Goal: Task Accomplishment & Management: Use online tool/utility

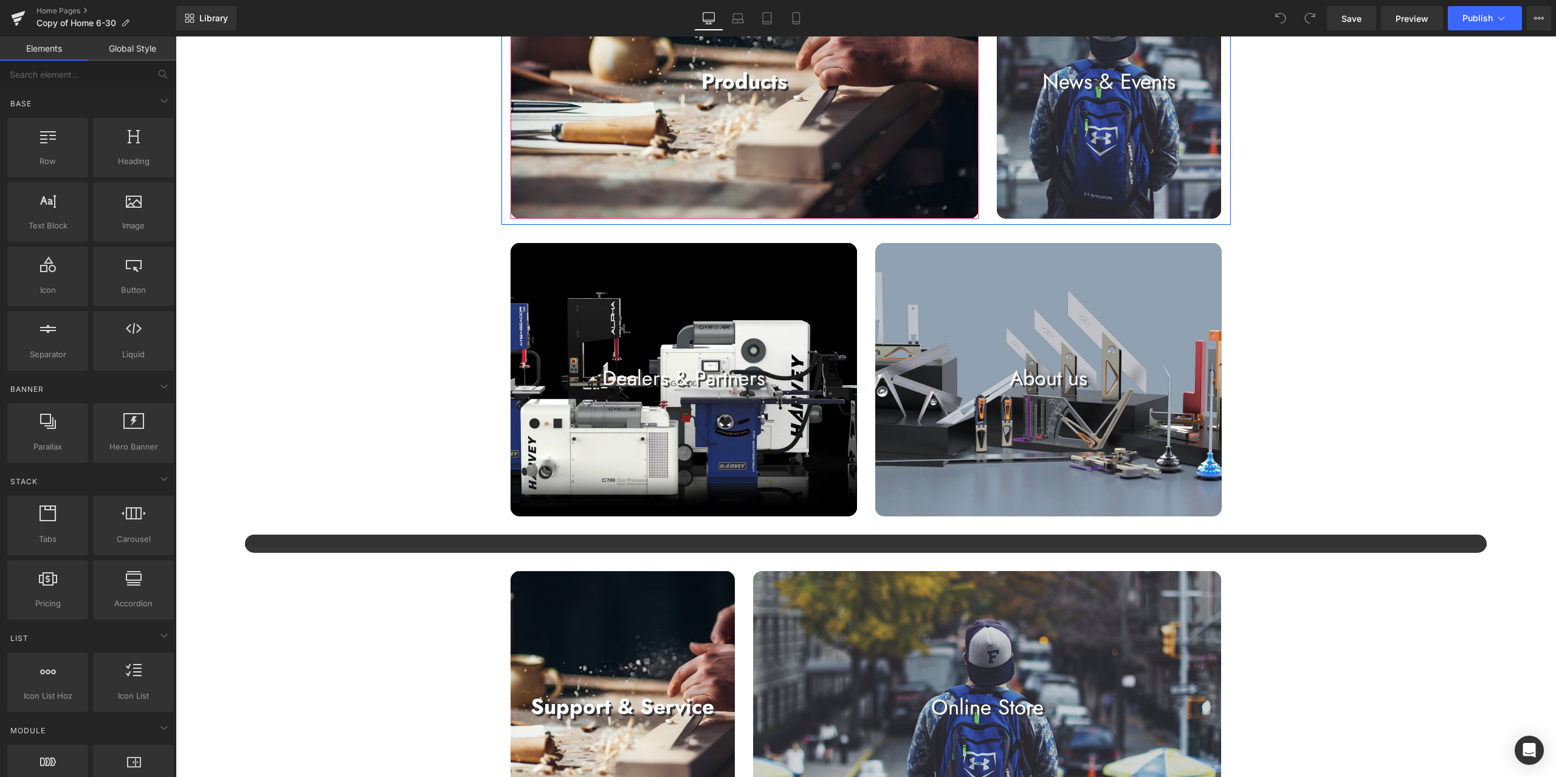
scroll to position [608, 0]
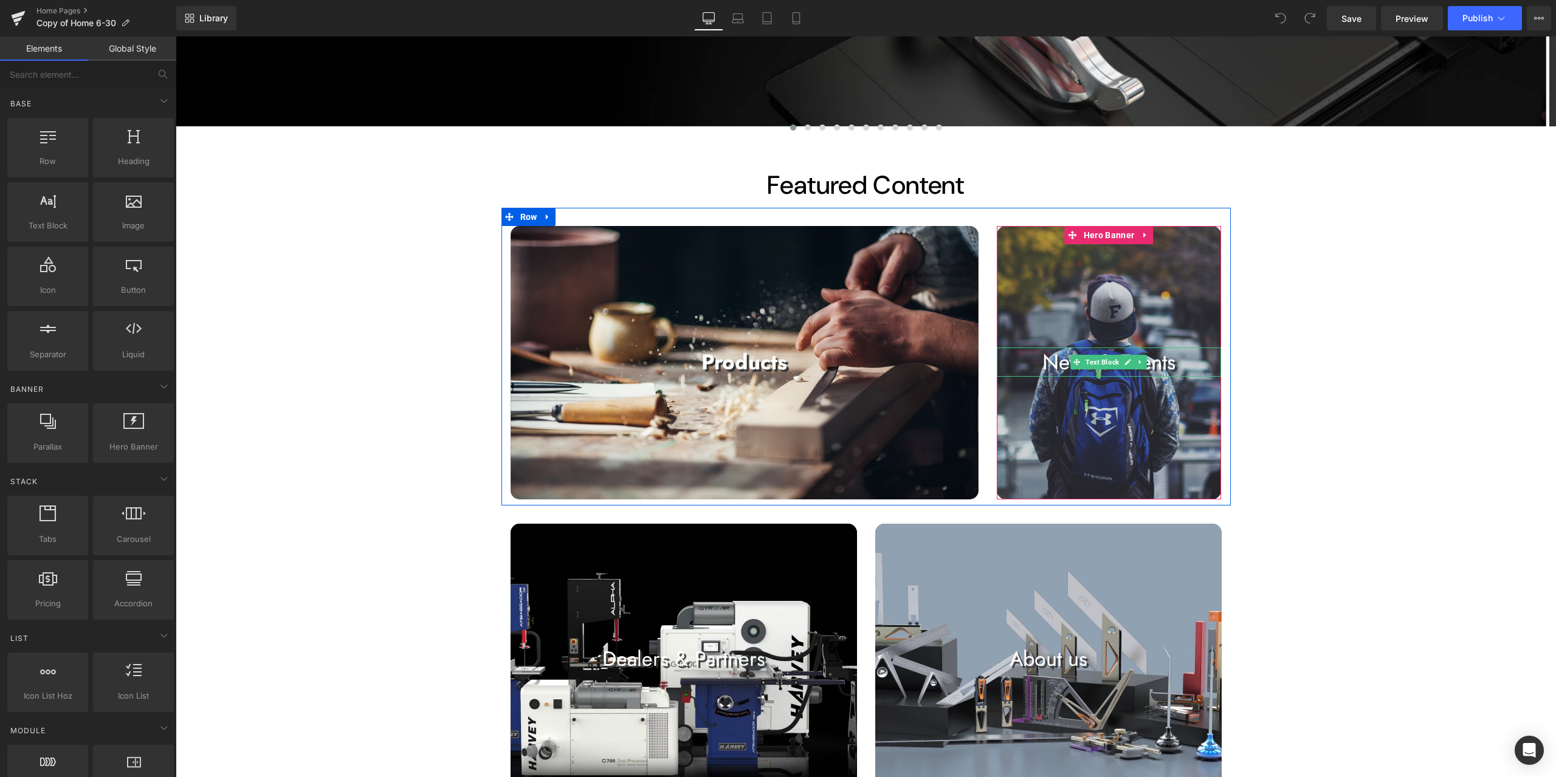
click at [1172, 362] on p "News & Events" at bounding box center [1109, 362] width 225 height 29
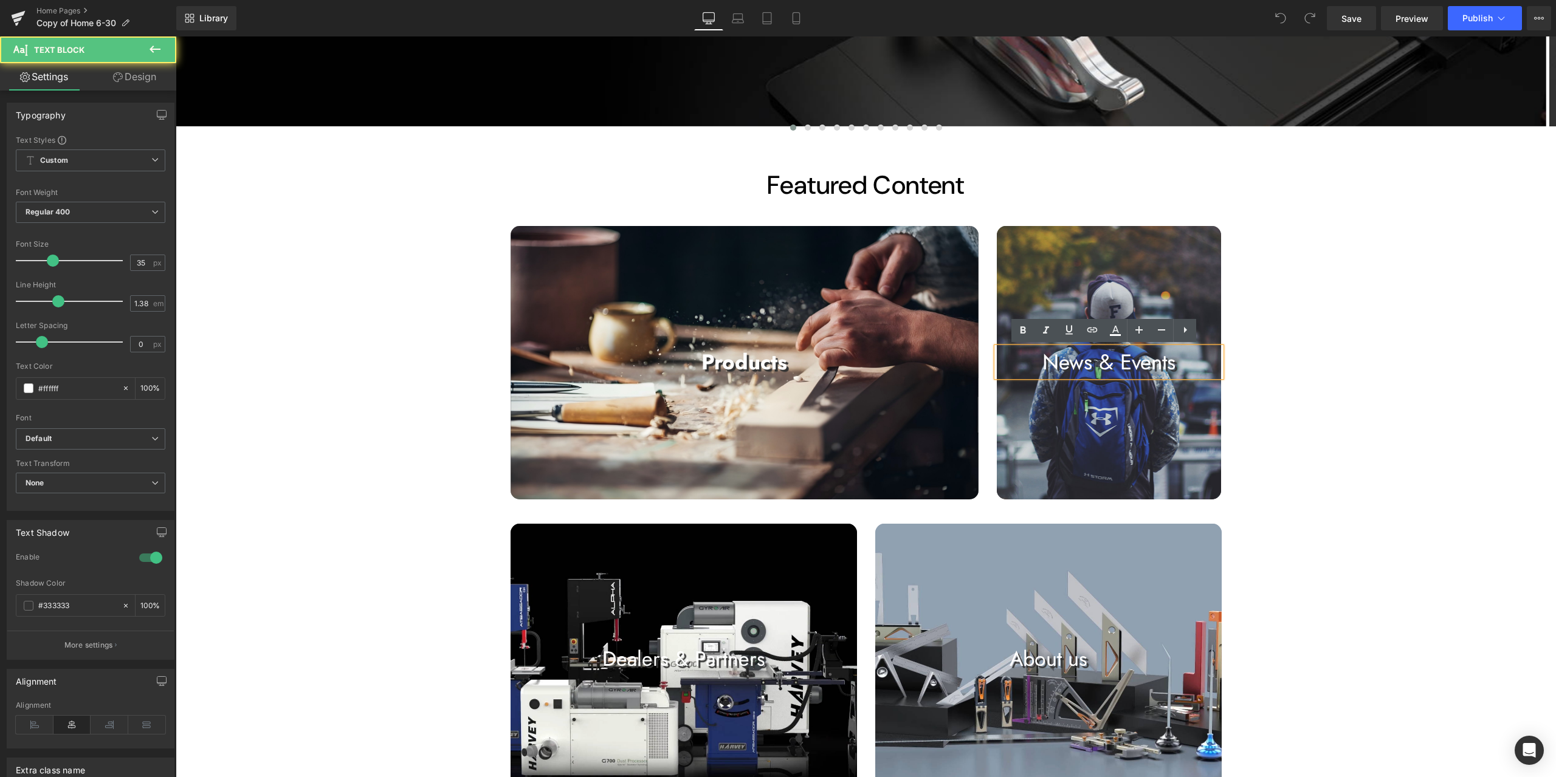
click at [1170, 362] on p "News & Events" at bounding box center [1109, 362] width 225 height 29
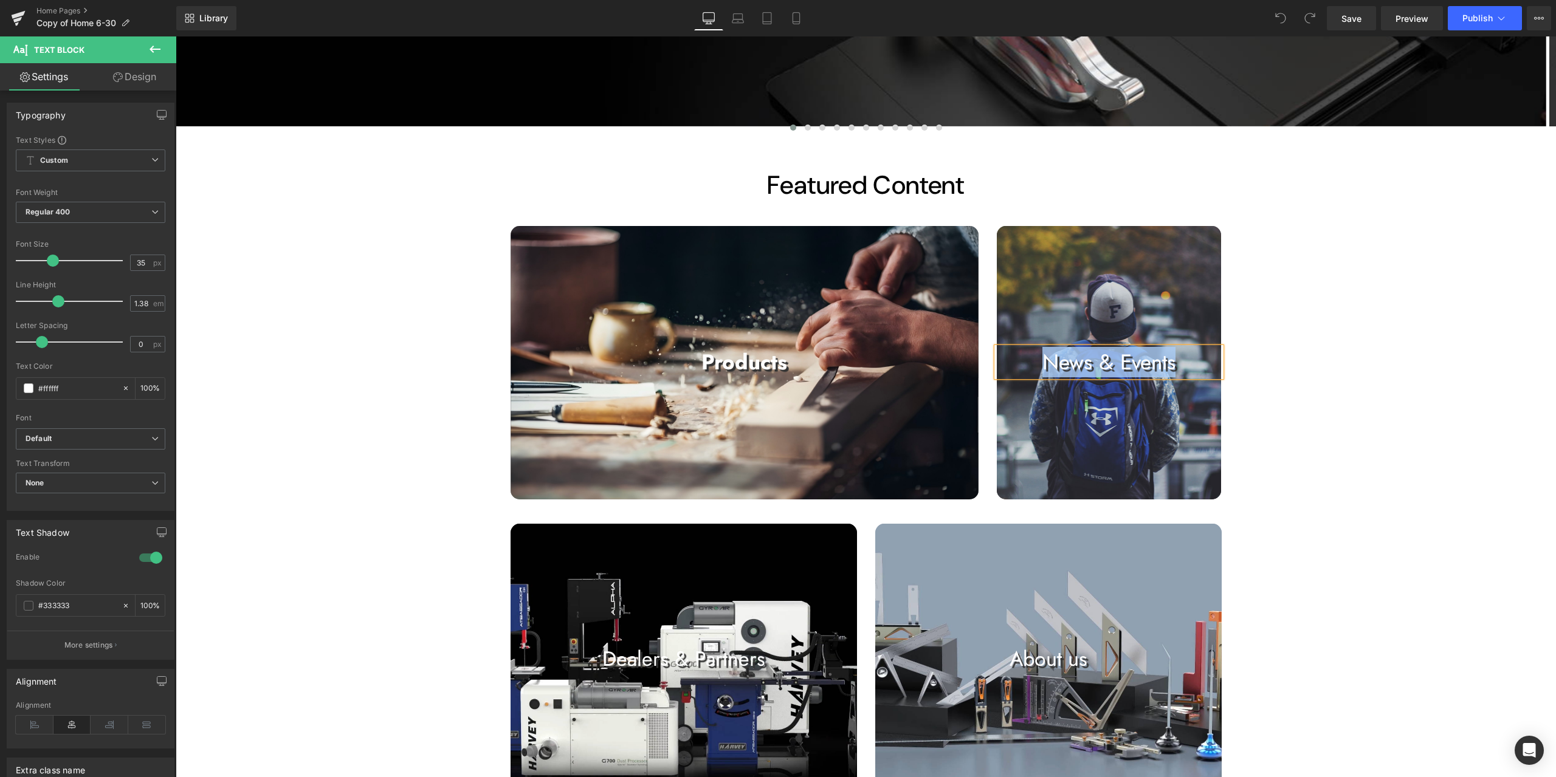
copy p "News & Events"
click at [780, 319] on div at bounding box center [745, 362] width 468 height 273
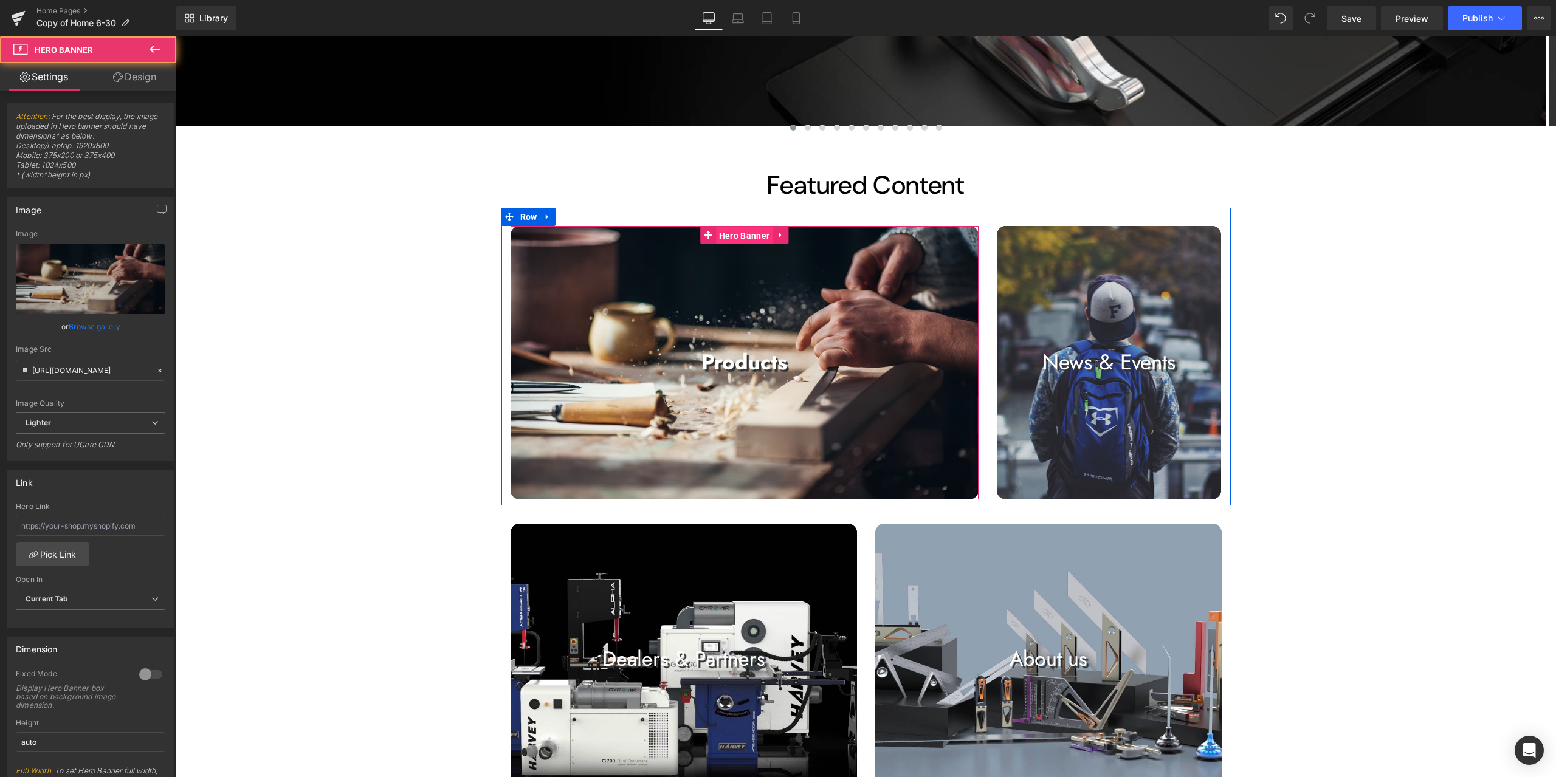
click at [749, 238] on span "Hero Banner" at bounding box center [744, 236] width 57 height 18
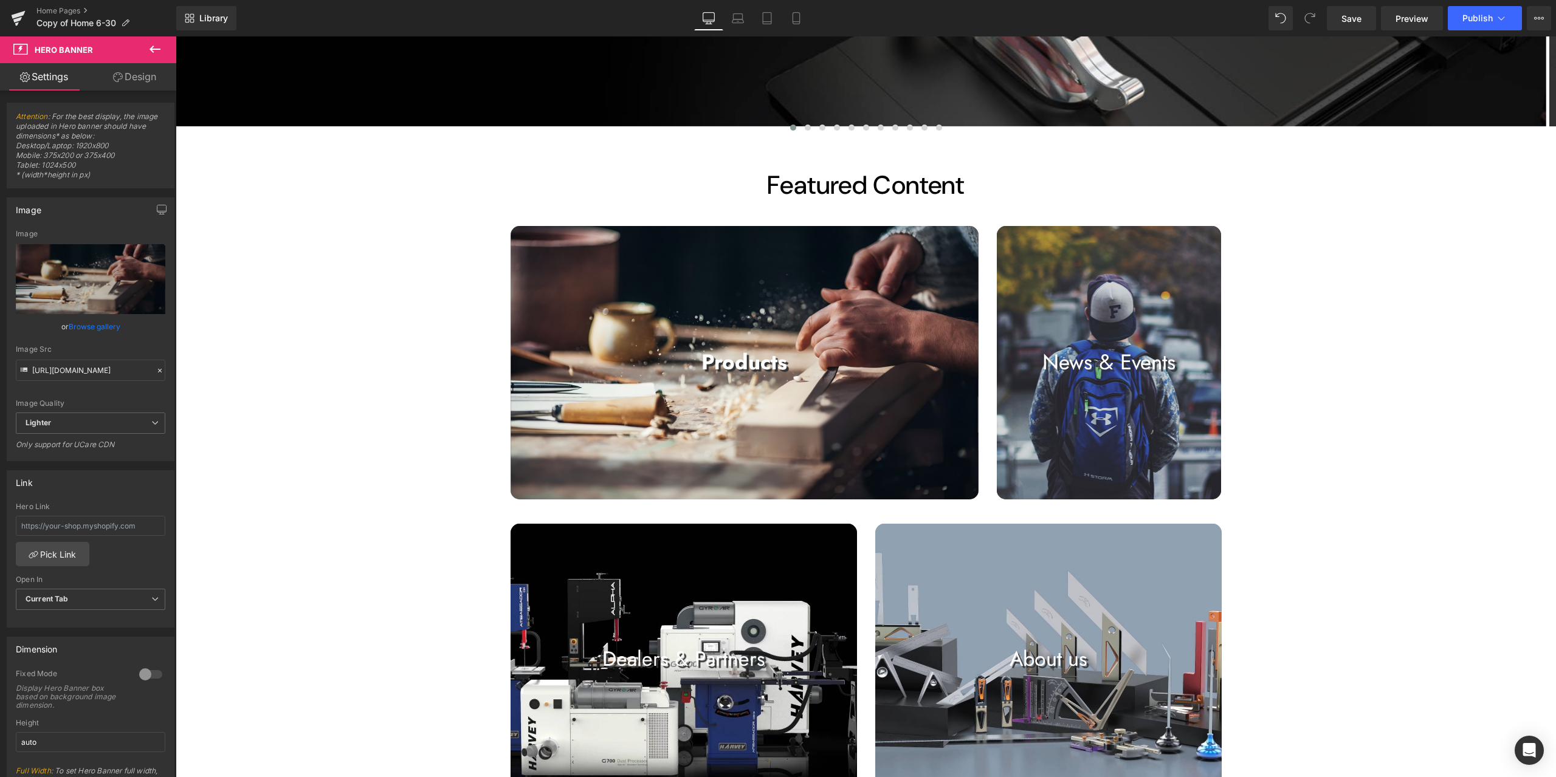
click at [1425, 526] on div "Image Image Image Image Image Image Image Image" at bounding box center [866, 657] width 1380 height 2274
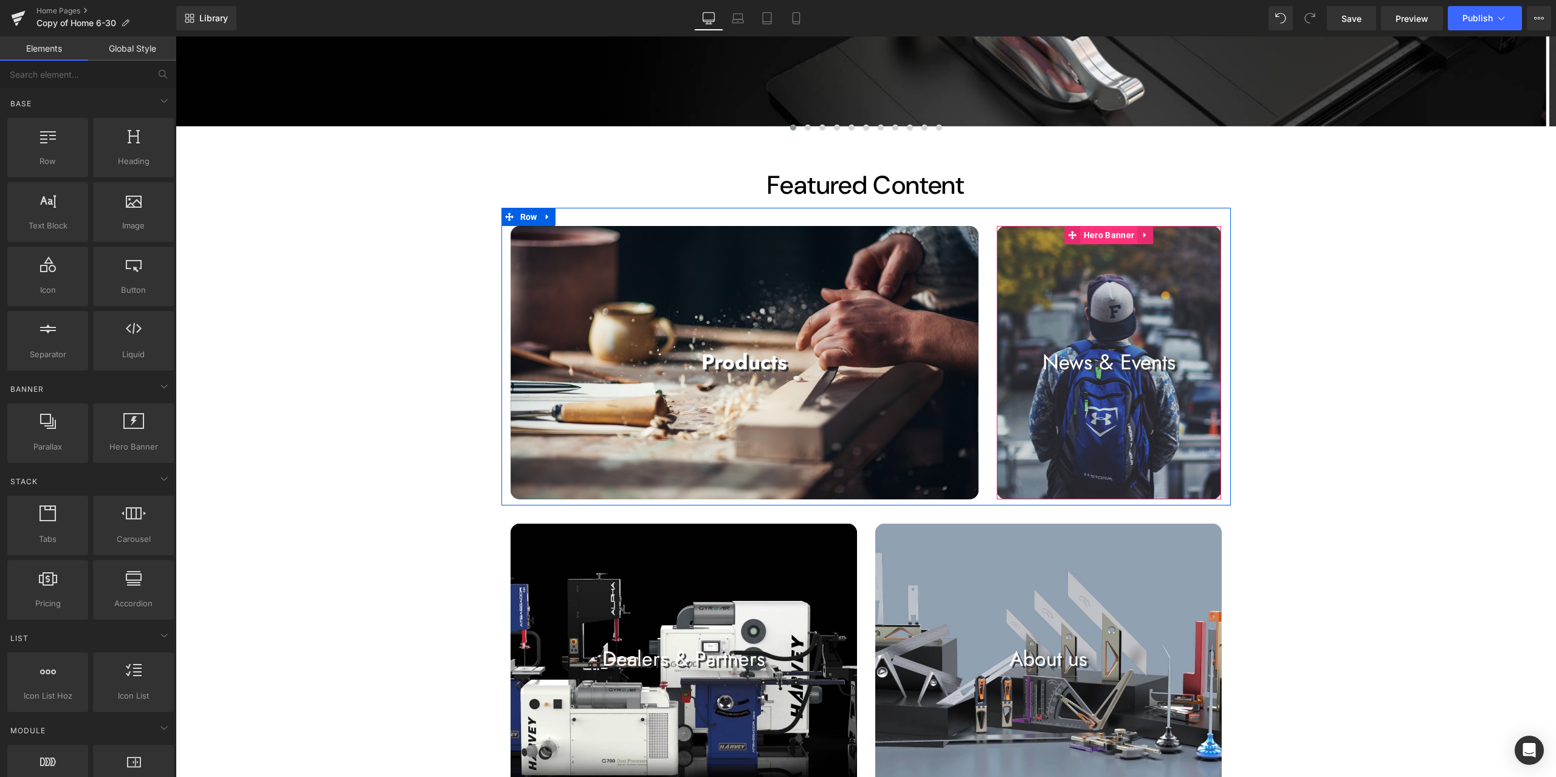
click at [1086, 239] on span "Hero Banner" at bounding box center [1109, 235] width 57 height 18
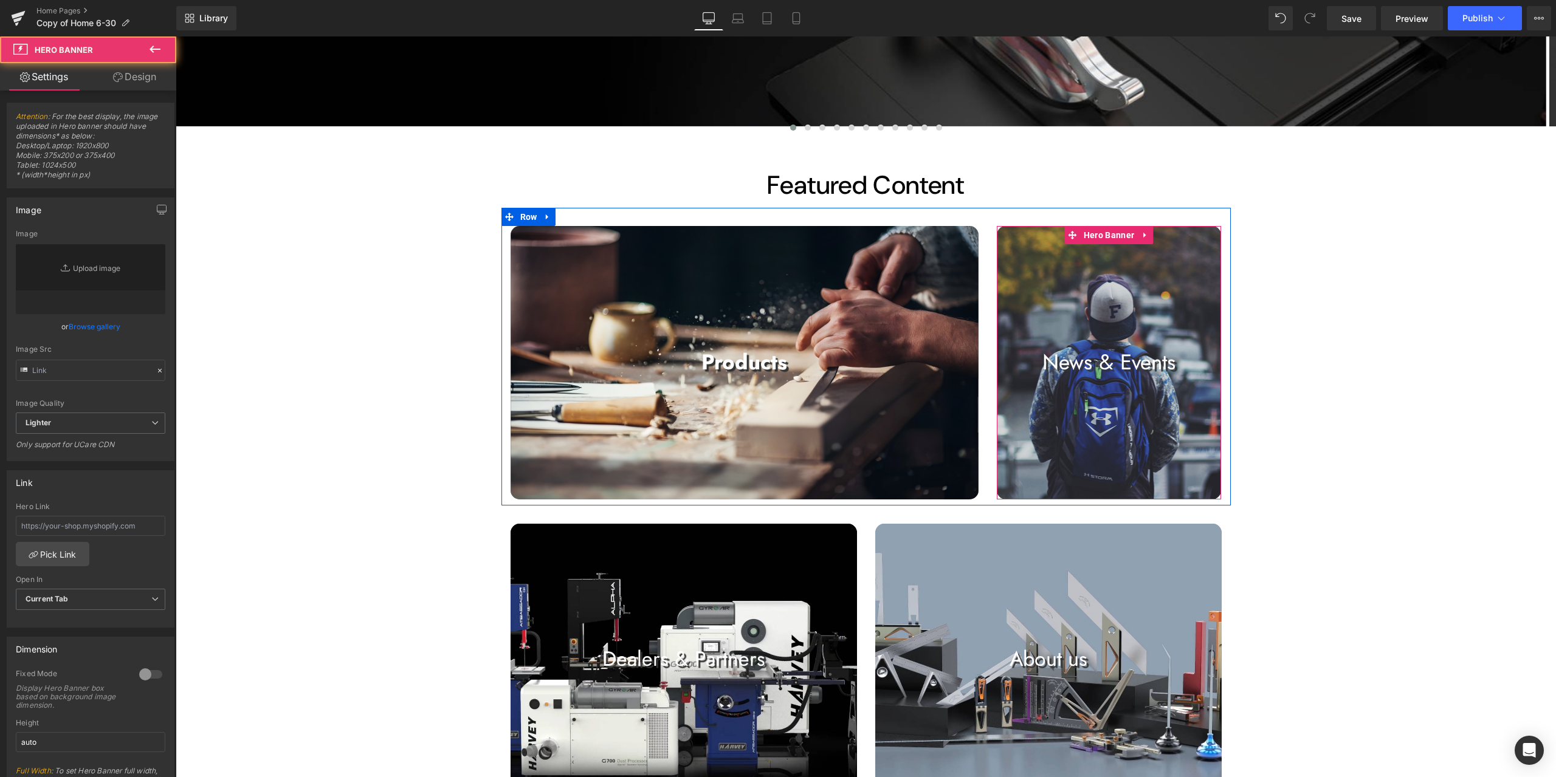
type input "[URL][DOMAIN_NAME]"
click at [115, 295] on link "Replace Image" at bounding box center [91, 279] width 150 height 70
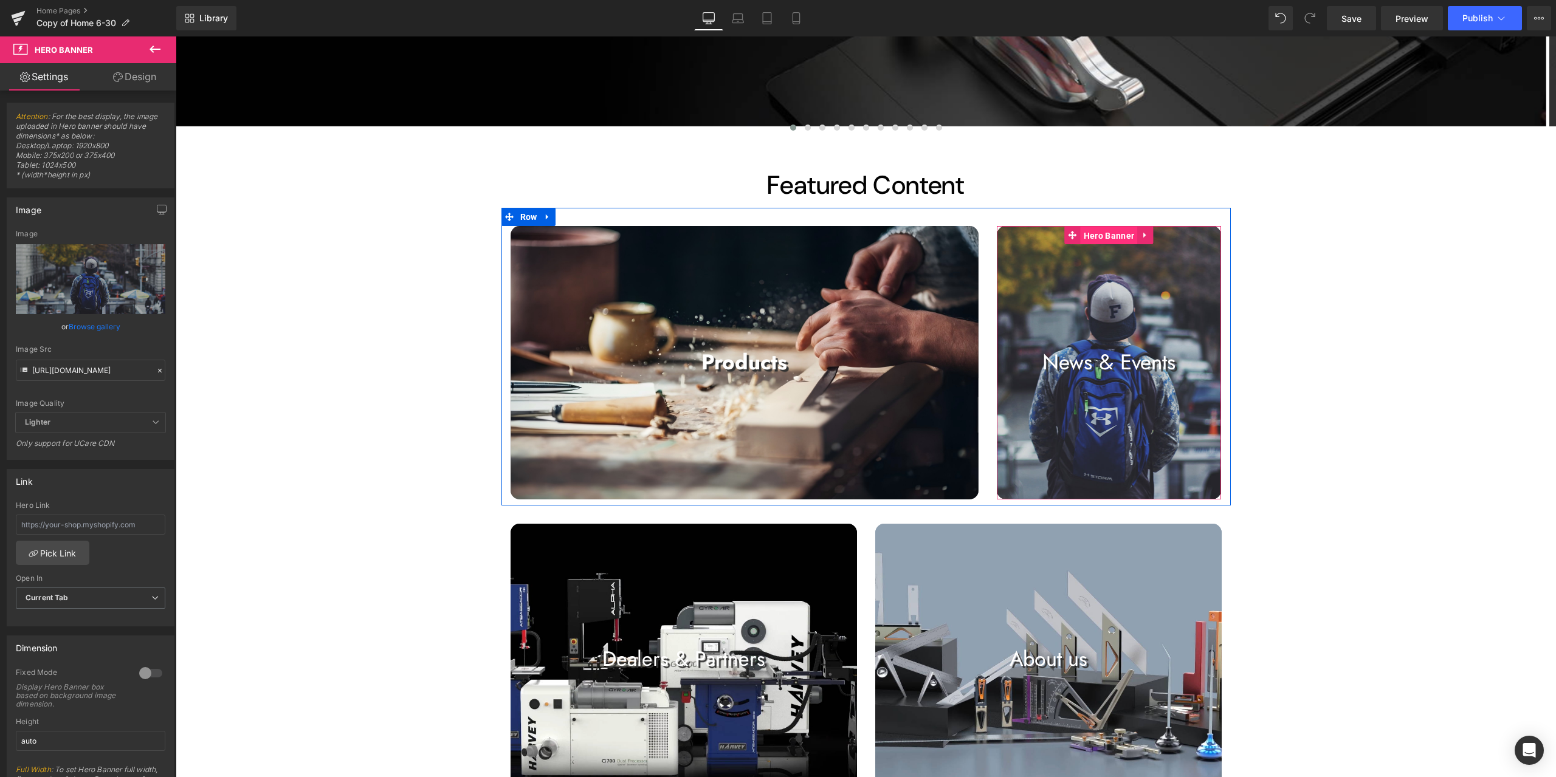
click at [1093, 238] on span "Hero Banner" at bounding box center [1109, 236] width 57 height 18
click at [75, 276] on icon "Replace Image" at bounding box center [90, 279] width 97 height 15
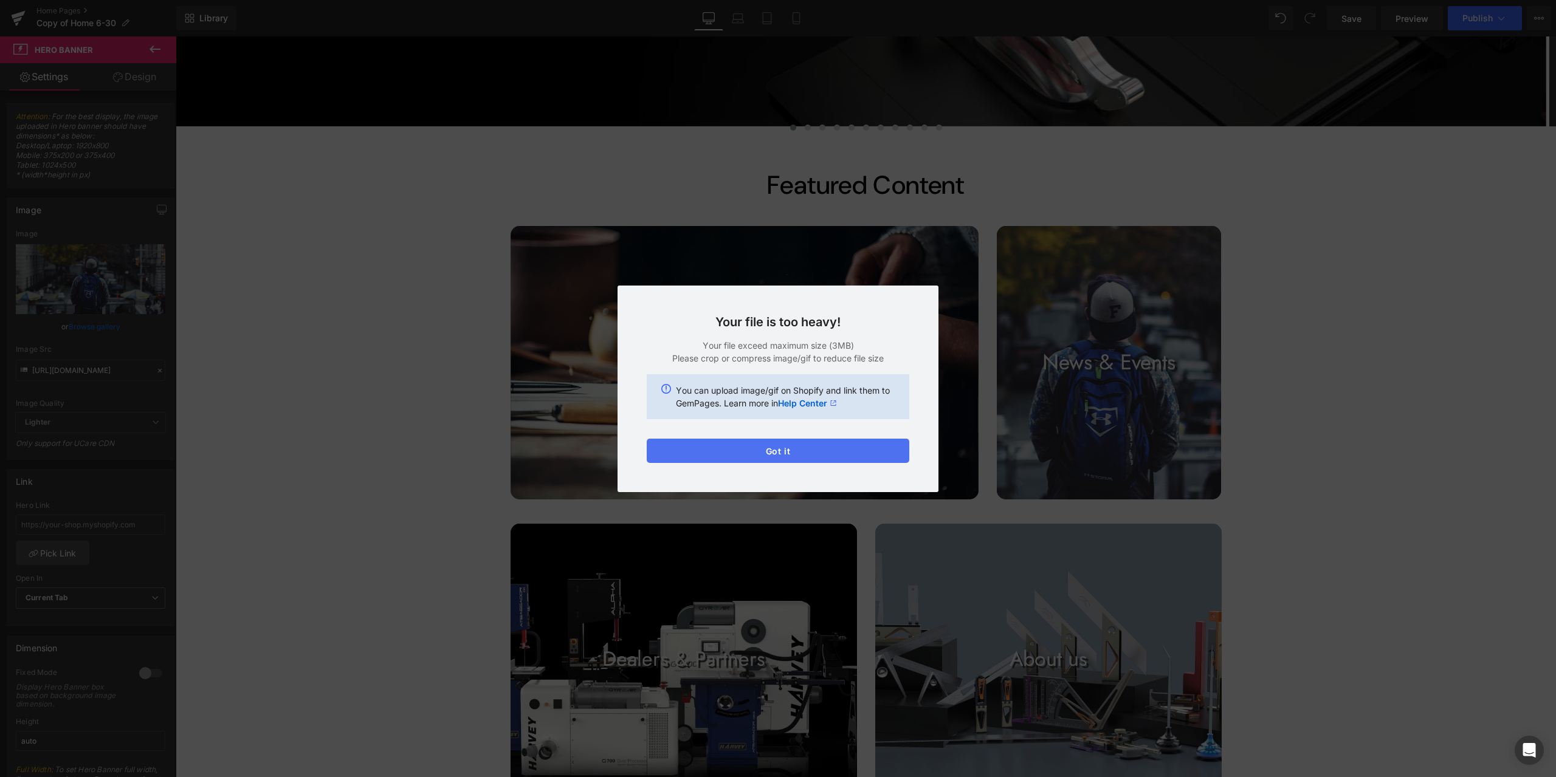
click at [856, 448] on button "Got it" at bounding box center [778, 451] width 263 height 24
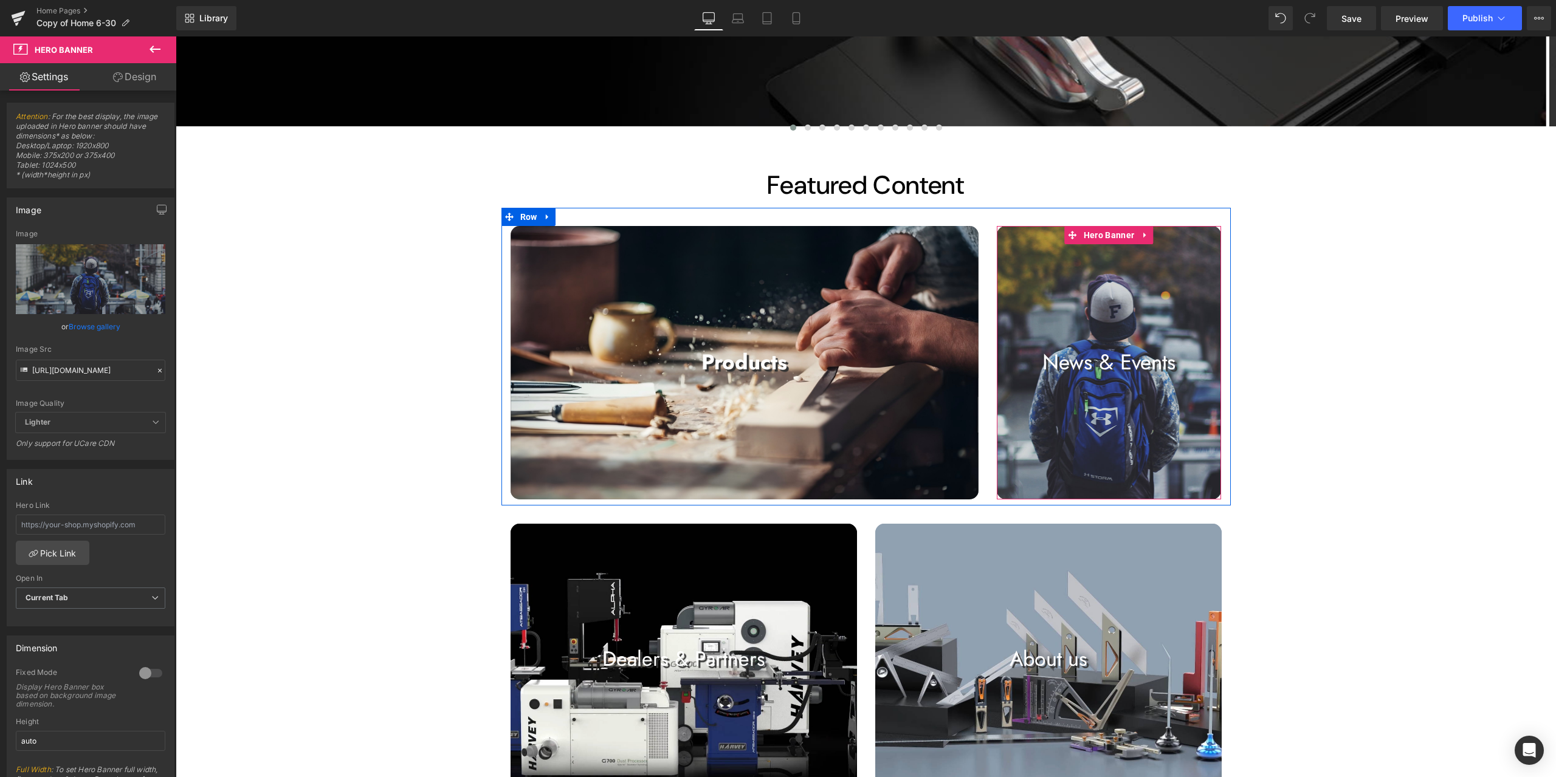
click at [1135, 308] on div at bounding box center [1109, 362] width 225 height 273
click at [1118, 234] on span "Hero Banner" at bounding box center [1109, 235] width 57 height 18
click at [77, 275] on icon "Replace Image" at bounding box center [90, 279] width 97 height 15
type input "C:\fakepath\IMG_6945.jpg"
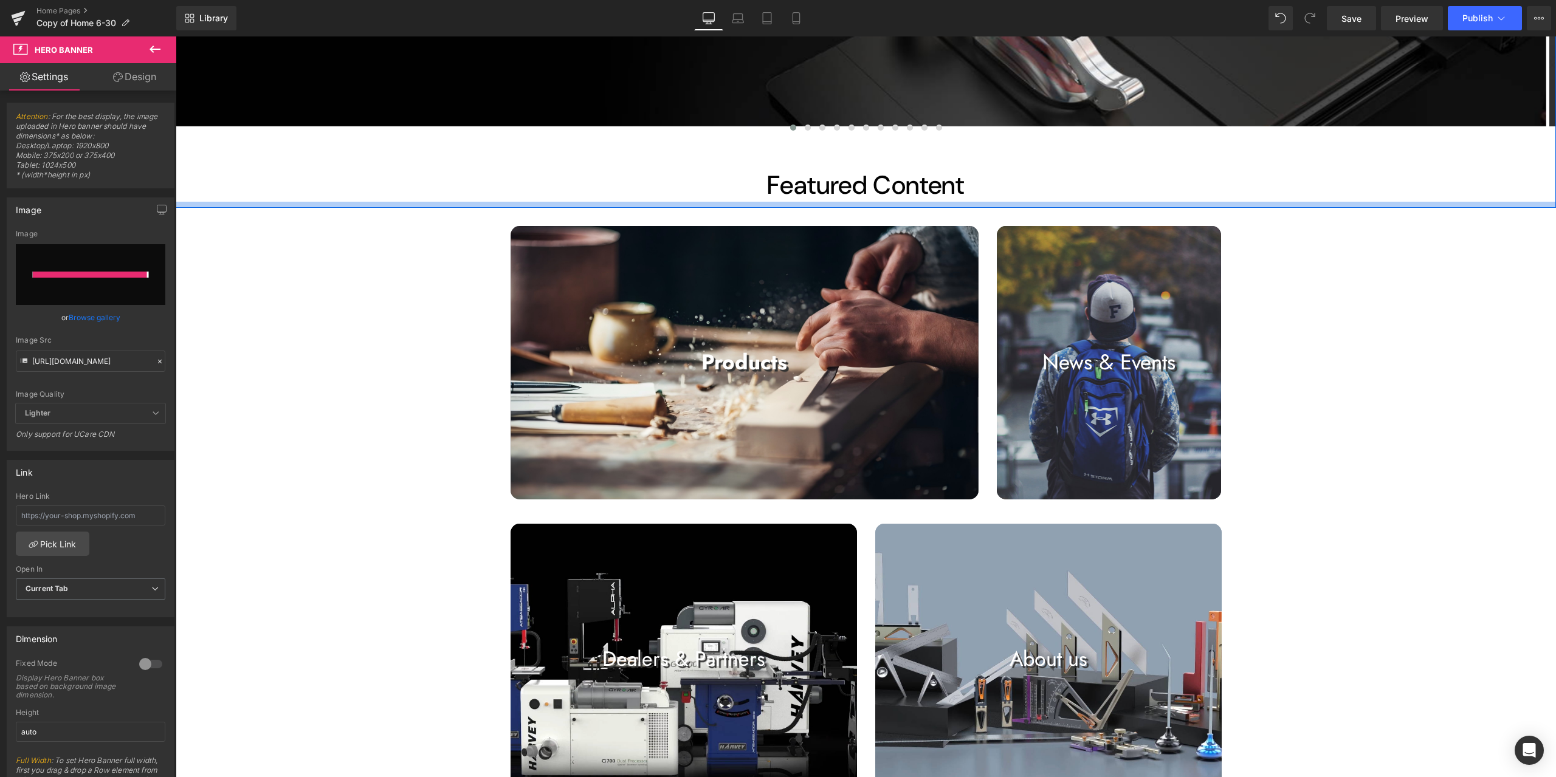
type input "[URL][DOMAIN_NAME]"
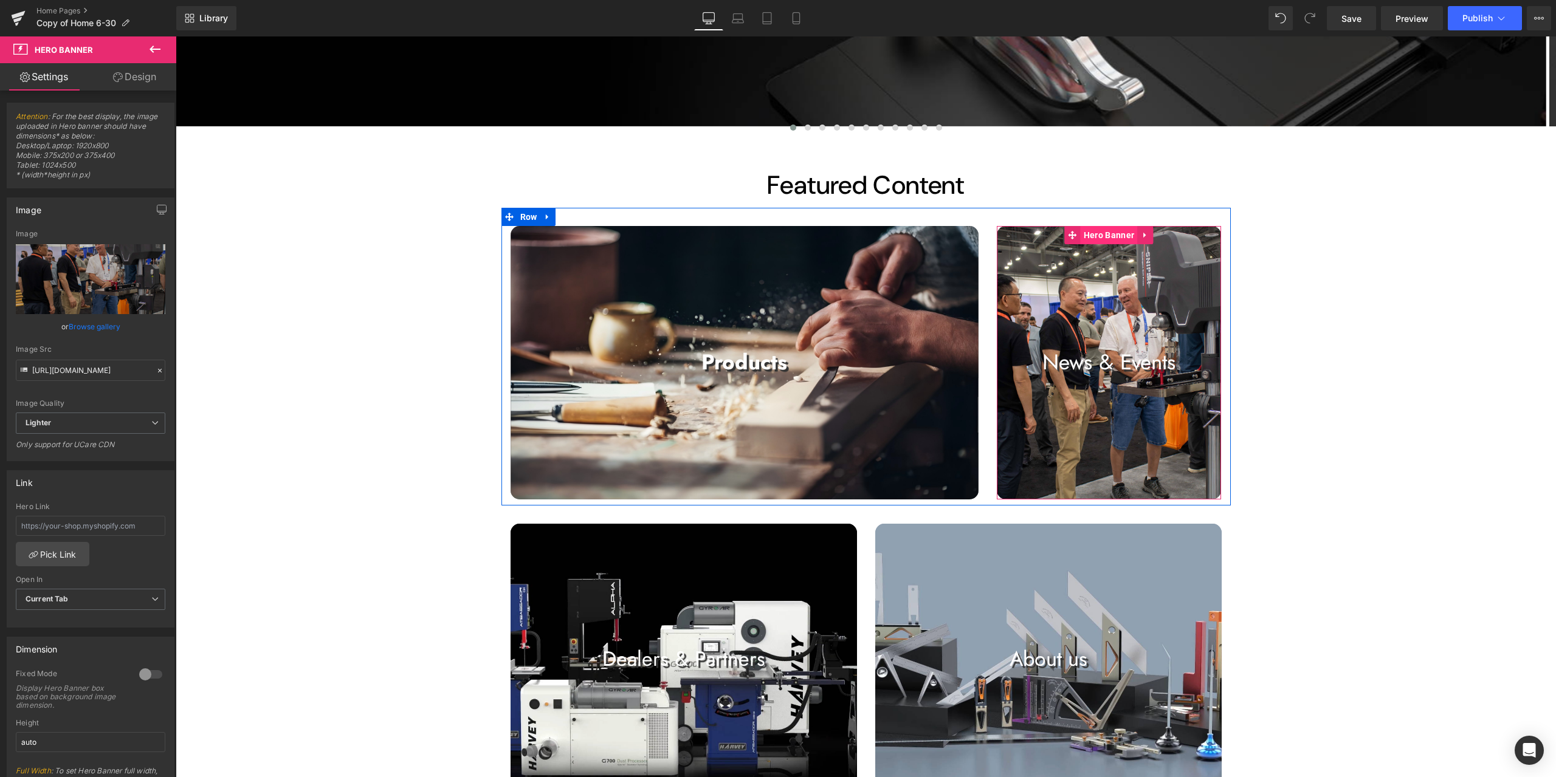
click at [1096, 242] on span "Hero Banner" at bounding box center [1109, 235] width 57 height 18
click at [81, 285] on icon "Replace Image" at bounding box center [90, 279] width 97 height 15
type input "C:\fakepath\IMG_6945.jpg"
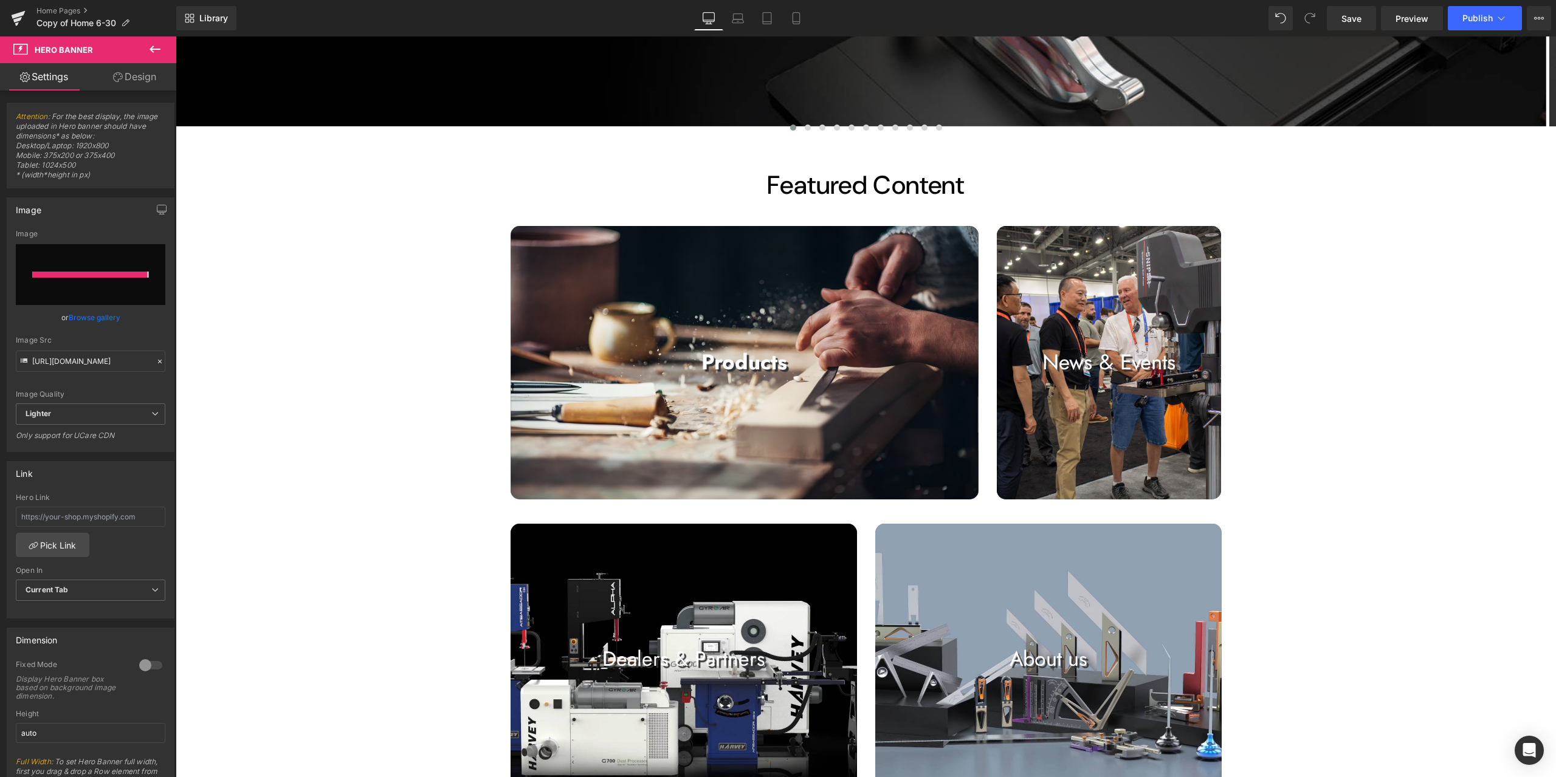
type input "[URL][DOMAIN_NAME]"
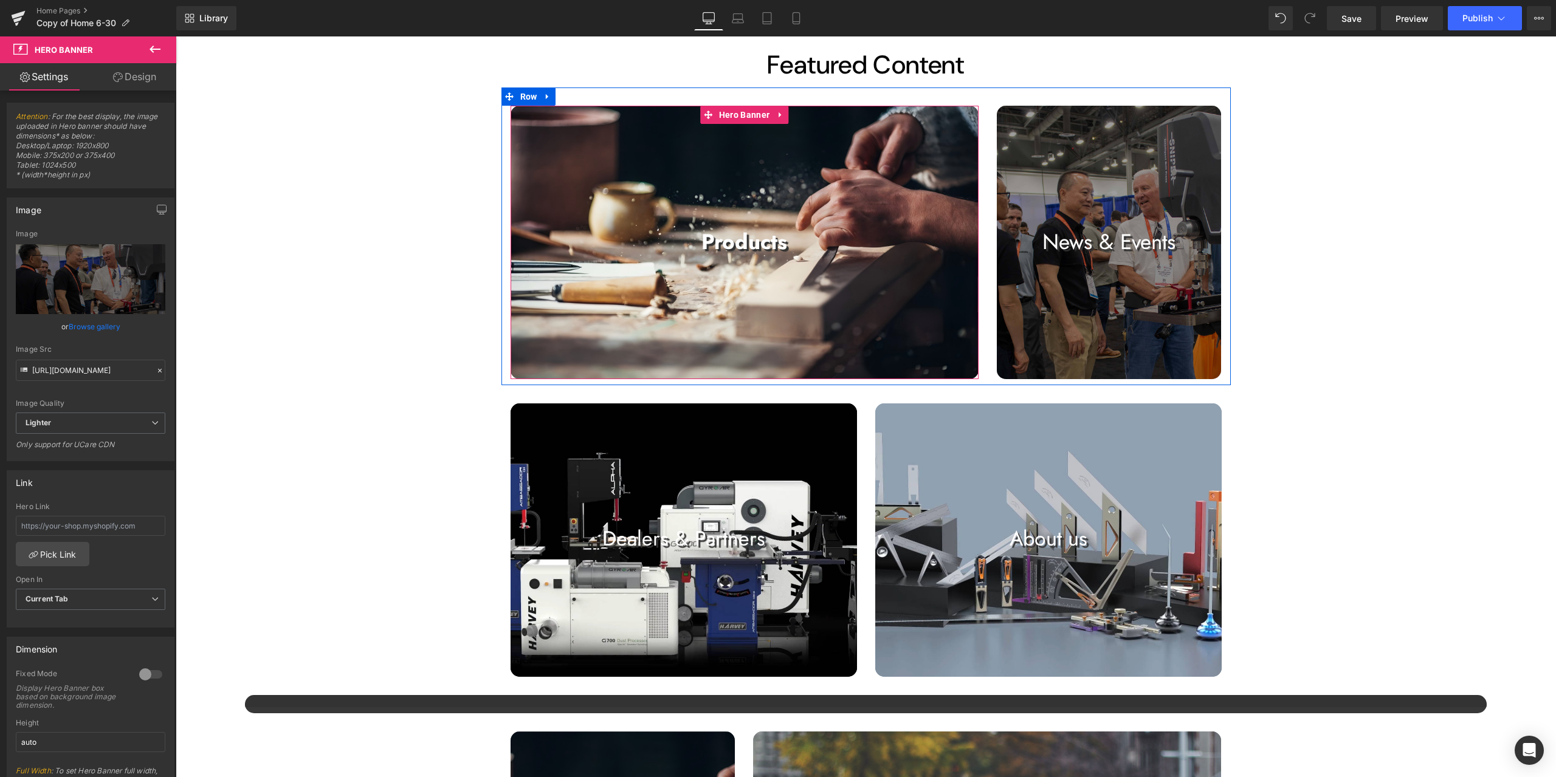
scroll to position [729, 0]
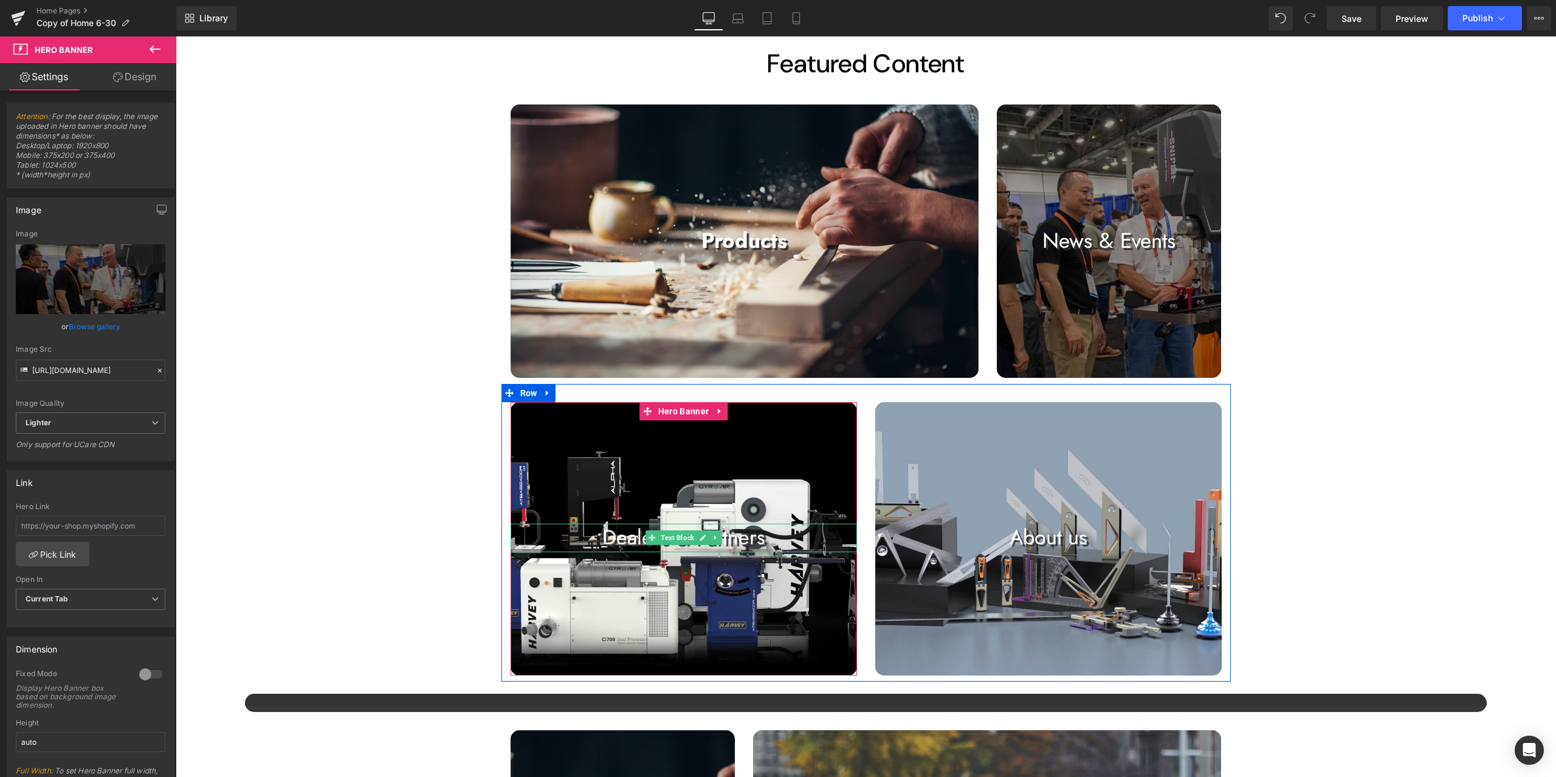
click at [741, 538] on p "Dealers & Partners" at bounding box center [684, 538] width 346 height 29
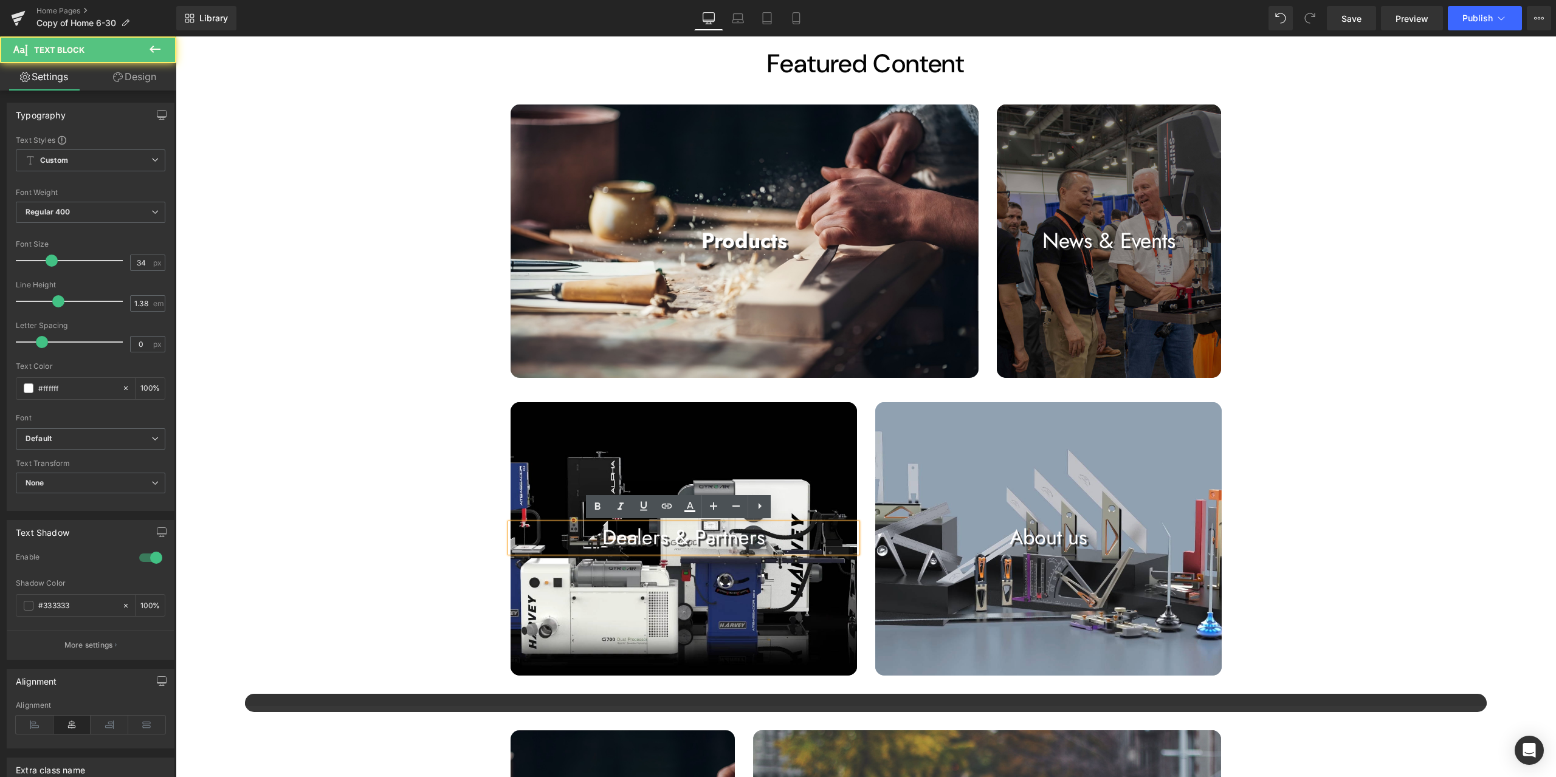
click at [765, 538] on p "Dealers & Partners" at bounding box center [684, 538] width 346 height 29
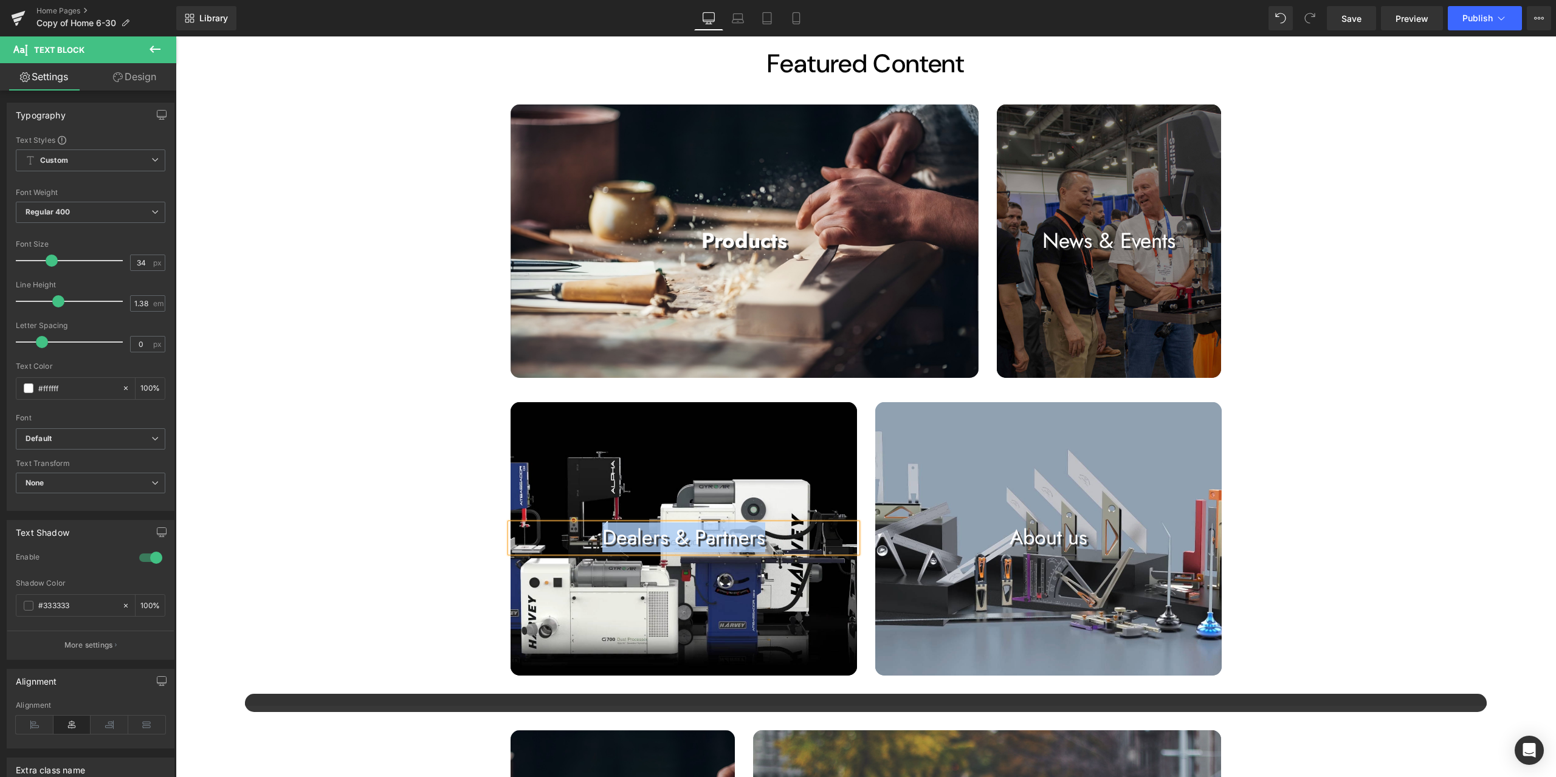
copy p "Dealers & Partners"
click at [690, 410] on span "Hero Banner" at bounding box center [683, 412] width 57 height 18
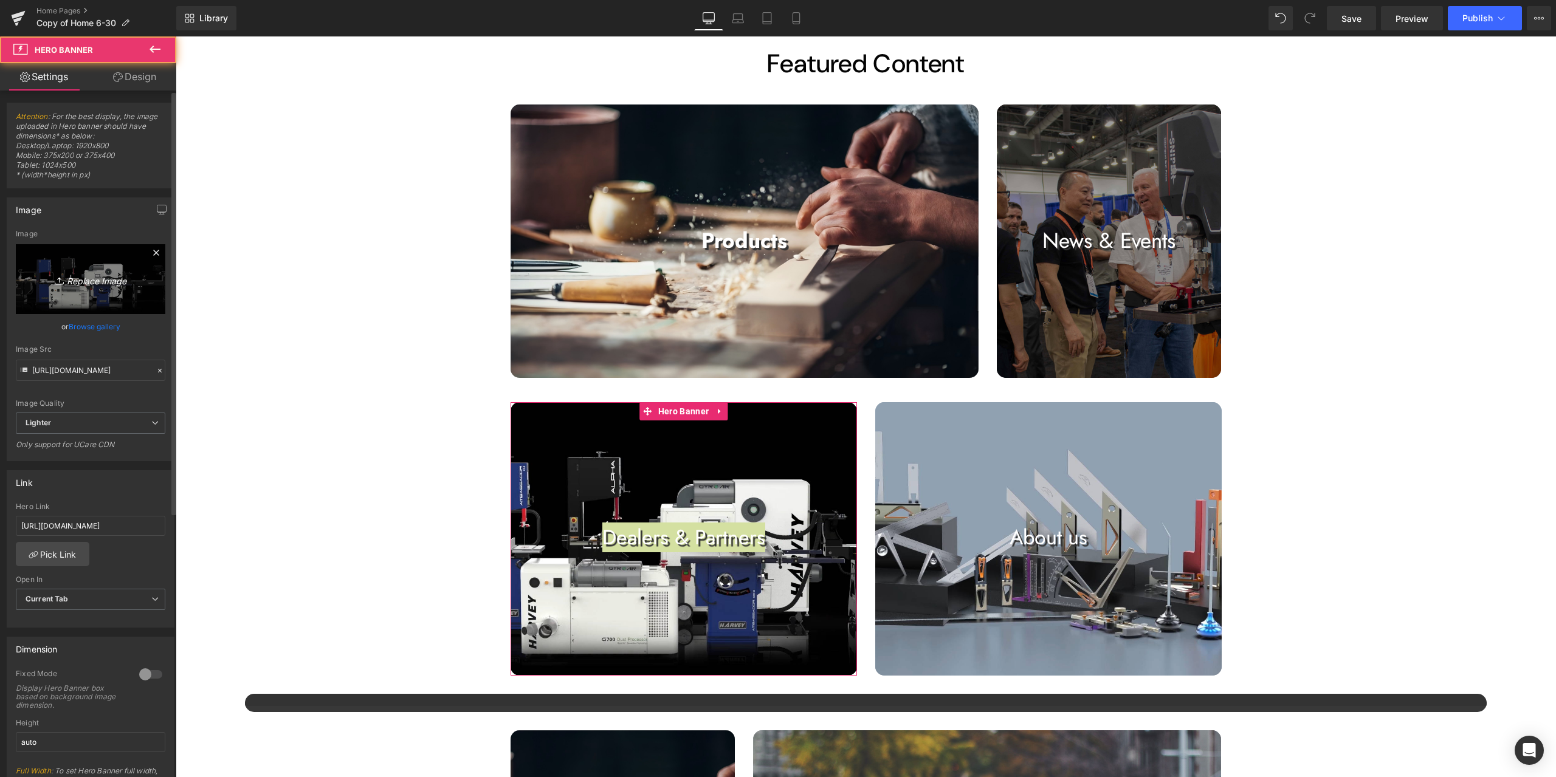
click at [79, 264] on link "Replace Image" at bounding box center [91, 279] width 150 height 70
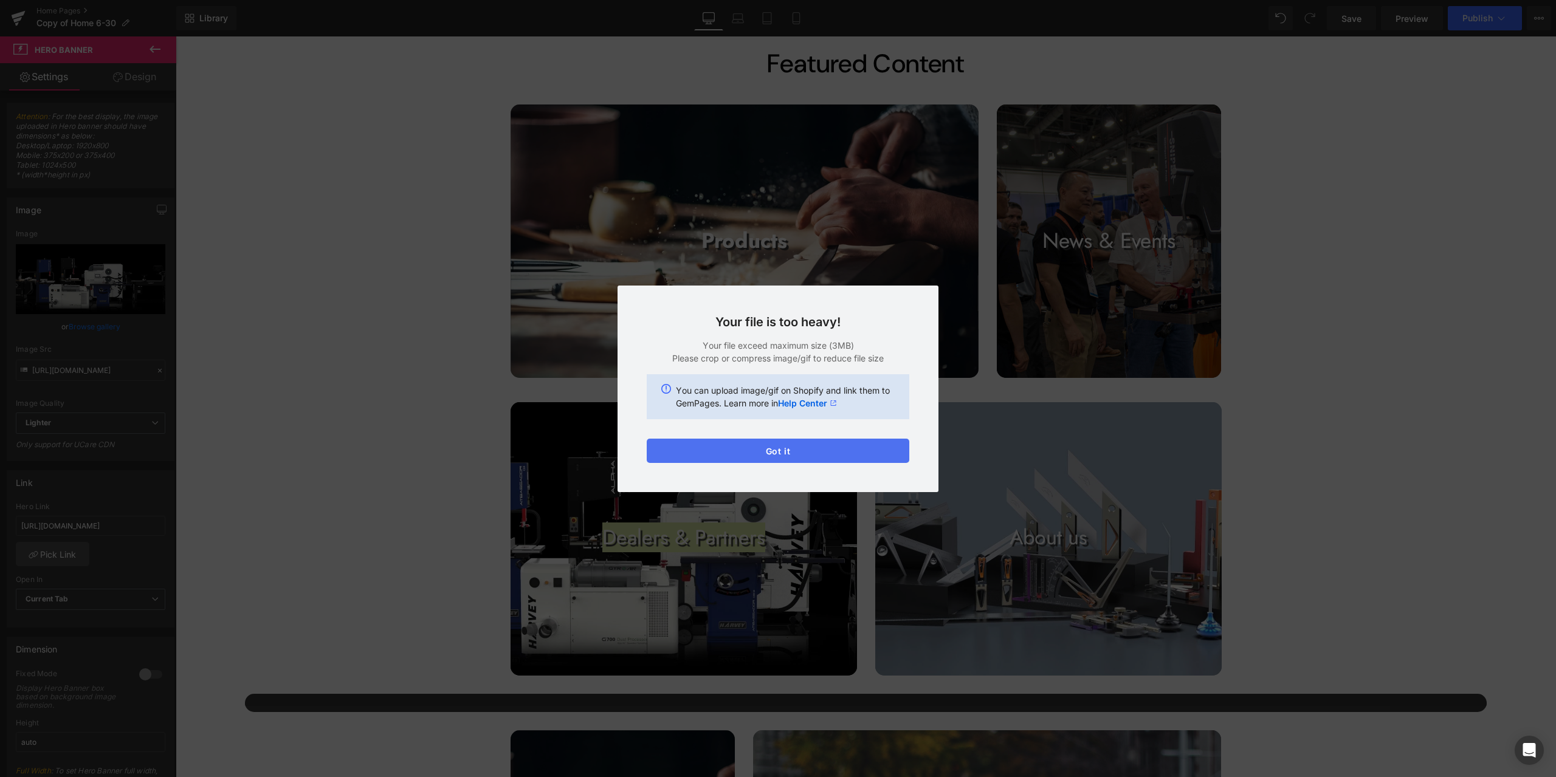
click at [854, 452] on button "Got it" at bounding box center [778, 451] width 263 height 24
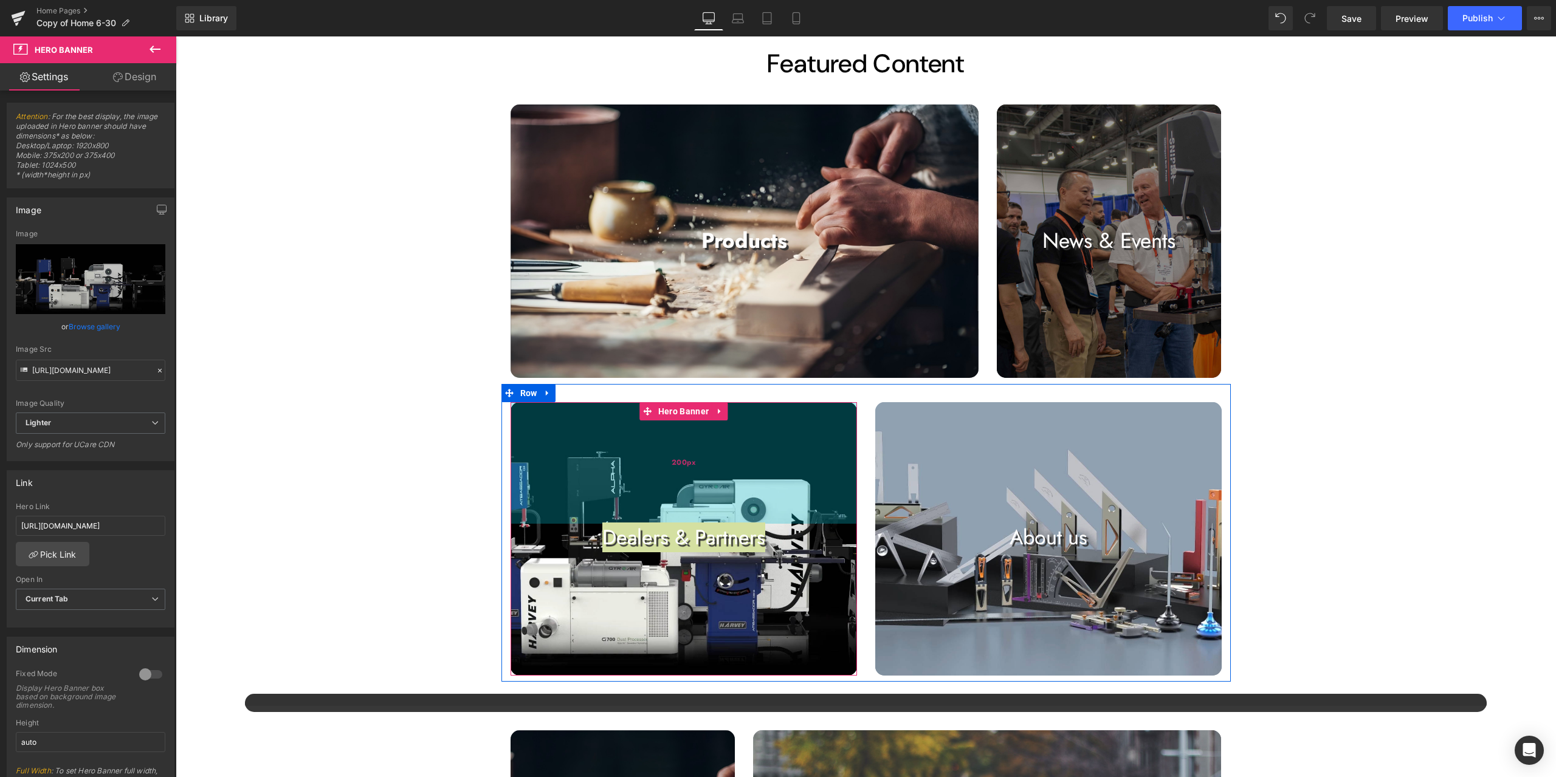
click at [692, 420] on div "200px" at bounding box center [684, 463] width 346 height 122
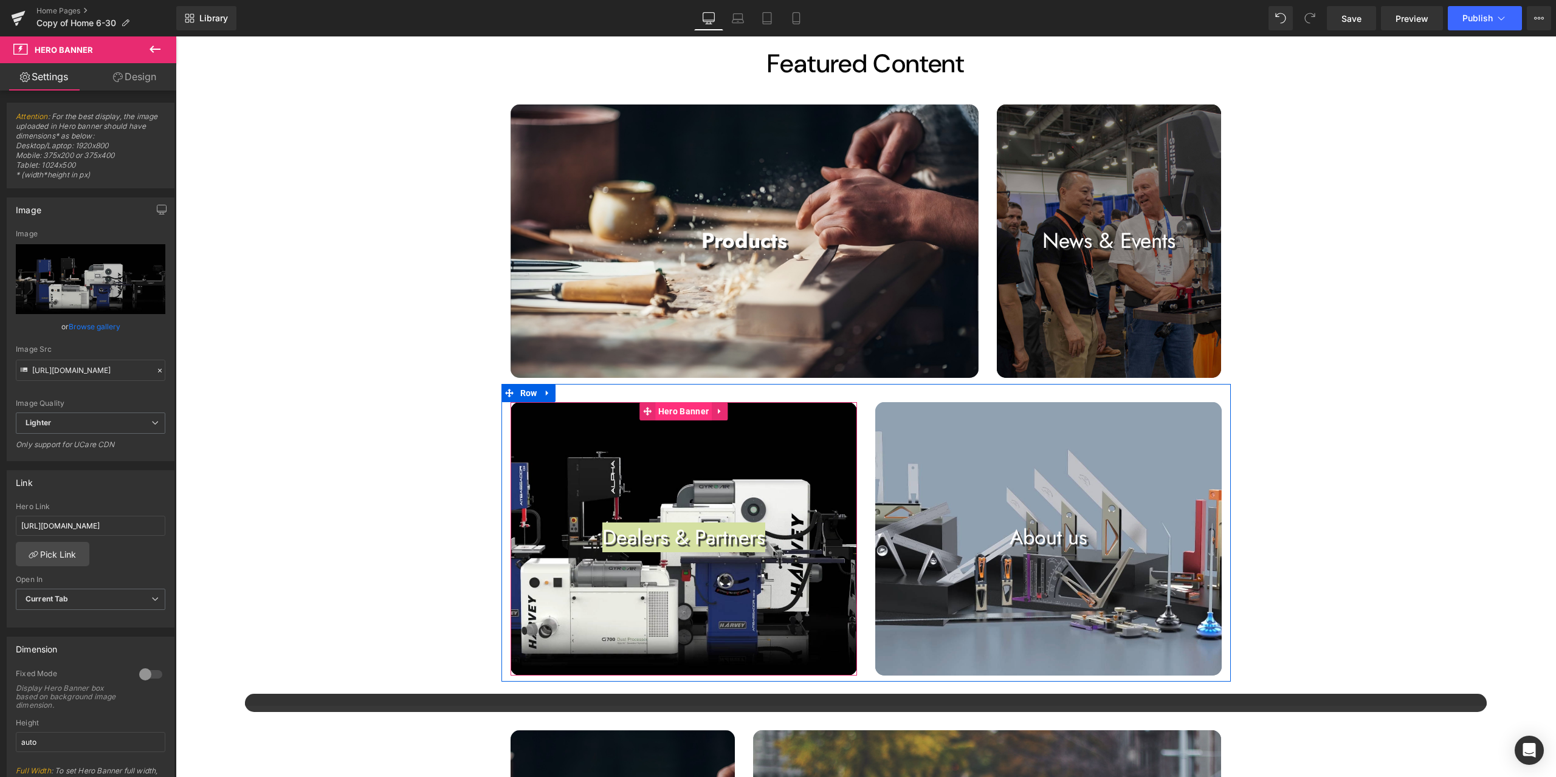
click at [690, 411] on span "Hero Banner" at bounding box center [683, 411] width 57 height 18
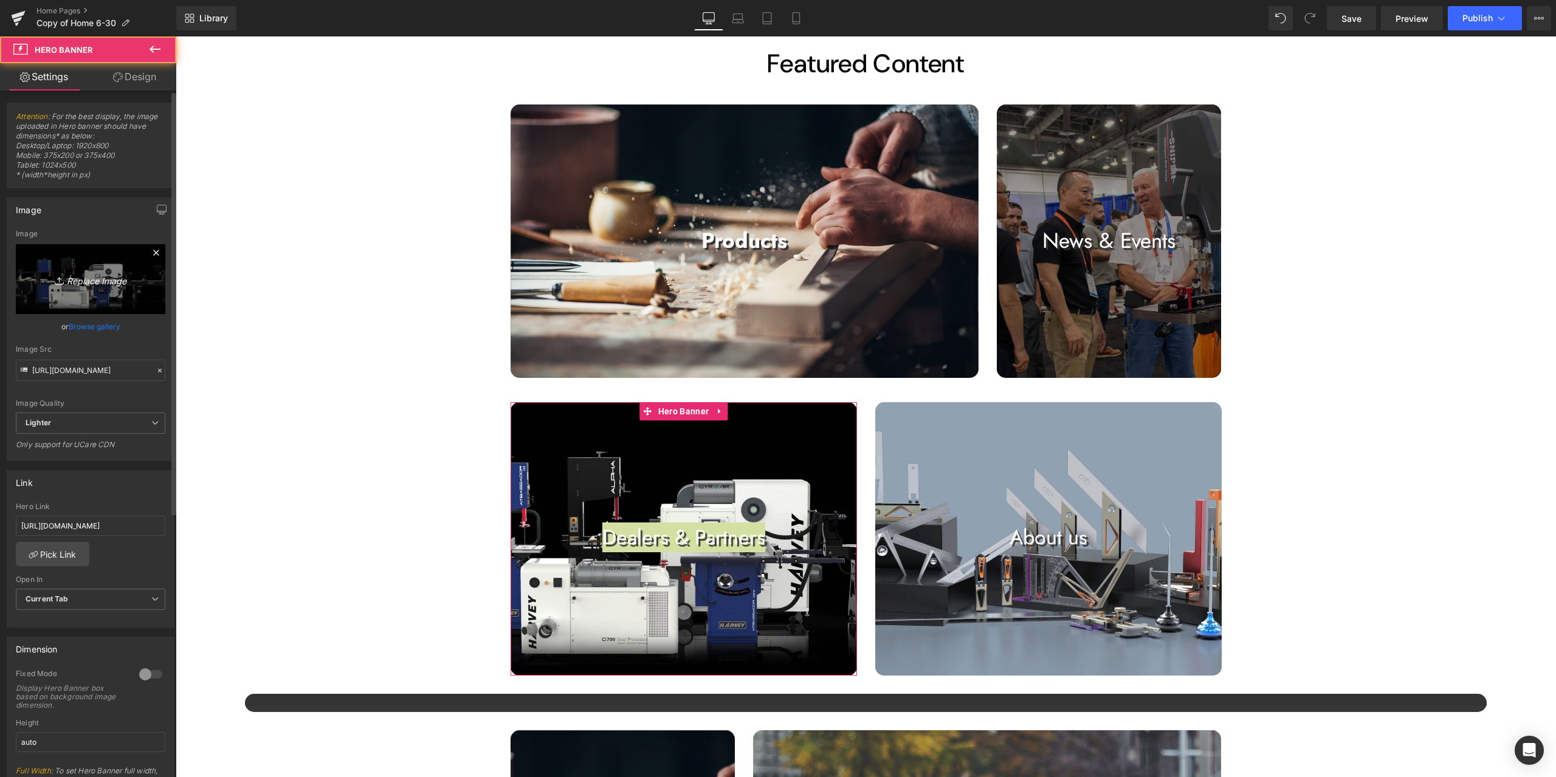
click at [75, 274] on icon "Replace Image" at bounding box center [90, 279] width 97 height 15
type input "C:\fakepath\corporate-businessmen-shaking-hands.jpg"
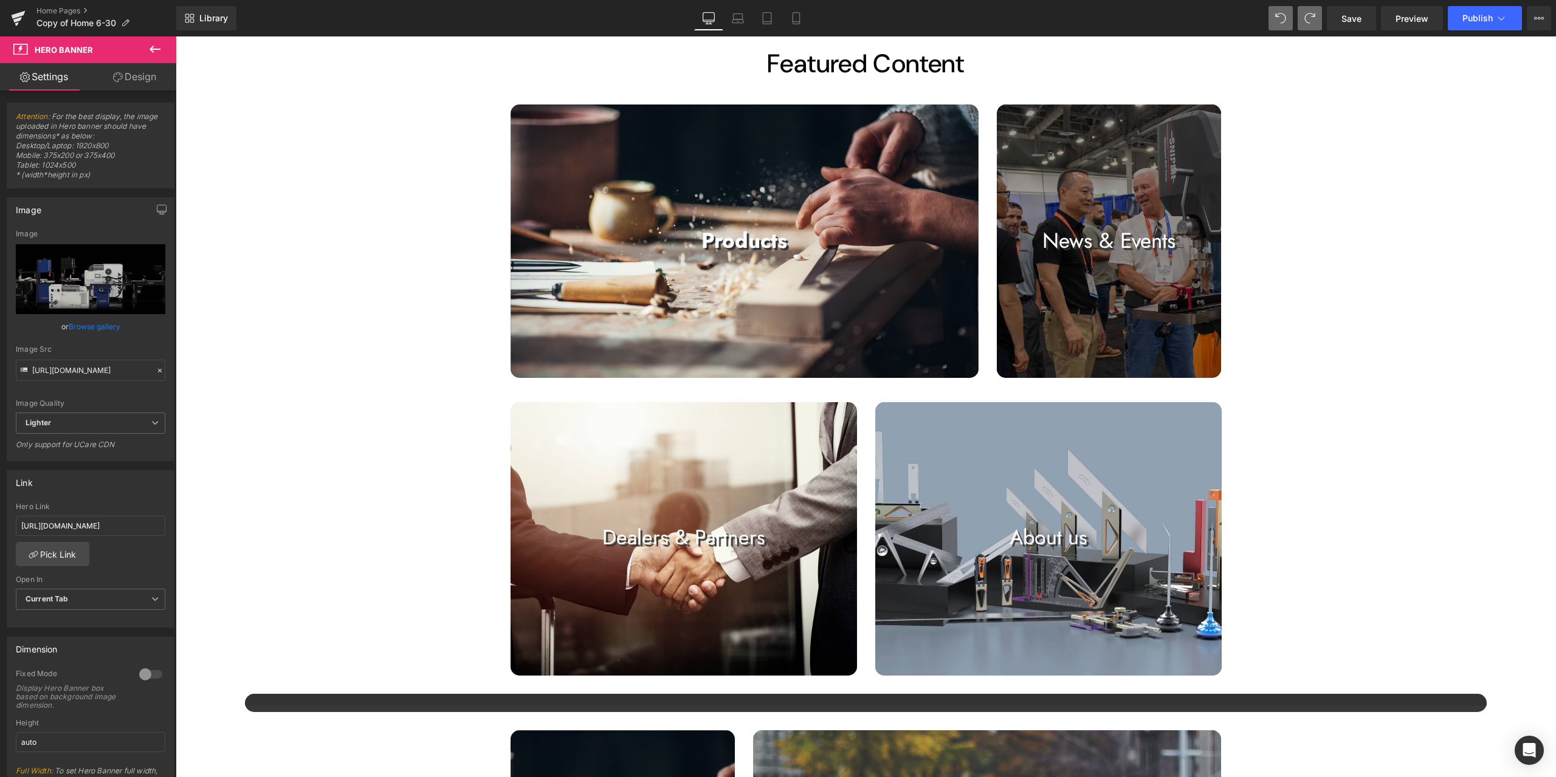
type input "[URL][DOMAIN_NAME]"
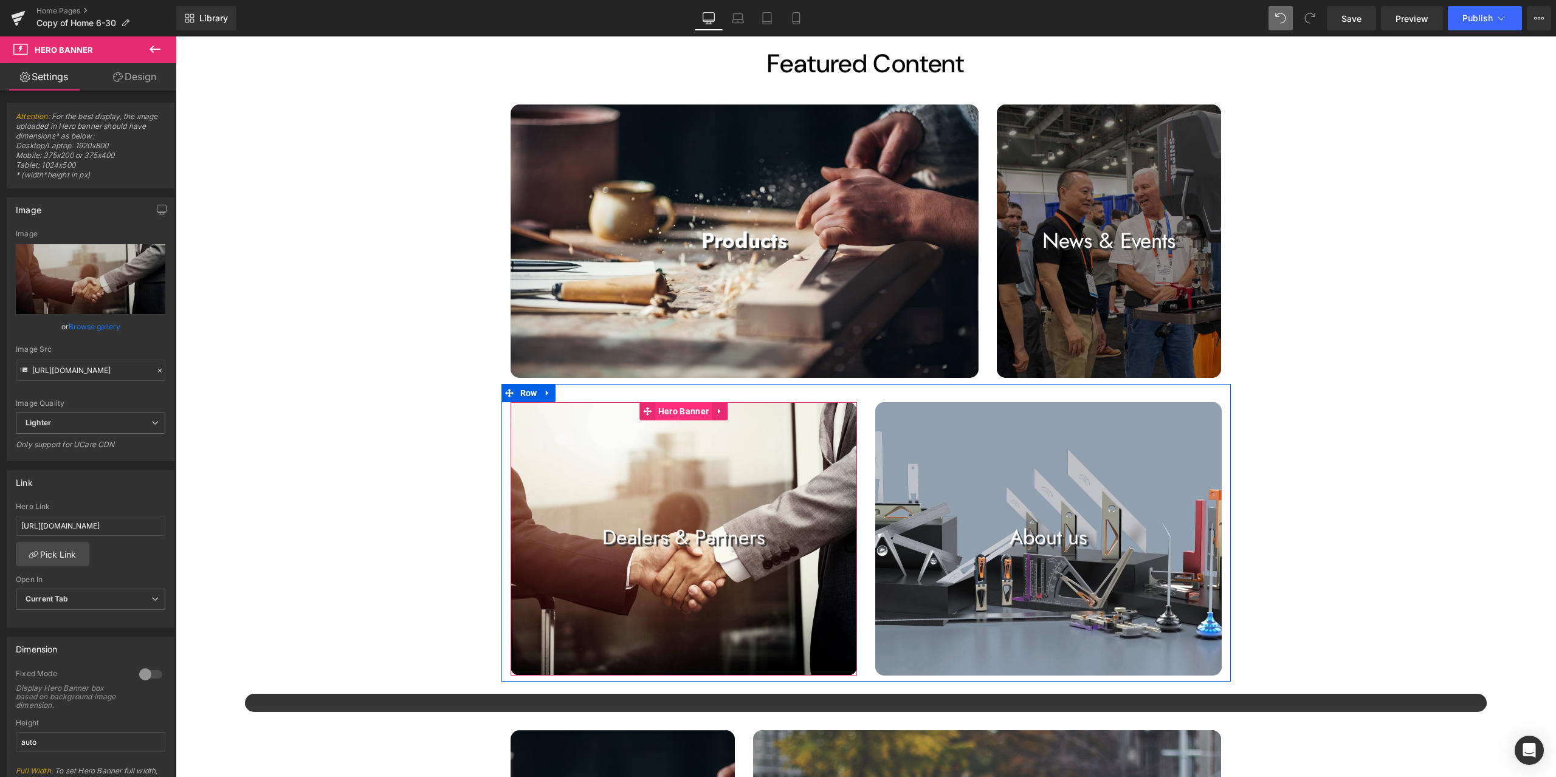
click at [692, 418] on span "Hero Banner" at bounding box center [683, 411] width 57 height 18
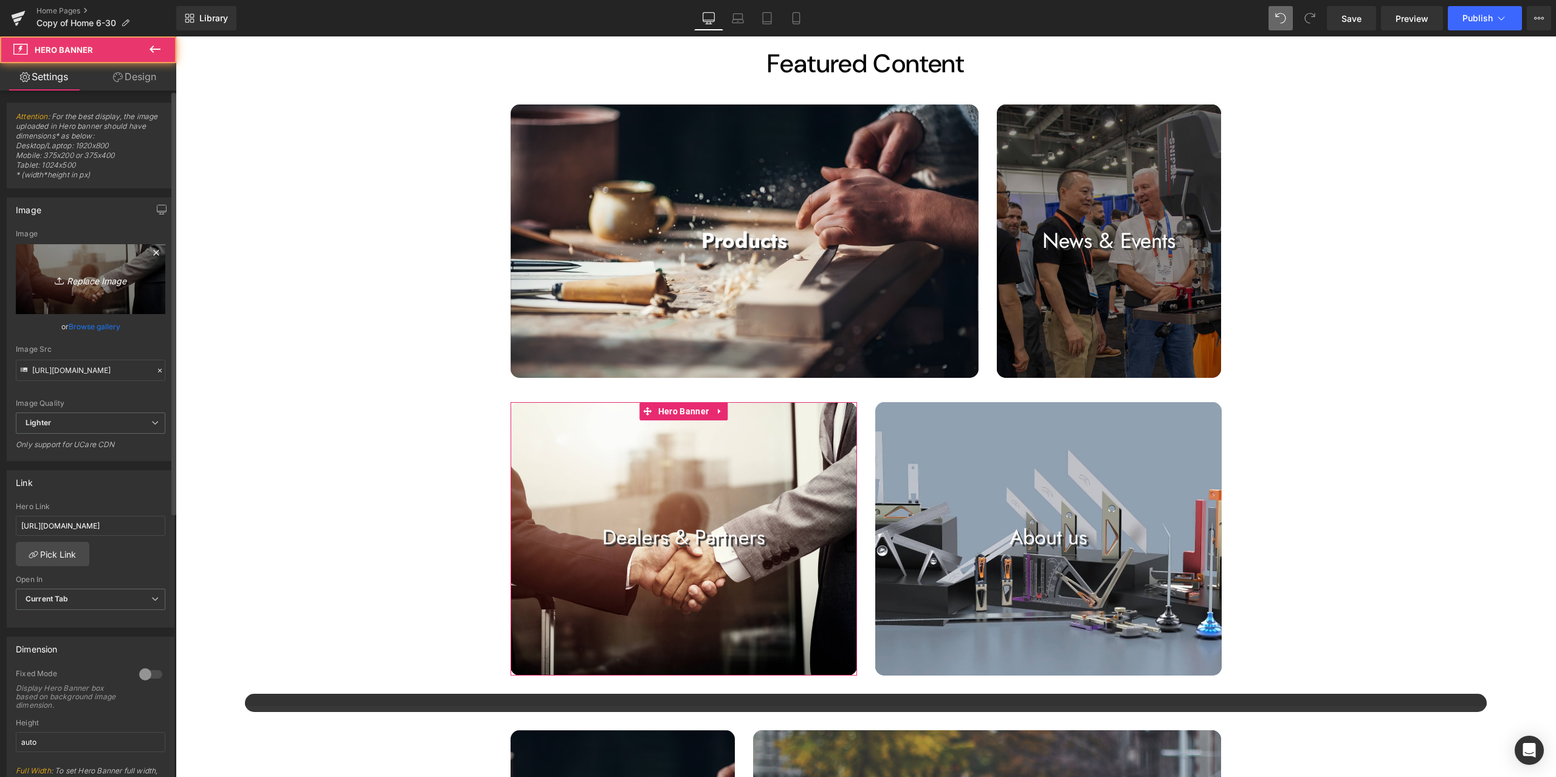
click at [105, 266] on link "Replace Image" at bounding box center [91, 279] width 150 height 70
type input "C:\fakepath\corporate-businessmen-shaking-hands.jpg"
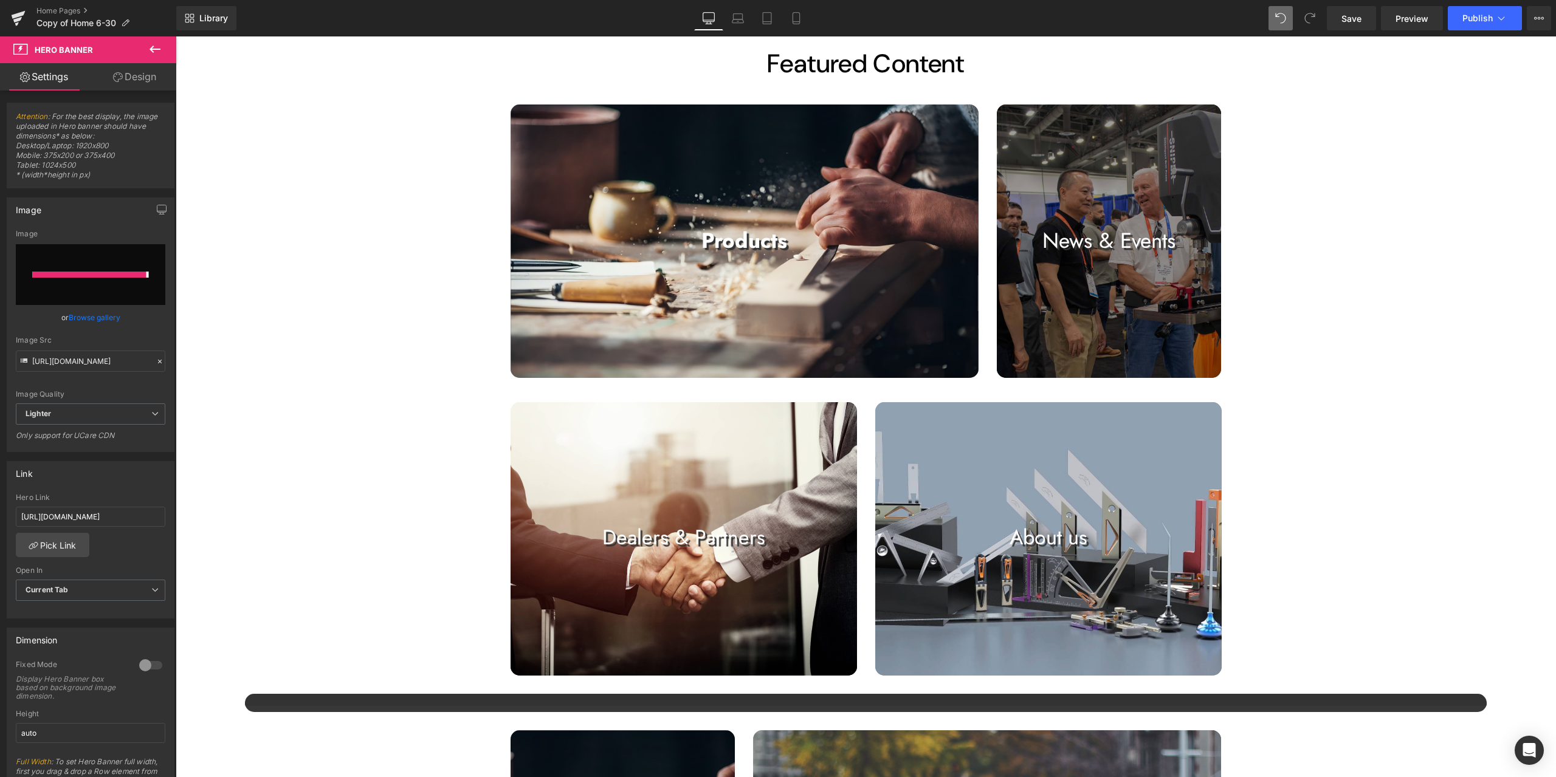
type input "[URL][DOMAIN_NAME]"
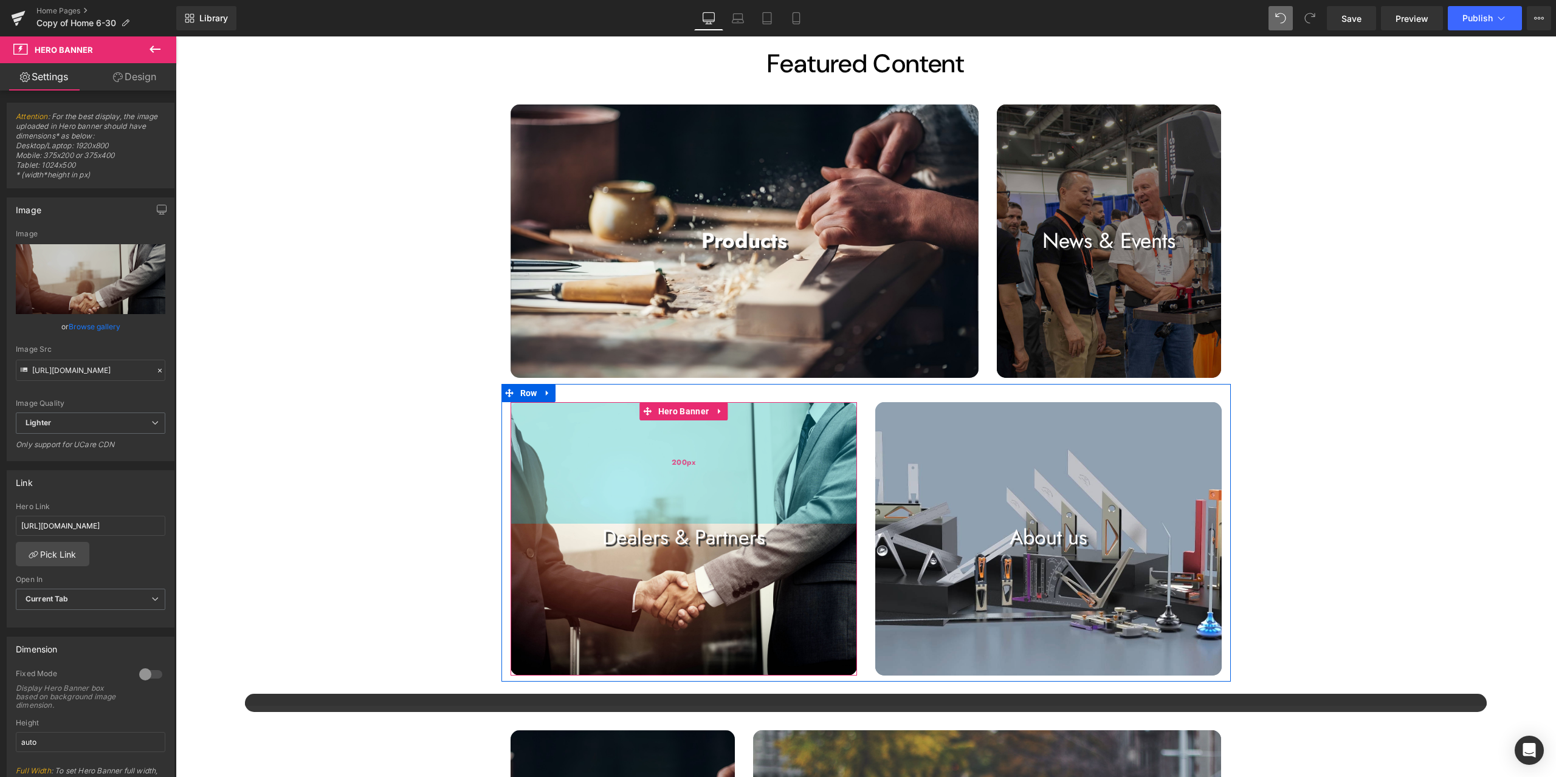
click at [689, 421] on div "200px" at bounding box center [684, 463] width 346 height 122
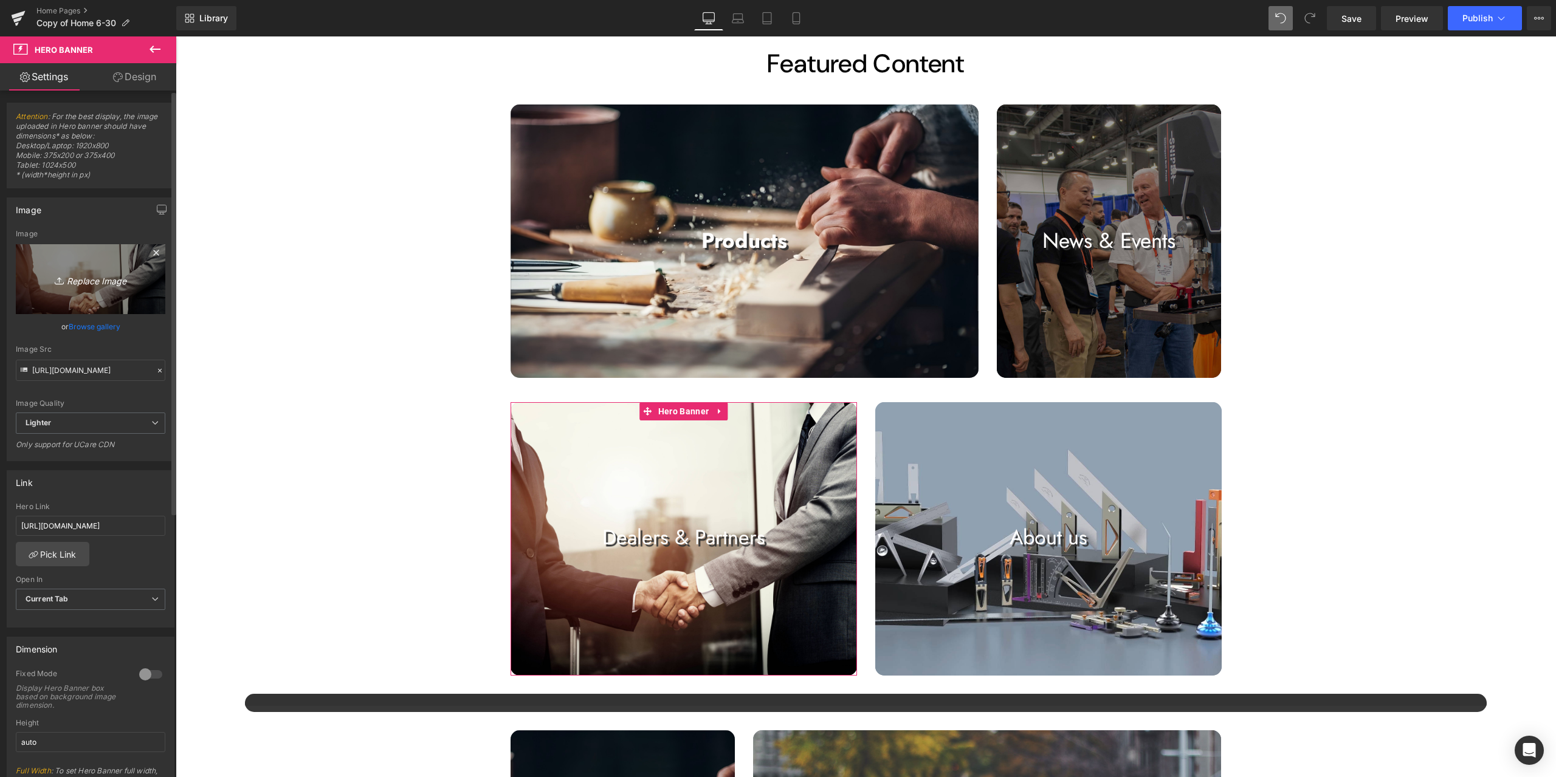
click at [111, 290] on link "Replace Image" at bounding box center [91, 279] width 150 height 70
type input "C:\fakepath\corporate-businessmen-shaking-hands.jpg"
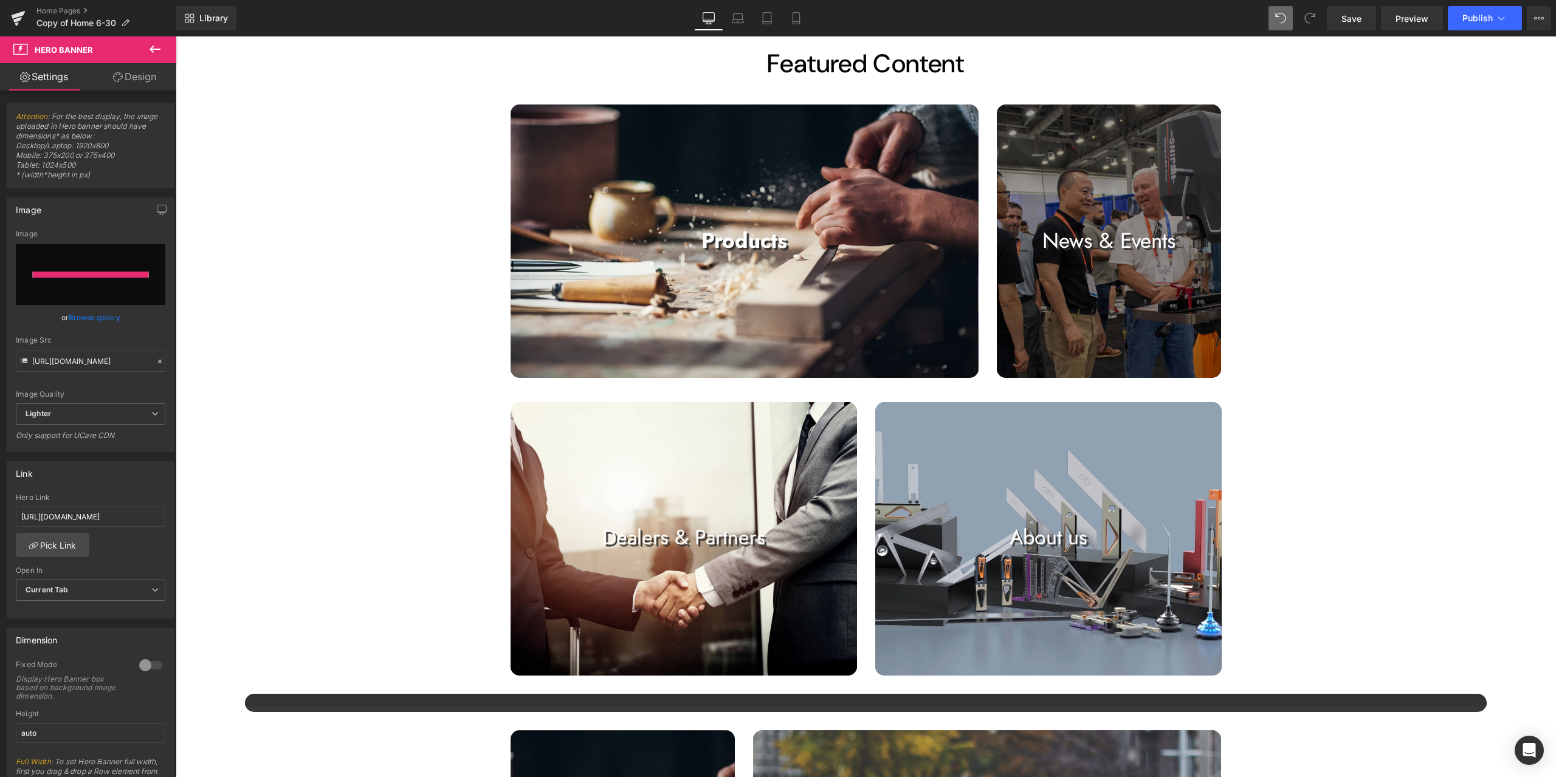
type input "[URL][DOMAIN_NAME]"
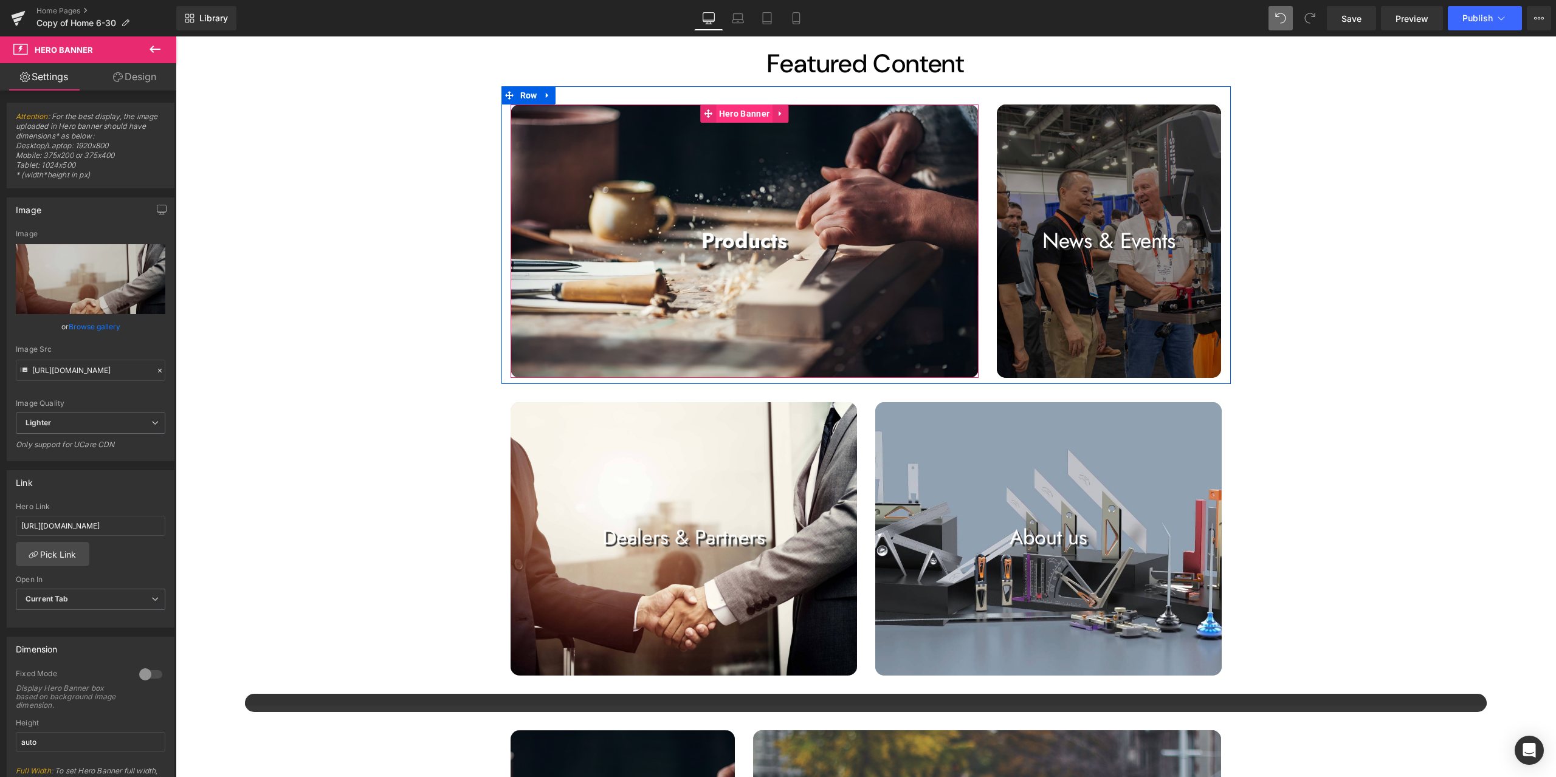
click at [749, 115] on span "Hero Banner" at bounding box center [744, 114] width 57 height 18
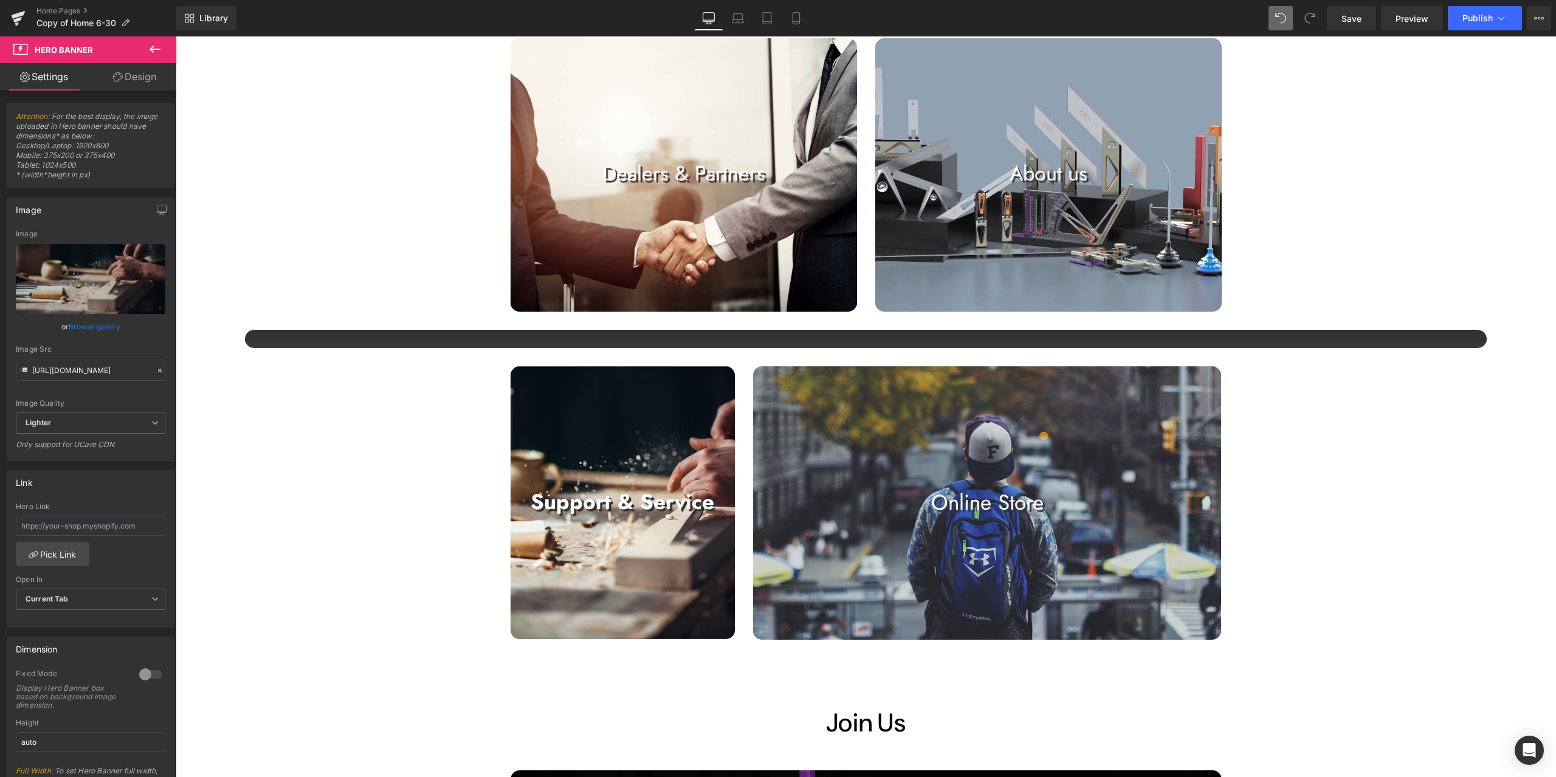
scroll to position [1094, 0]
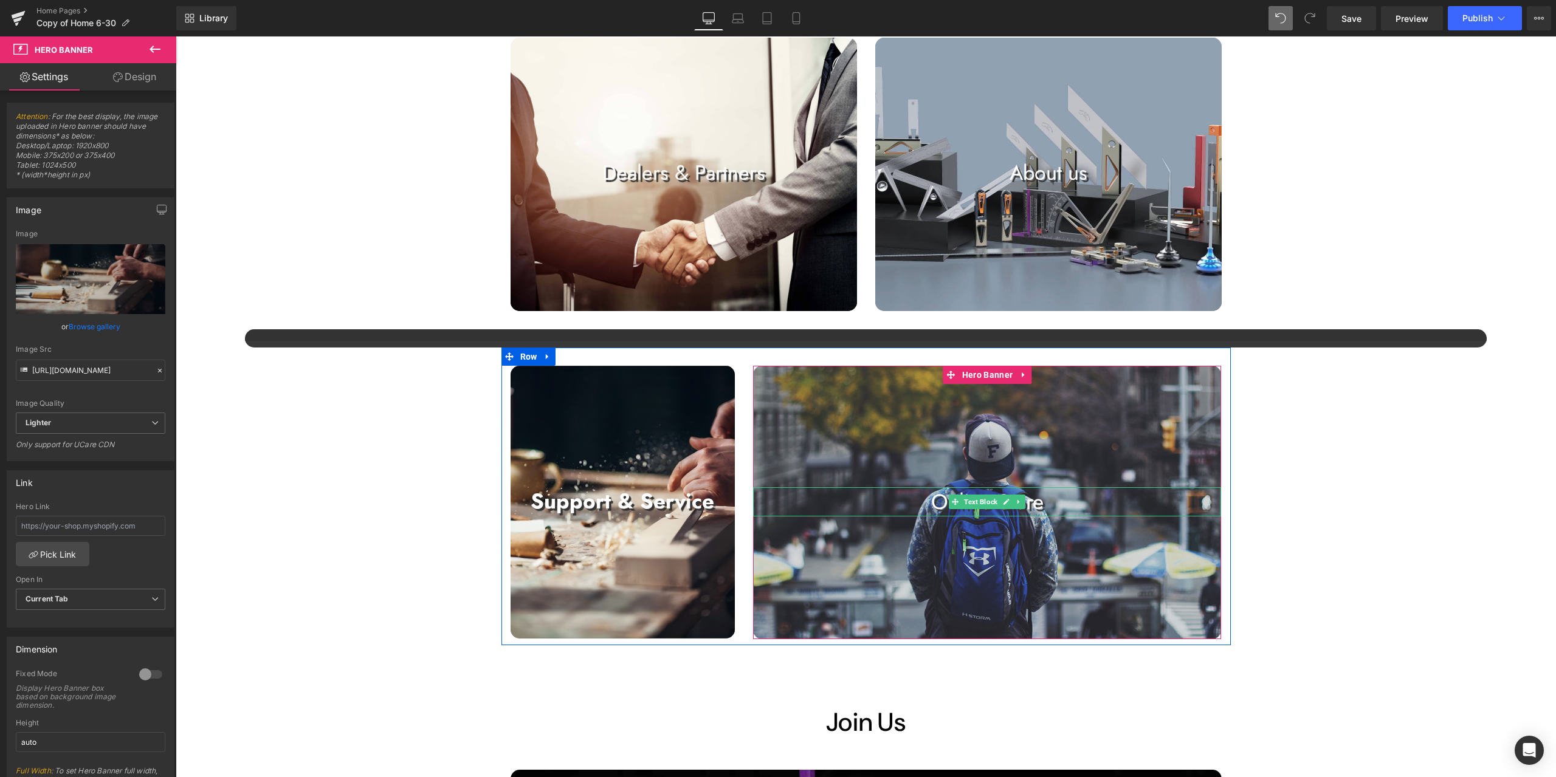
click at [1034, 506] on p "Online Store" at bounding box center [987, 501] width 468 height 29
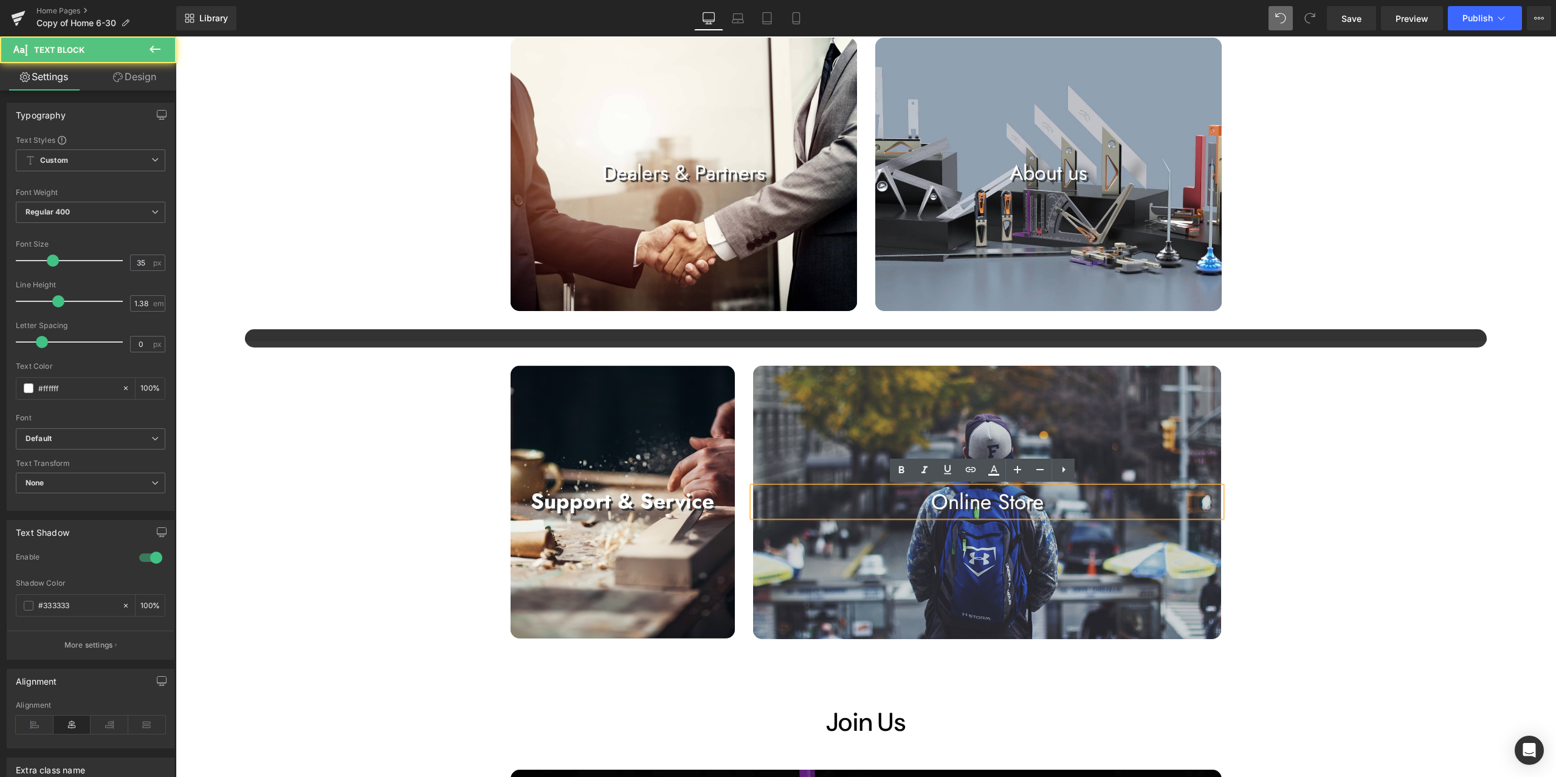
click at [1049, 506] on p "Online Store" at bounding box center [987, 501] width 468 height 29
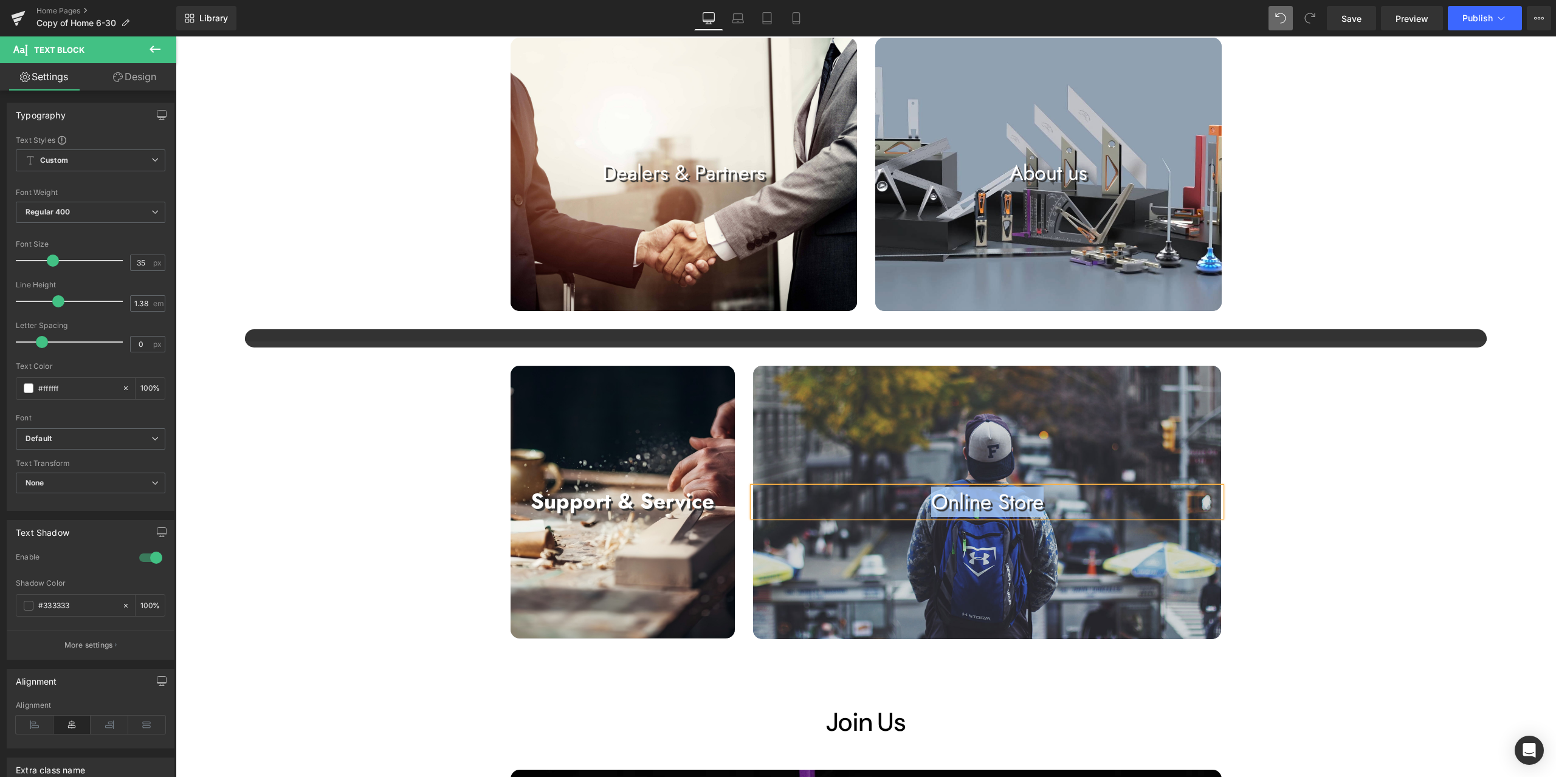
copy p "Online Store"
click at [617, 374] on span "Hero Banner" at bounding box center [622, 375] width 57 height 18
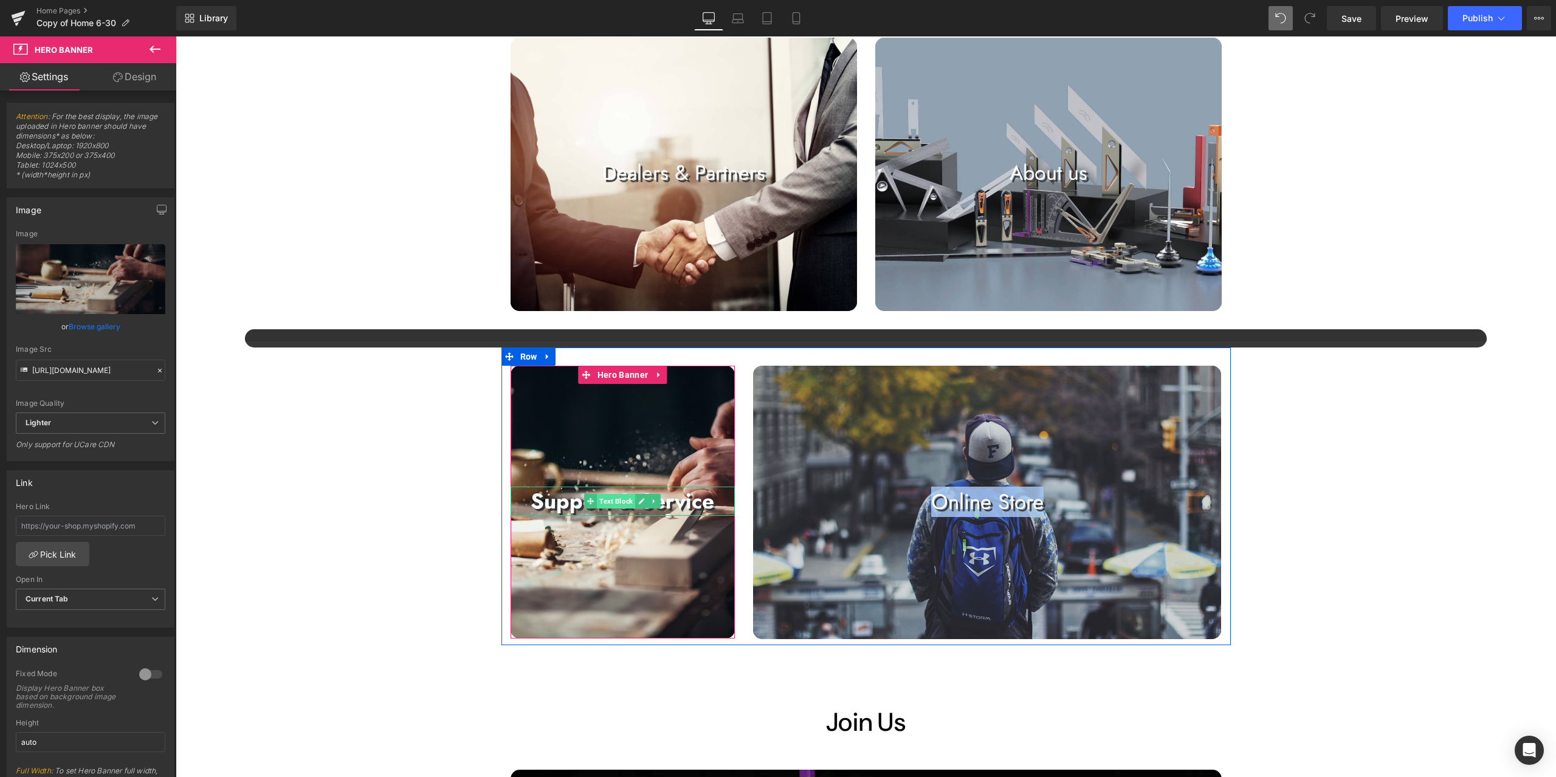
click at [603, 501] on span "Text Block" at bounding box center [616, 501] width 38 height 15
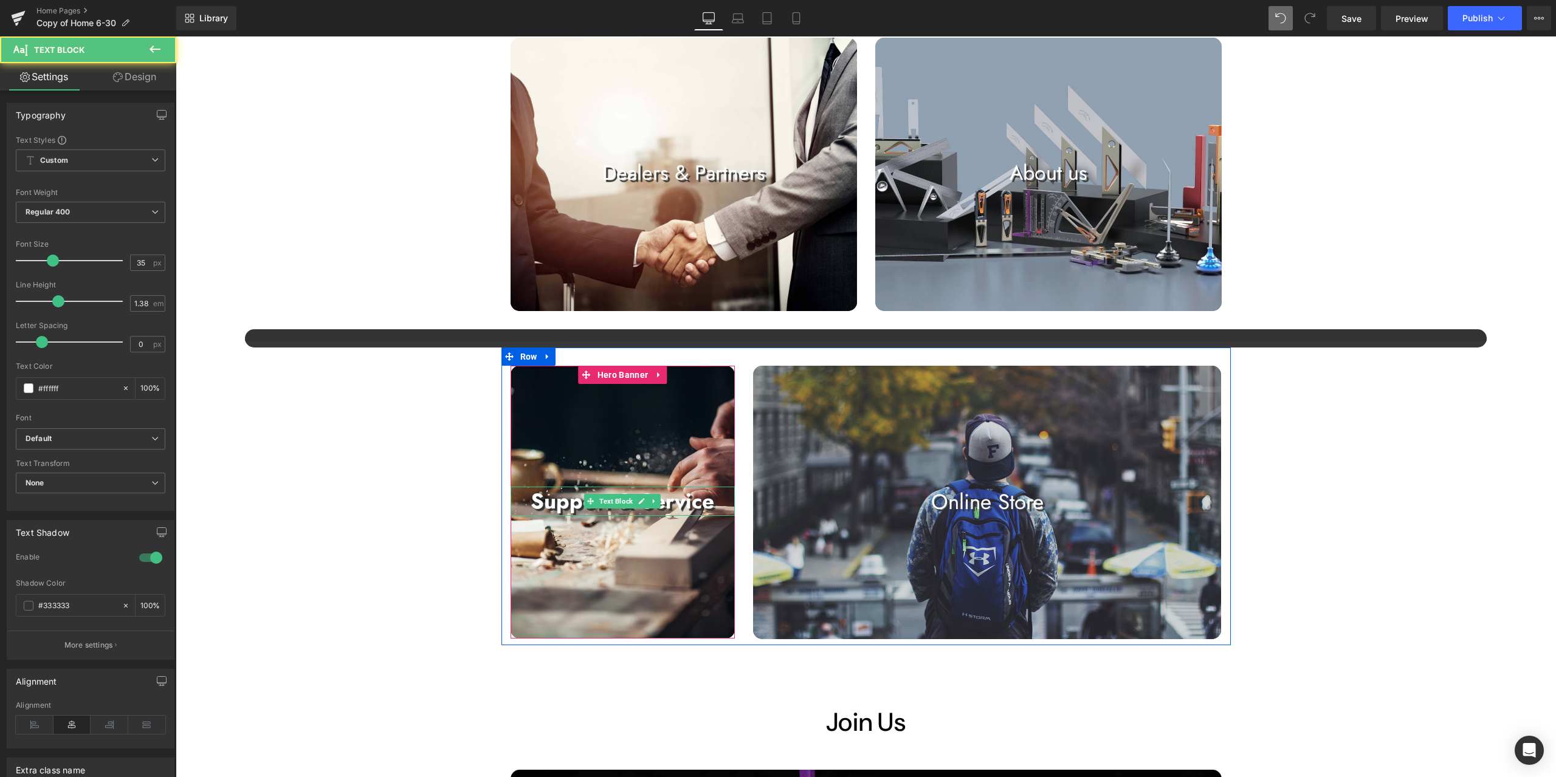
click at [543, 505] on strong "Support & Service" at bounding box center [623, 501] width 184 height 30
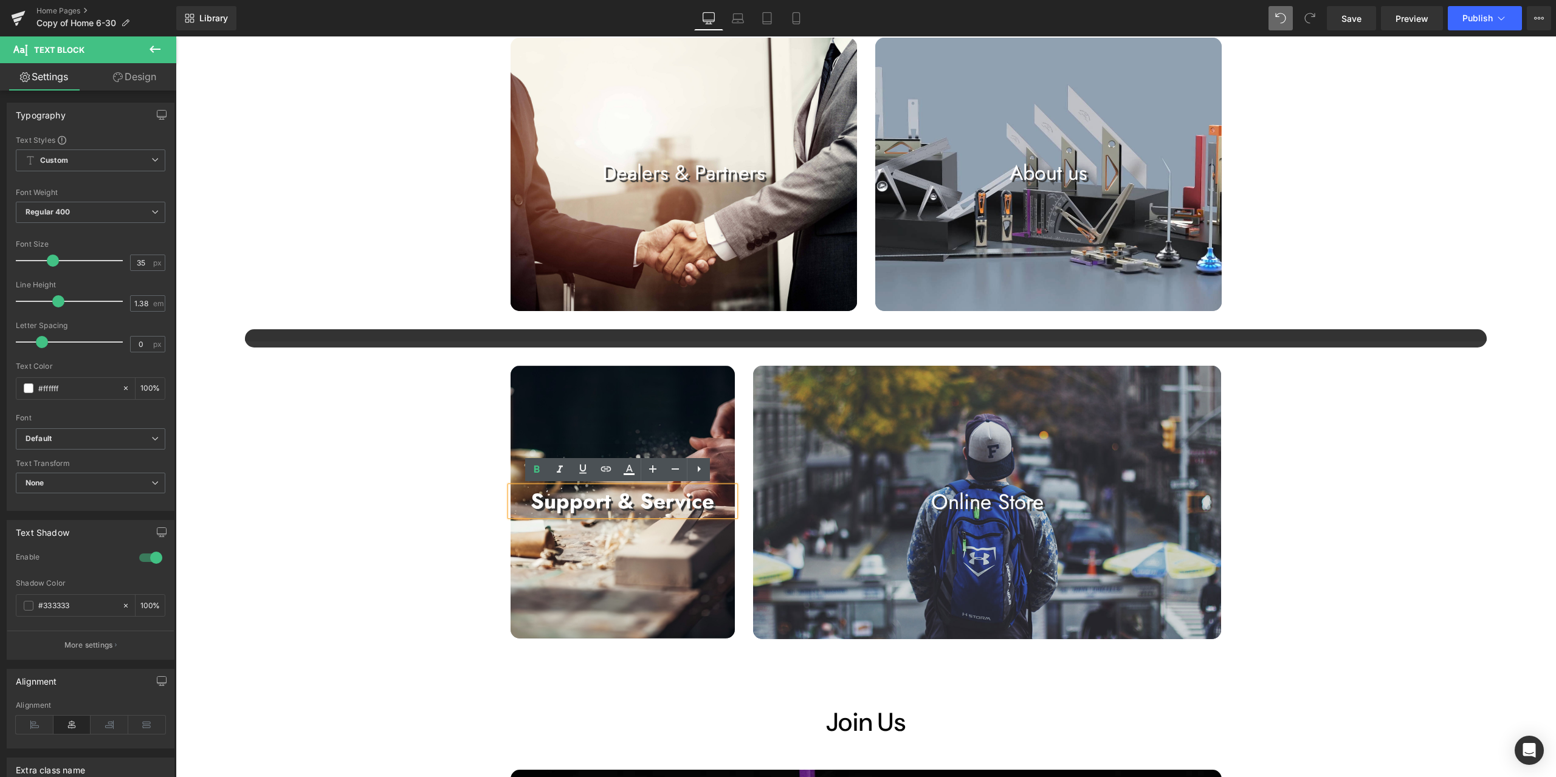
click at [539, 503] on strong "Support & Service" at bounding box center [623, 501] width 184 height 30
copy strong "Support & Service"
click at [418, 674] on div "Image Image Image Image Image Image Image Image" at bounding box center [866, 171] width 1380 height 2274
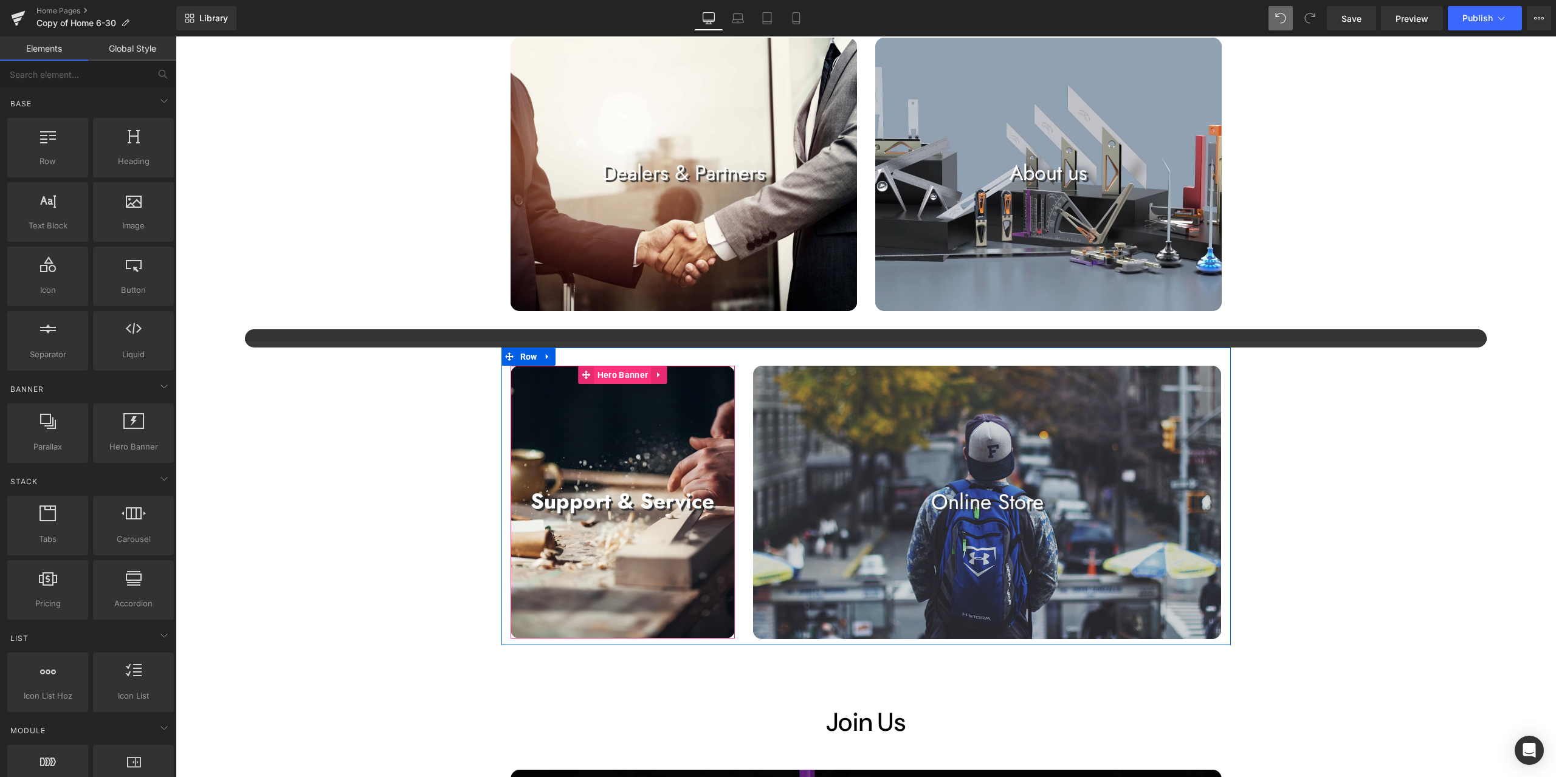
click at [617, 376] on span "Hero Banner" at bounding box center [622, 375] width 57 height 18
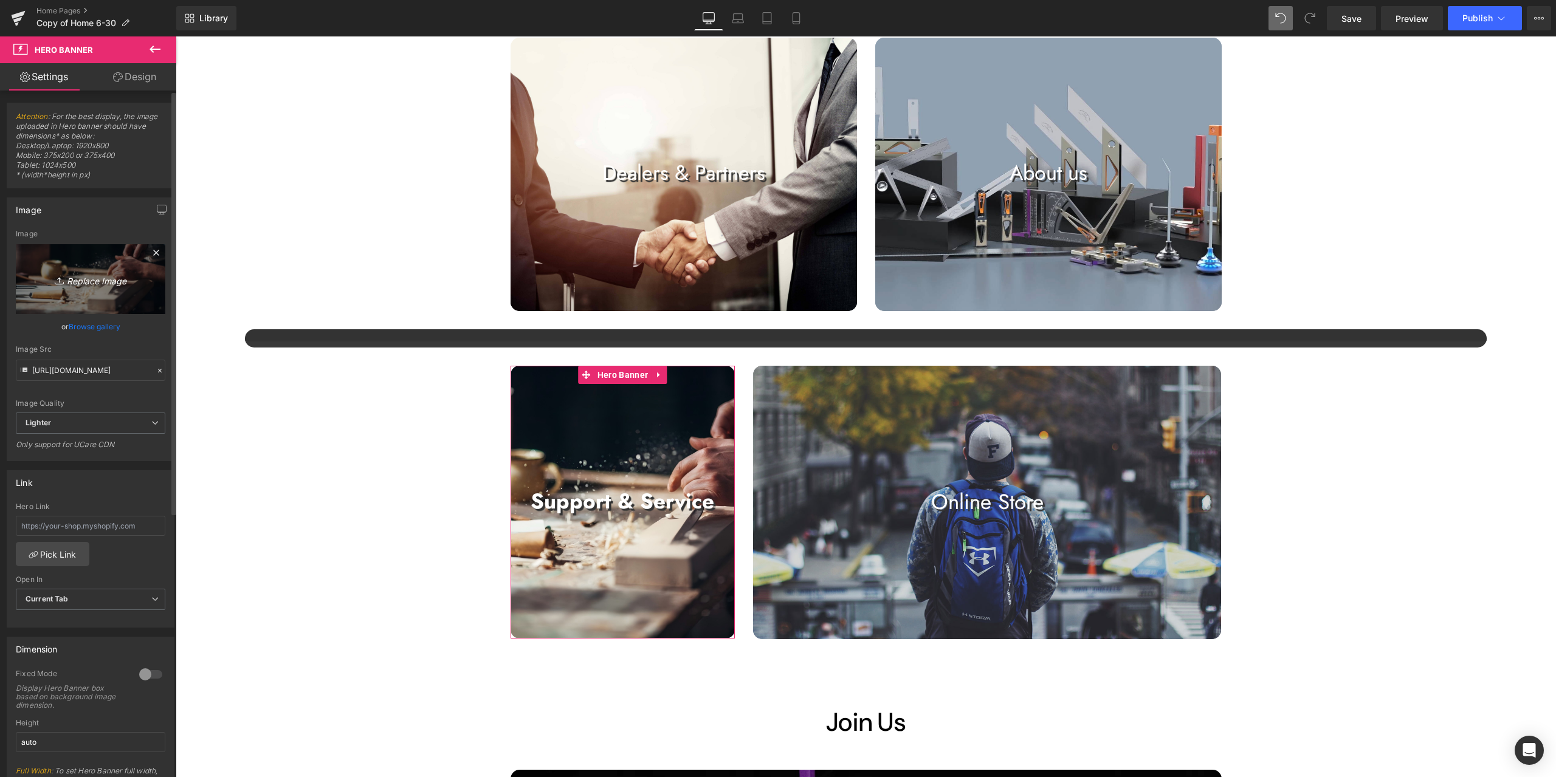
click at [102, 277] on icon "Replace Image" at bounding box center [90, 279] width 97 height 15
type input "C:\fakepath\静帧 [DATE] 141950_1.56.1.png"
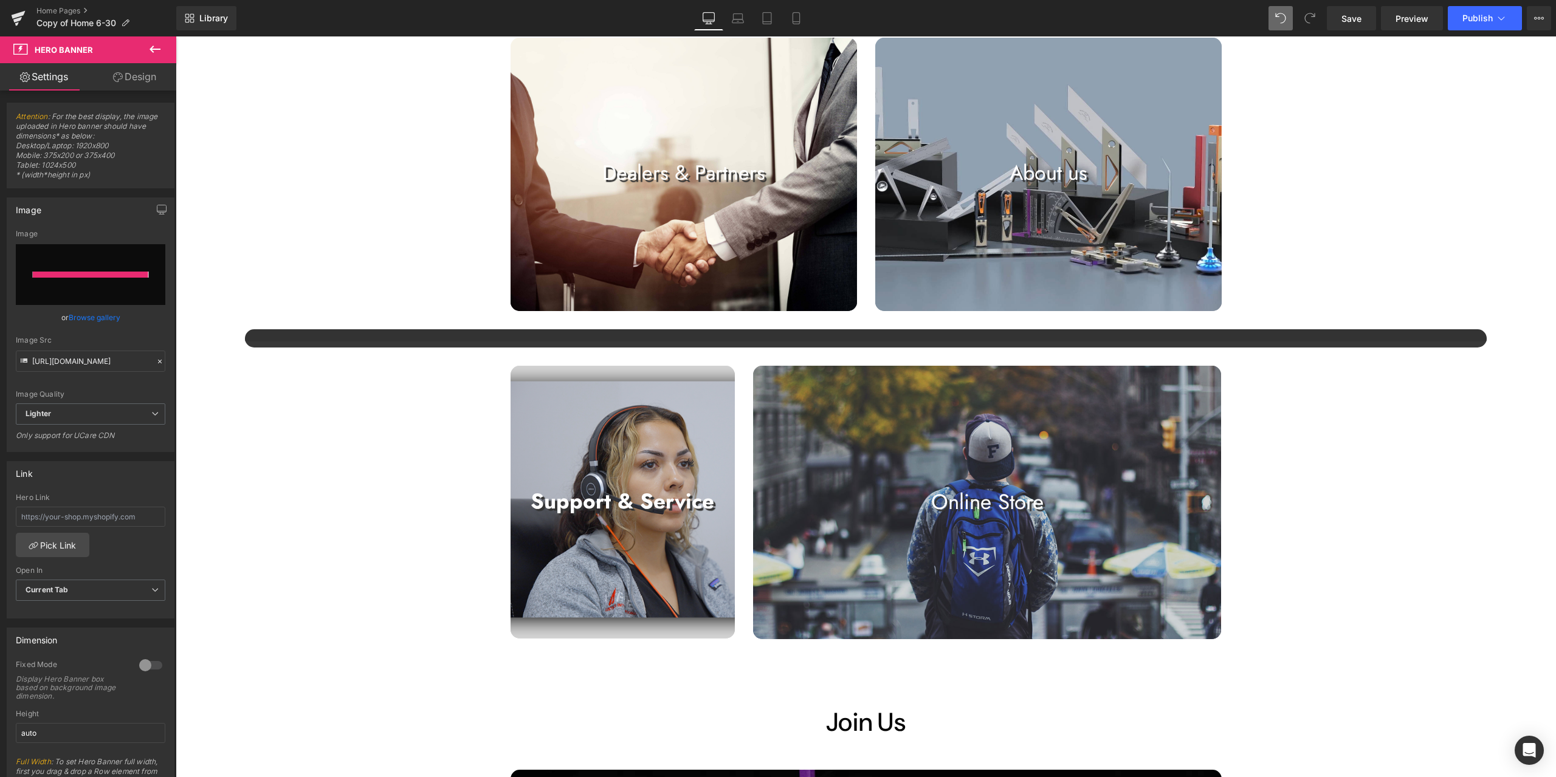
type input "[URL][DOMAIN_NAME]"
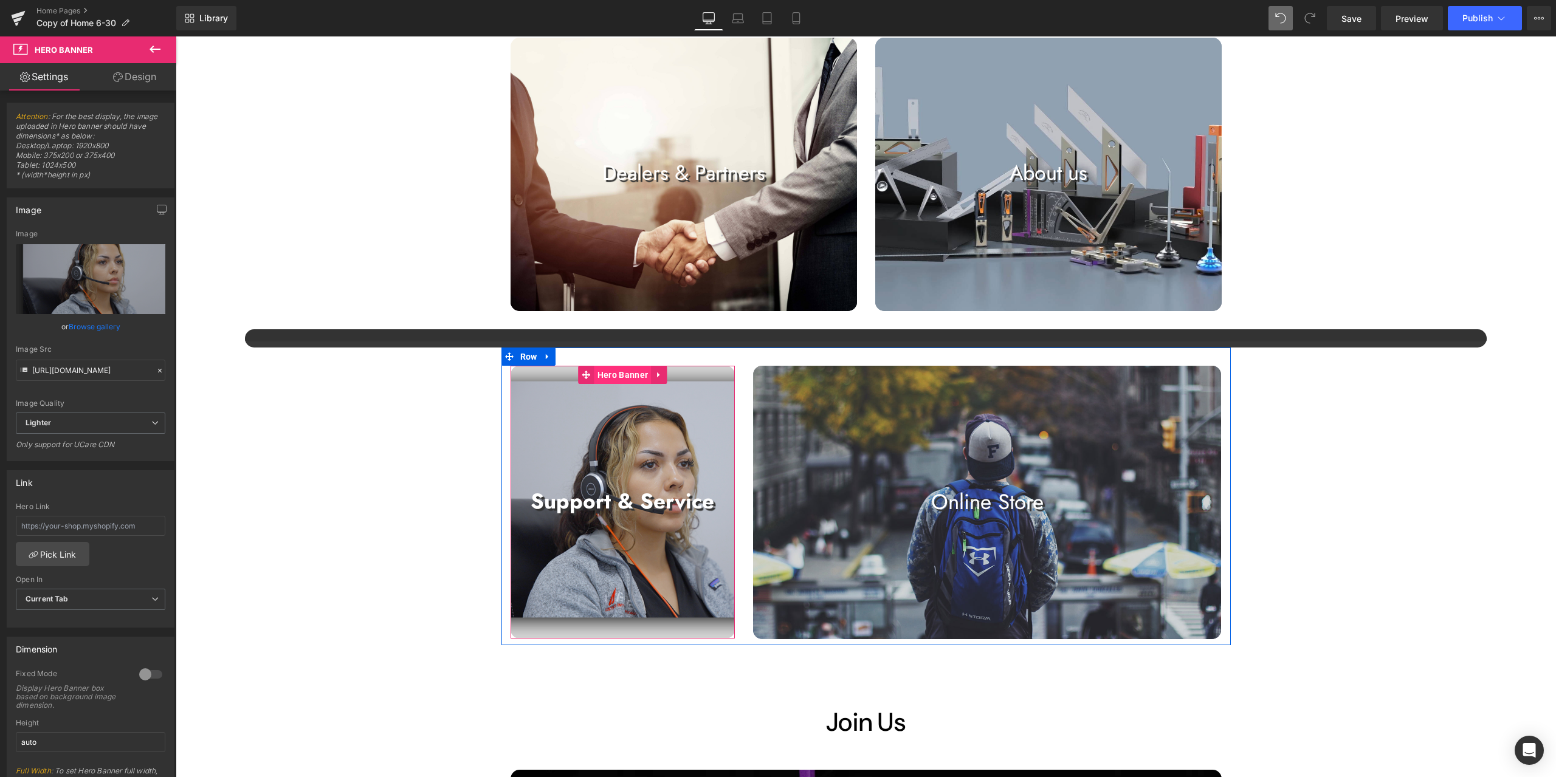
click at [613, 377] on span "Hero Banner" at bounding box center [622, 375] width 57 height 18
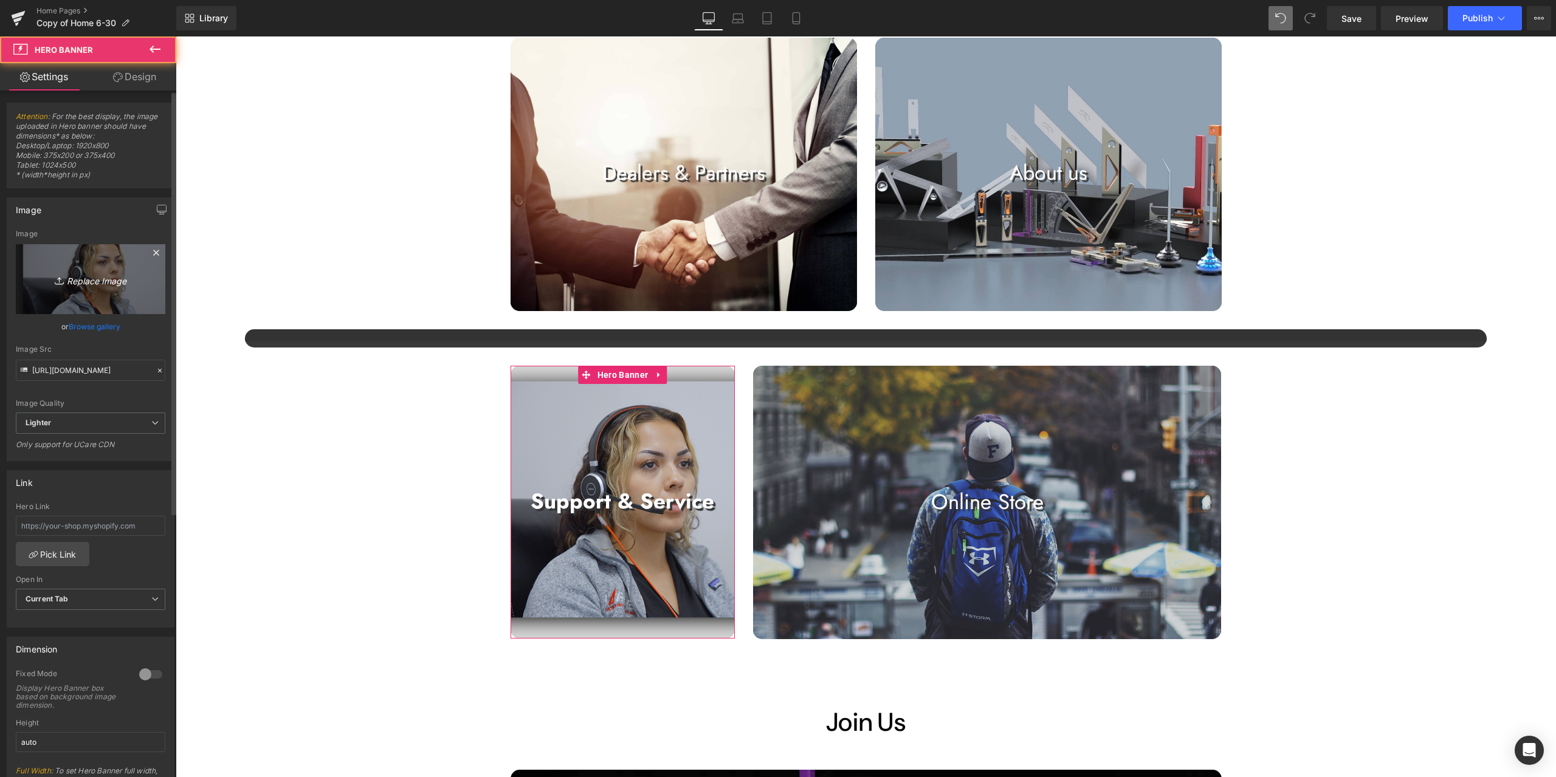
click at [111, 289] on link "Replace Image" at bounding box center [91, 279] width 150 height 70
type input "C:\fakepath\静帧 [DATE] 141950_1.56.1.png"
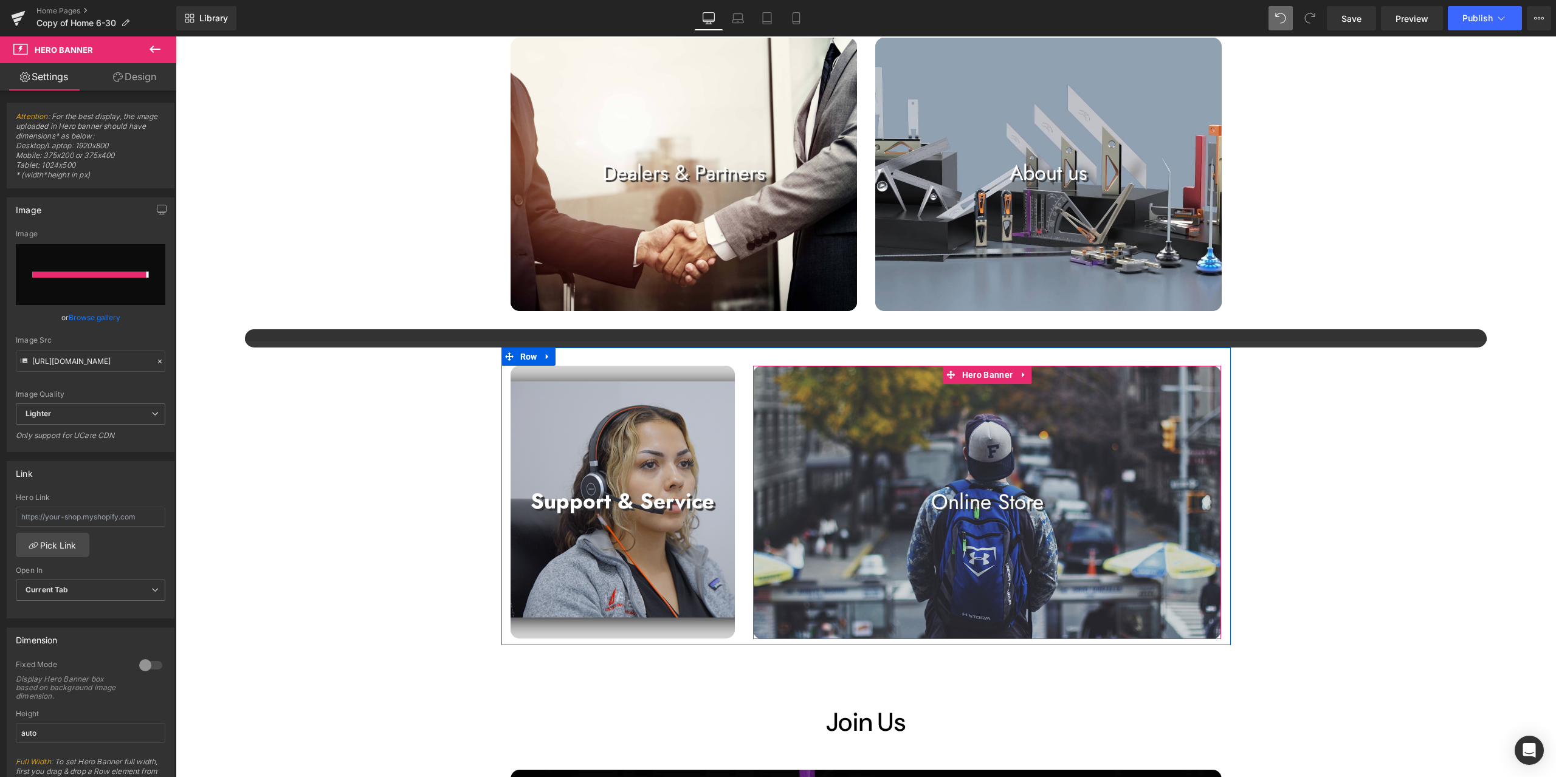
type input "[URL][DOMAIN_NAME]"
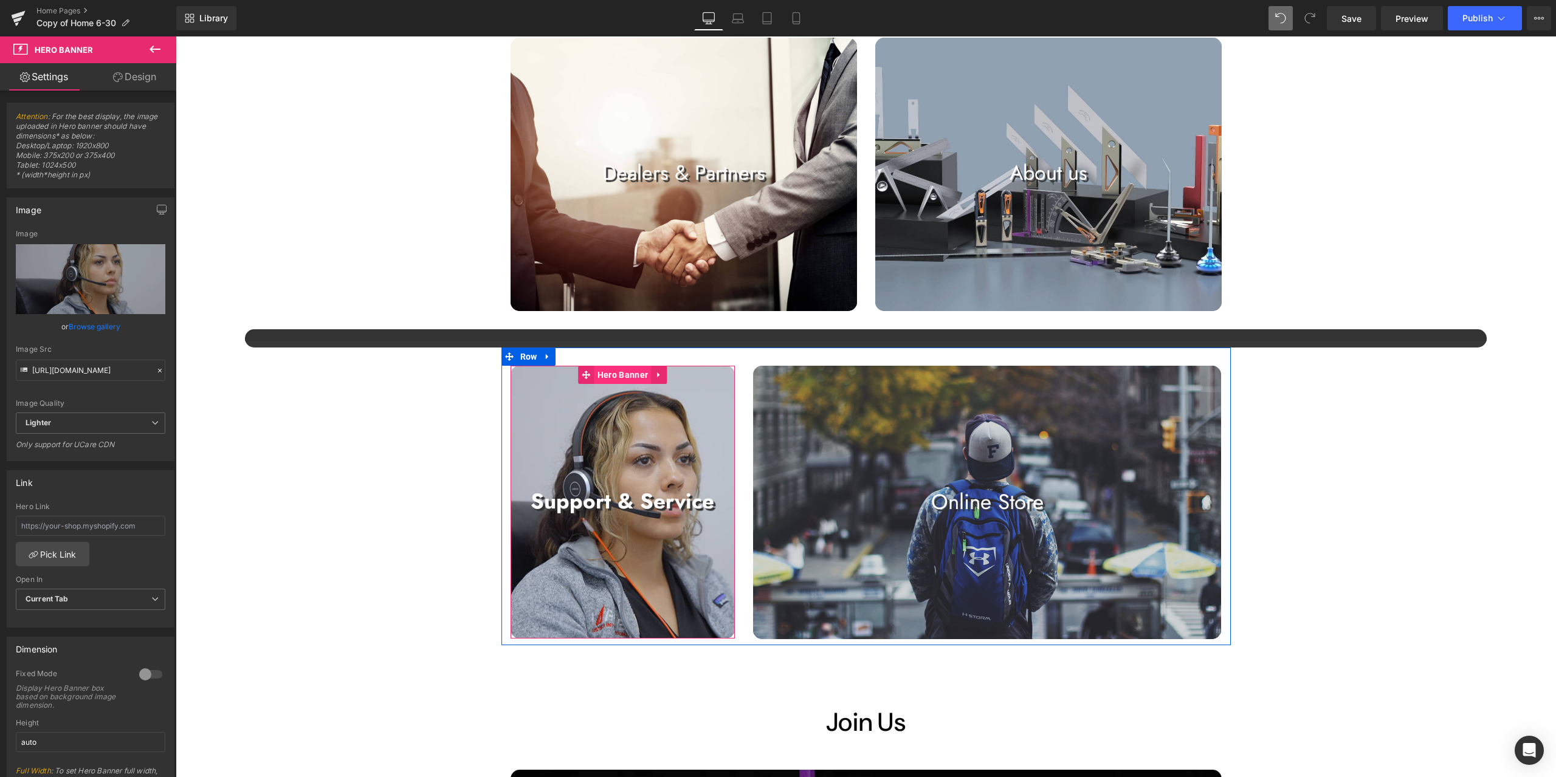
click at [616, 378] on span "Hero Banner" at bounding box center [622, 375] width 57 height 18
click at [145, 674] on div at bounding box center [150, 674] width 29 height 19
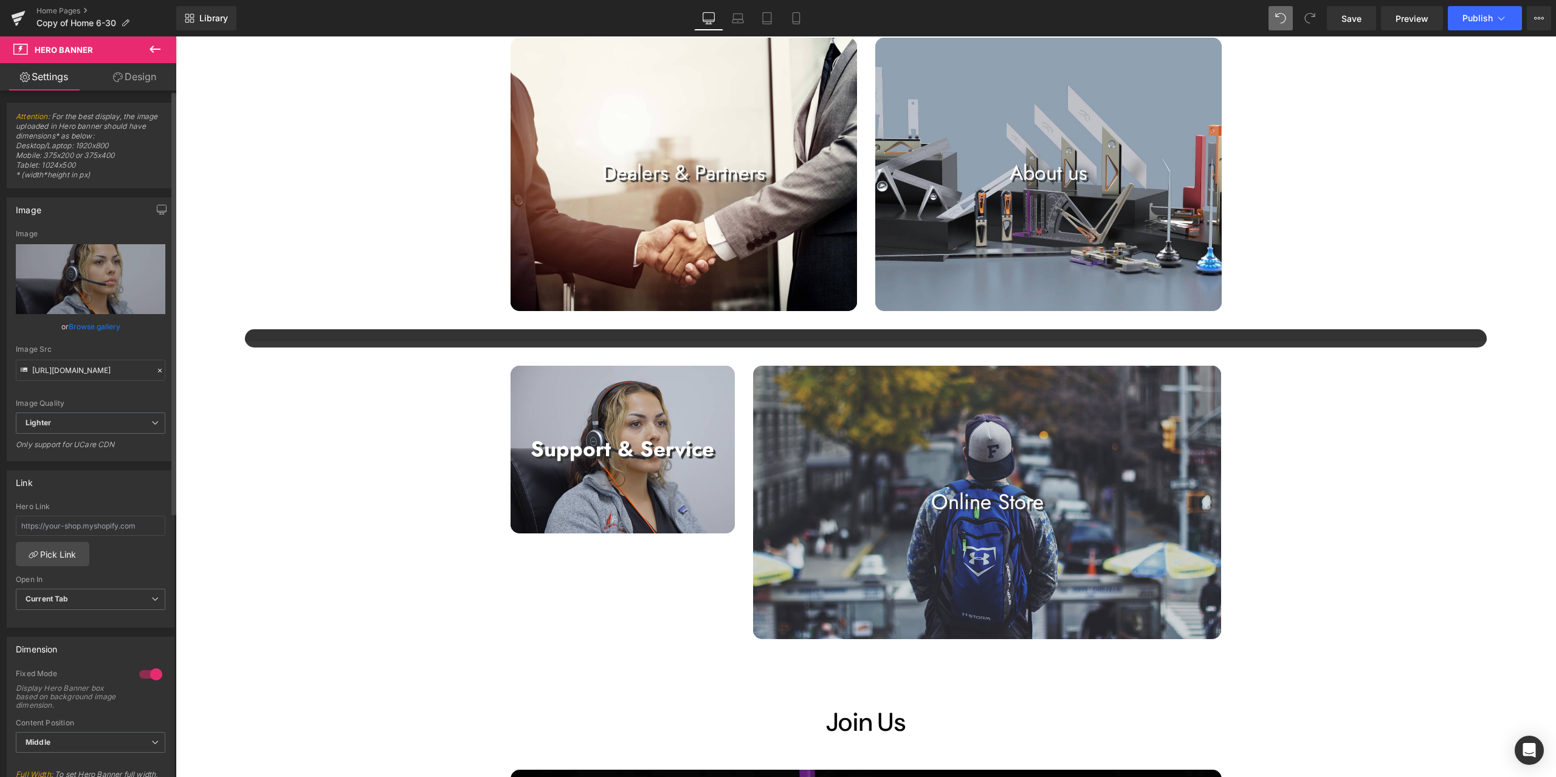
click at [145, 674] on div at bounding box center [150, 674] width 29 height 19
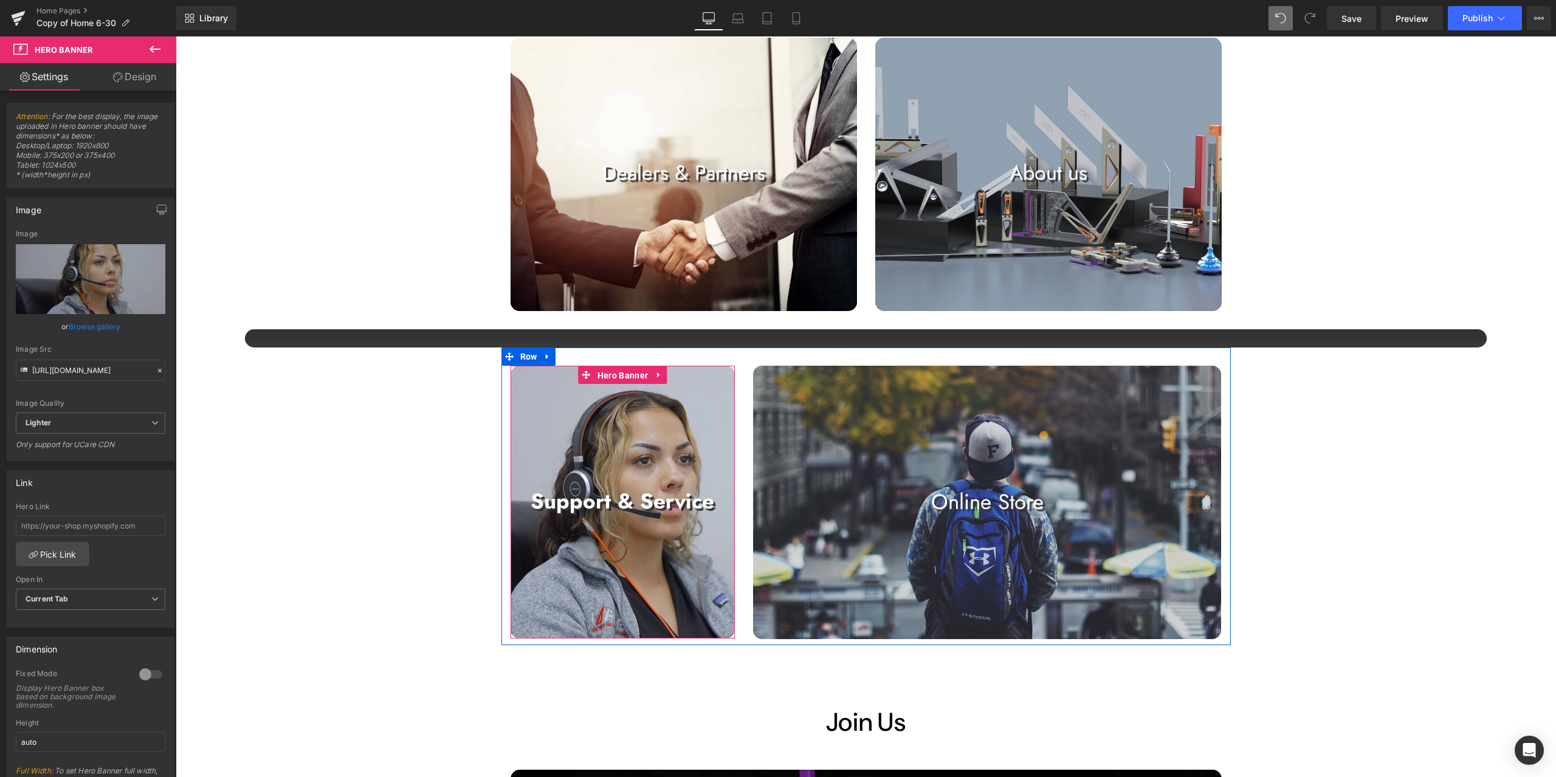
click at [619, 373] on span "Hero Banner" at bounding box center [622, 375] width 57 height 18
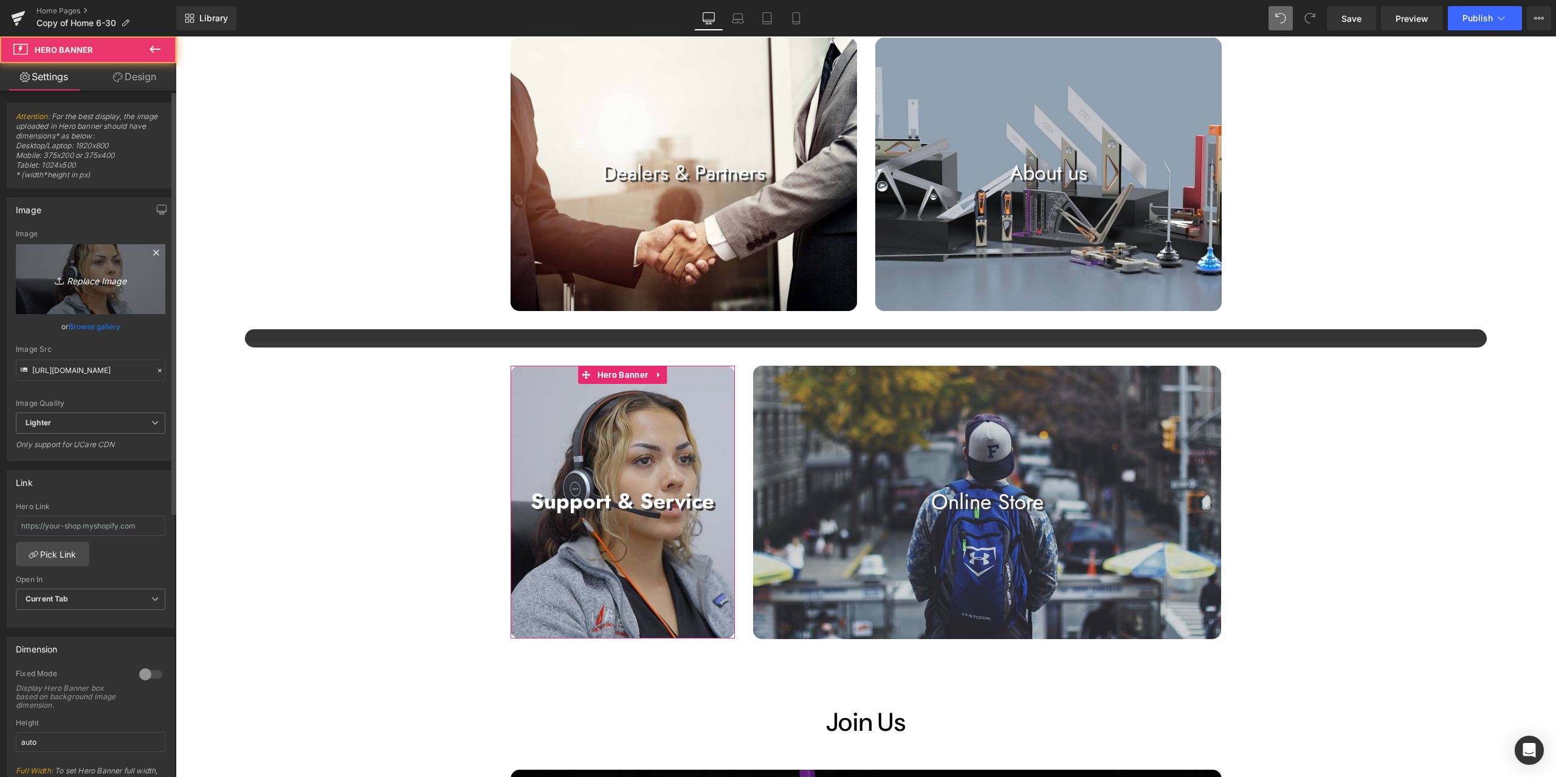
click at [70, 300] on link "Replace Image" at bounding box center [91, 279] width 150 height 70
type input "C:\fakepath\静帧 [DATE] 141950_1.56.1.jpg"
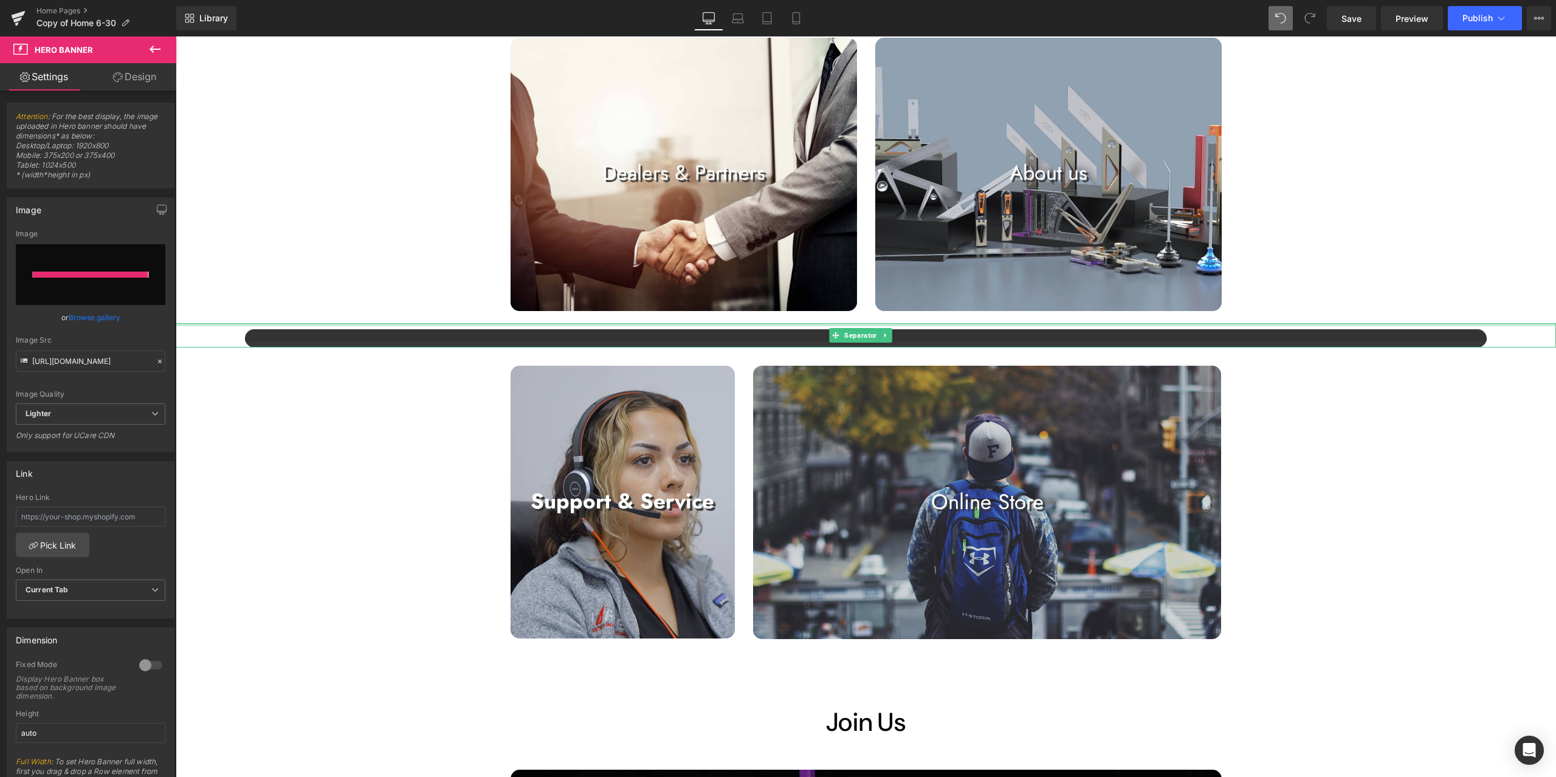
type input "[URL][DOMAIN_NAME]"
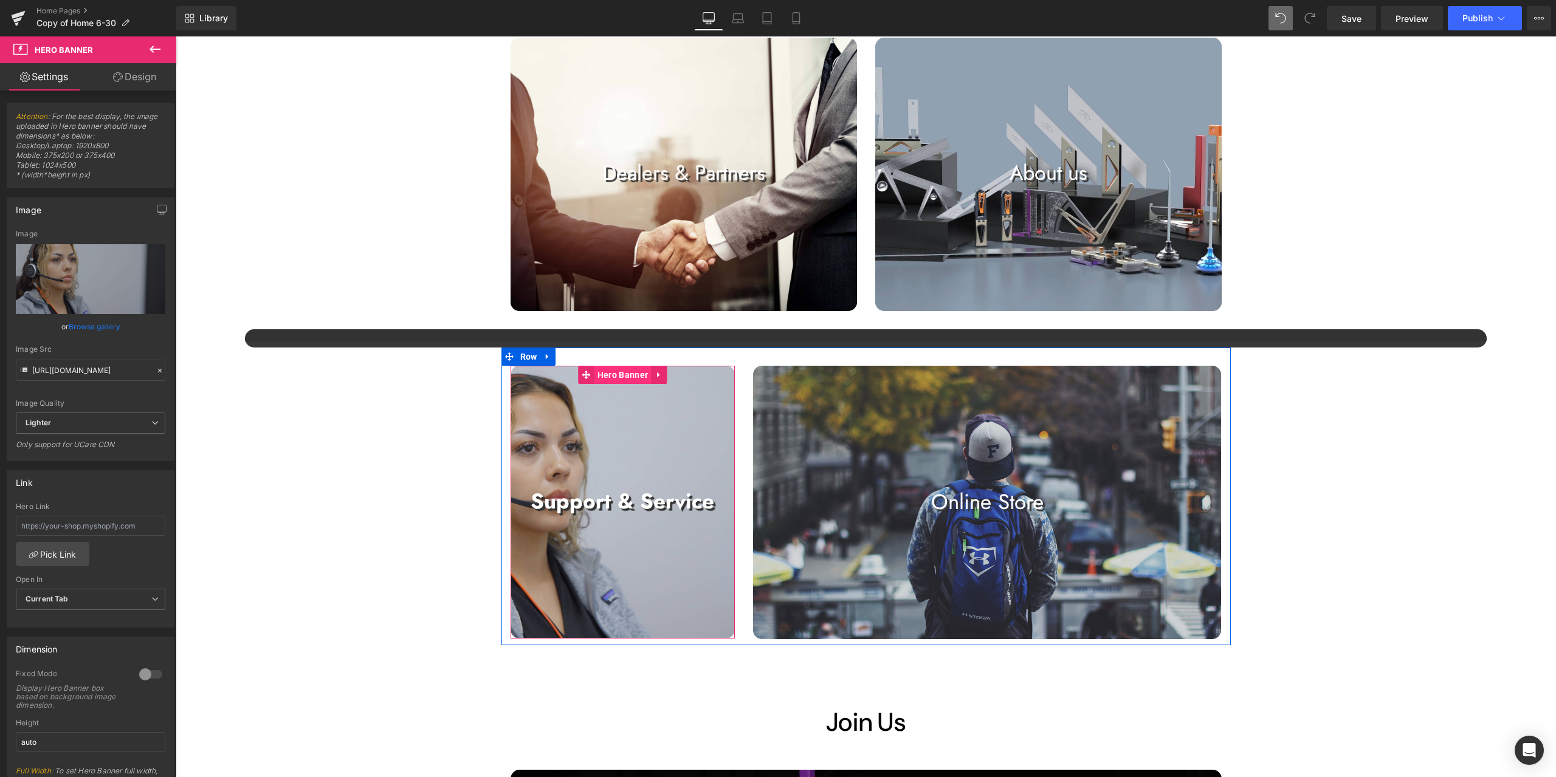
click at [628, 377] on span "Hero Banner" at bounding box center [622, 375] width 57 height 18
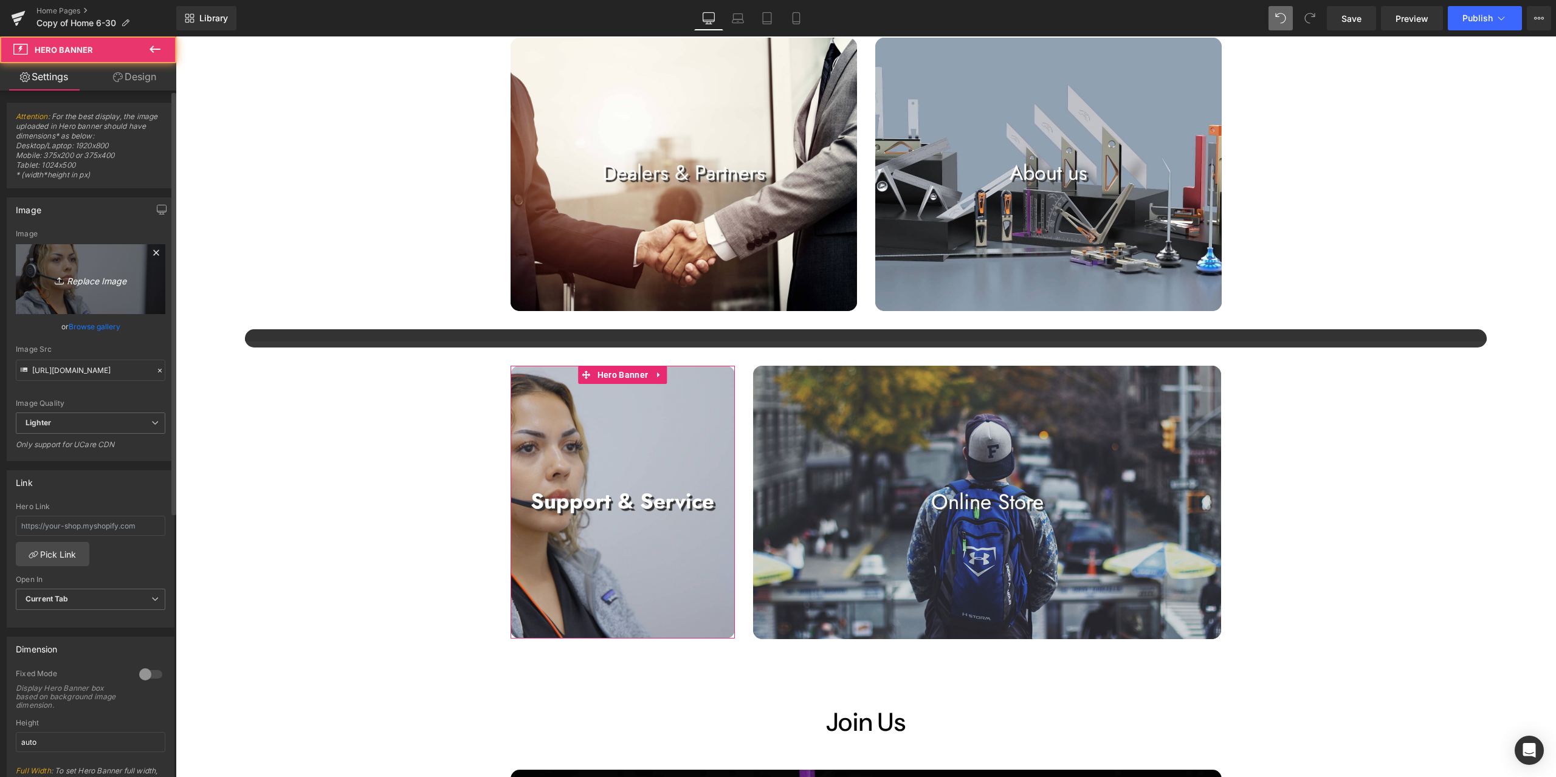
click at [109, 283] on icon "Replace Image" at bounding box center [90, 279] width 97 height 15
type input "C:\fakepath\静帧 [DATE] 141950_1.56.1.png"
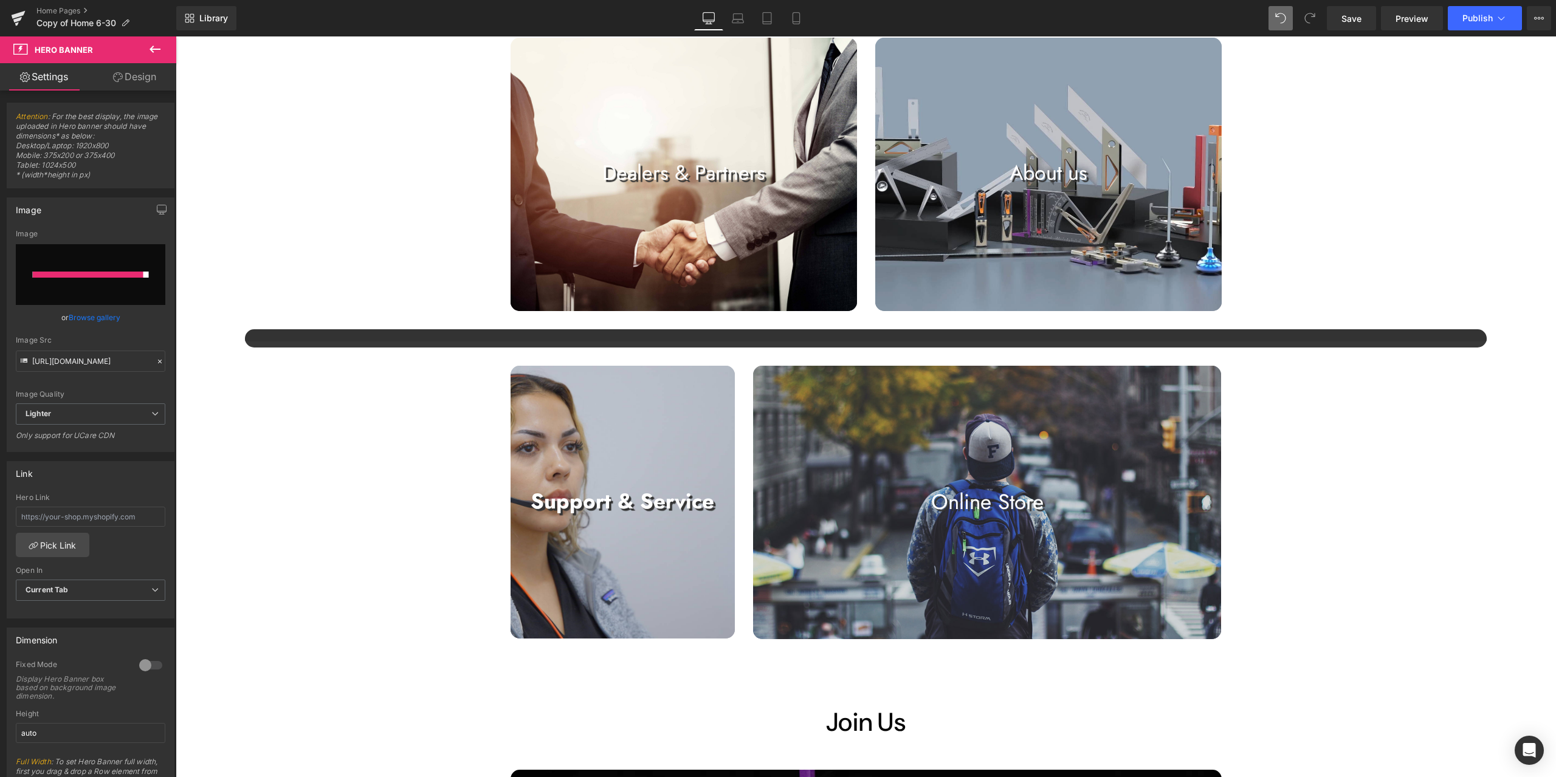
type input "[URL][DOMAIN_NAME]"
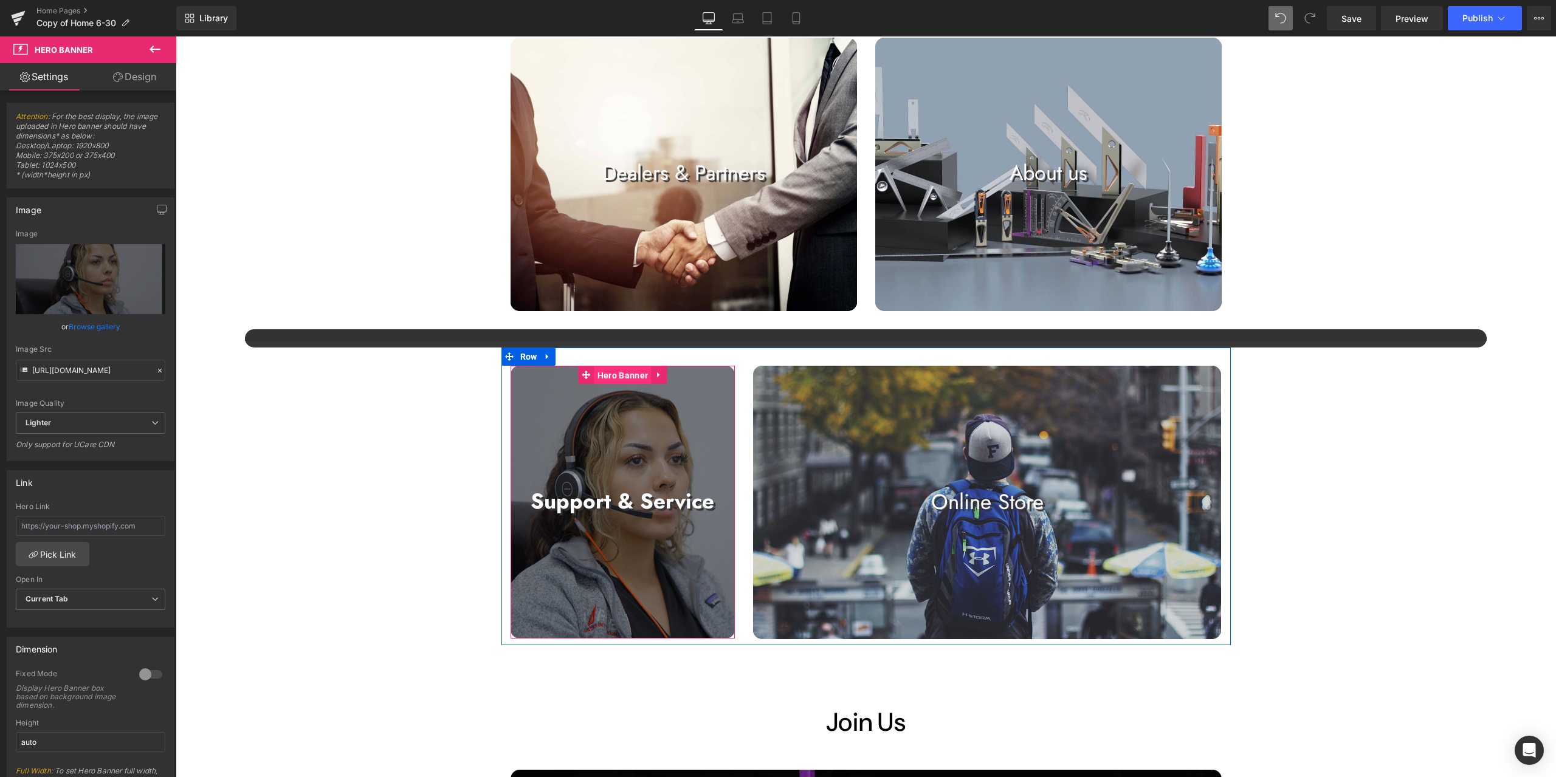
click at [602, 382] on span "Hero Banner" at bounding box center [622, 375] width 57 height 18
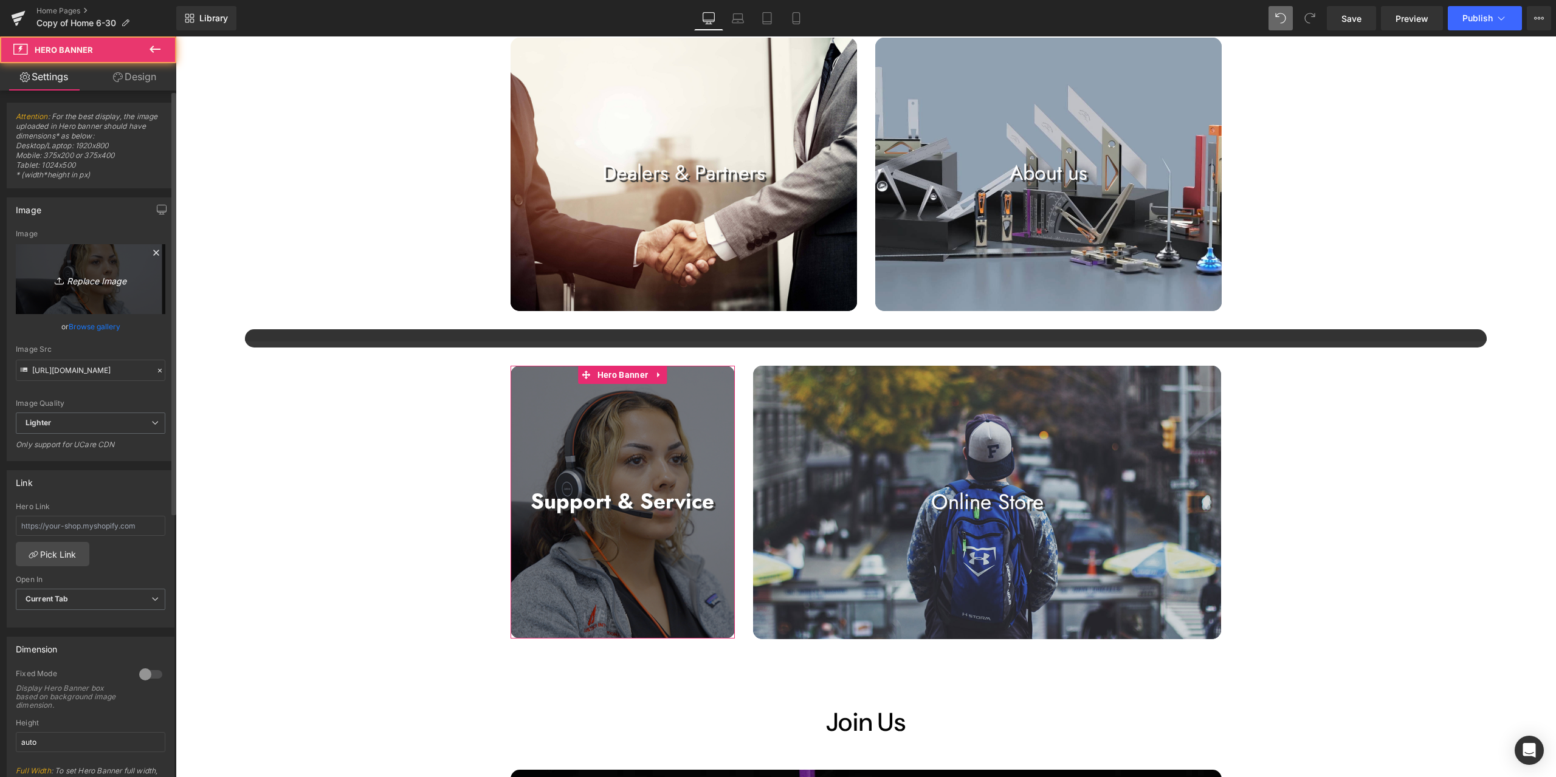
click at [53, 267] on link "Replace Image" at bounding box center [91, 279] width 150 height 70
type input "C:\fakepath\静帧 [DATE] 141950_1.56.1.png"
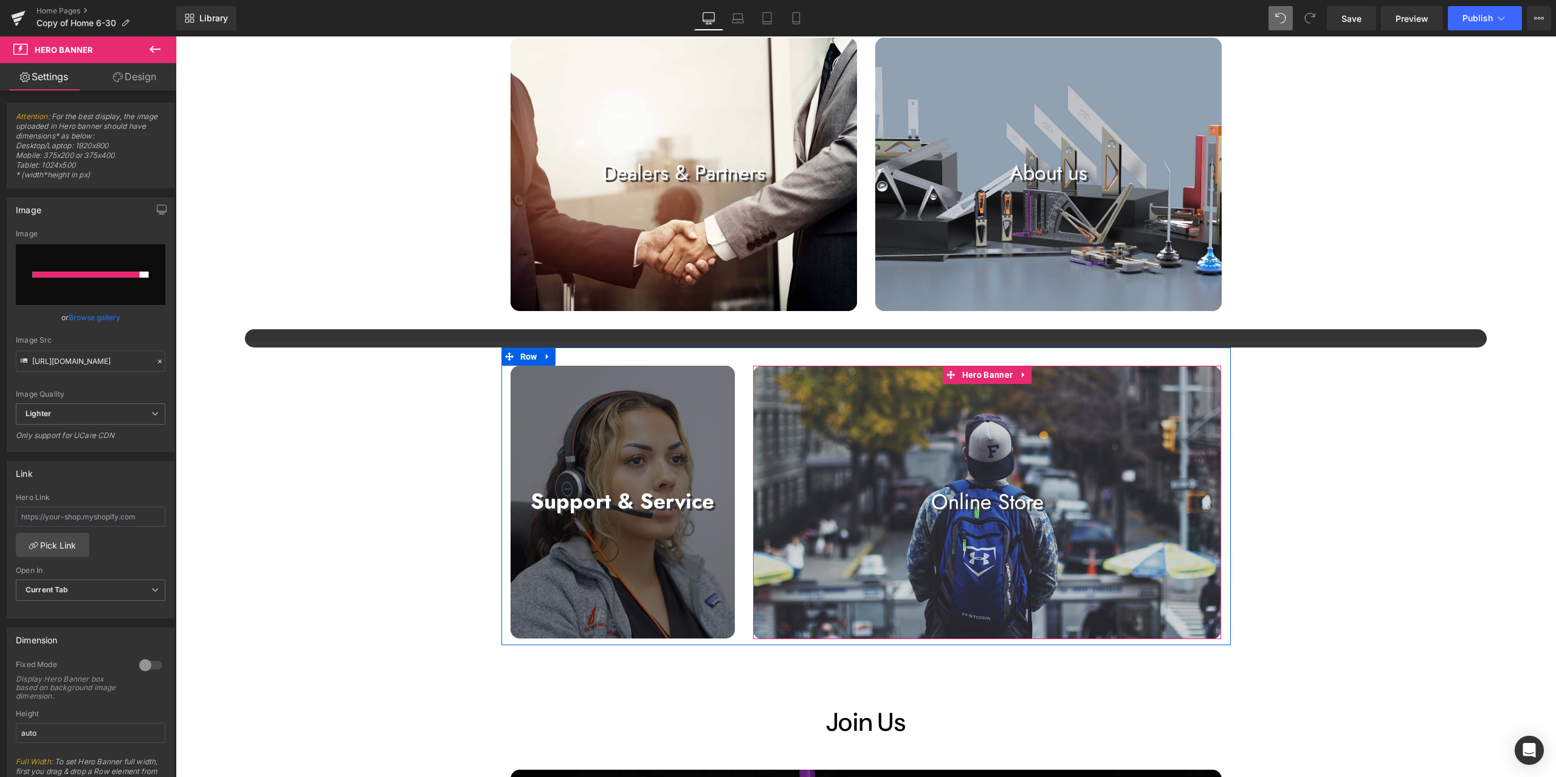
type input "[URL][DOMAIN_NAME]"
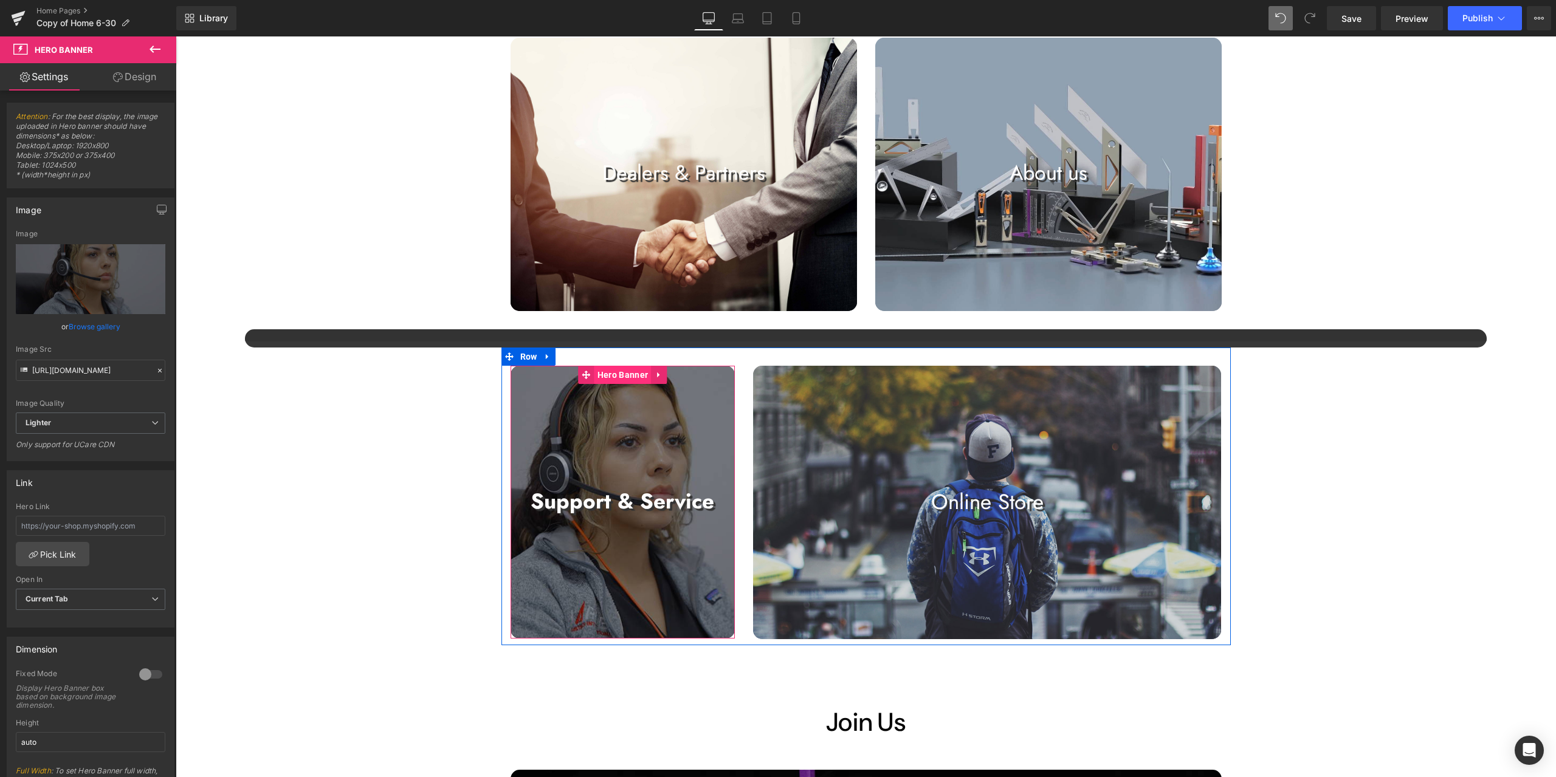
click at [615, 373] on span "Hero Banner" at bounding box center [622, 375] width 57 height 18
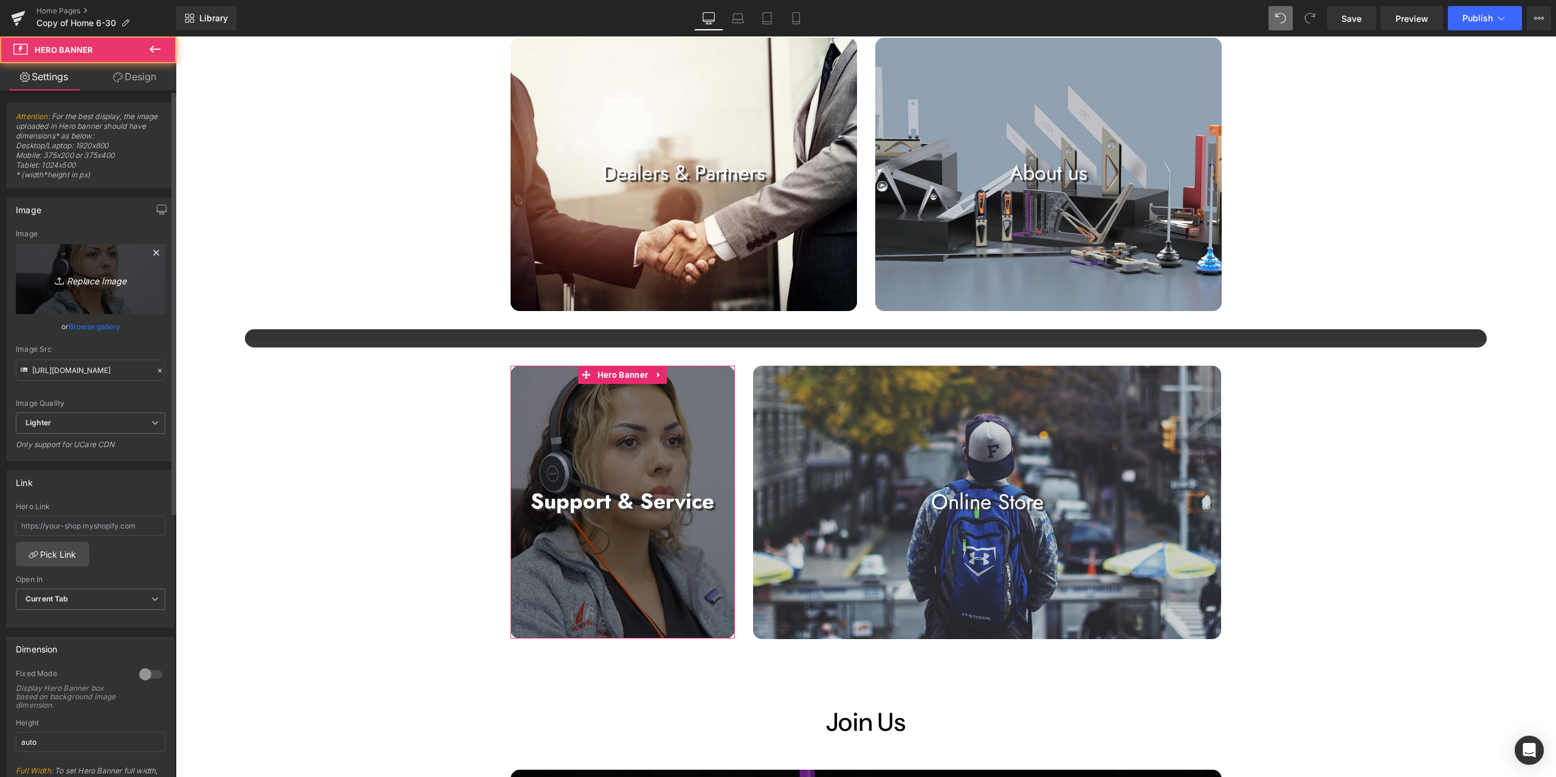
click at [113, 294] on link "Replace Image" at bounding box center [91, 279] width 150 height 70
type input "C:\fakepath\call-center-agent-typing-pc-keyboard-assisting-customers-through-li…"
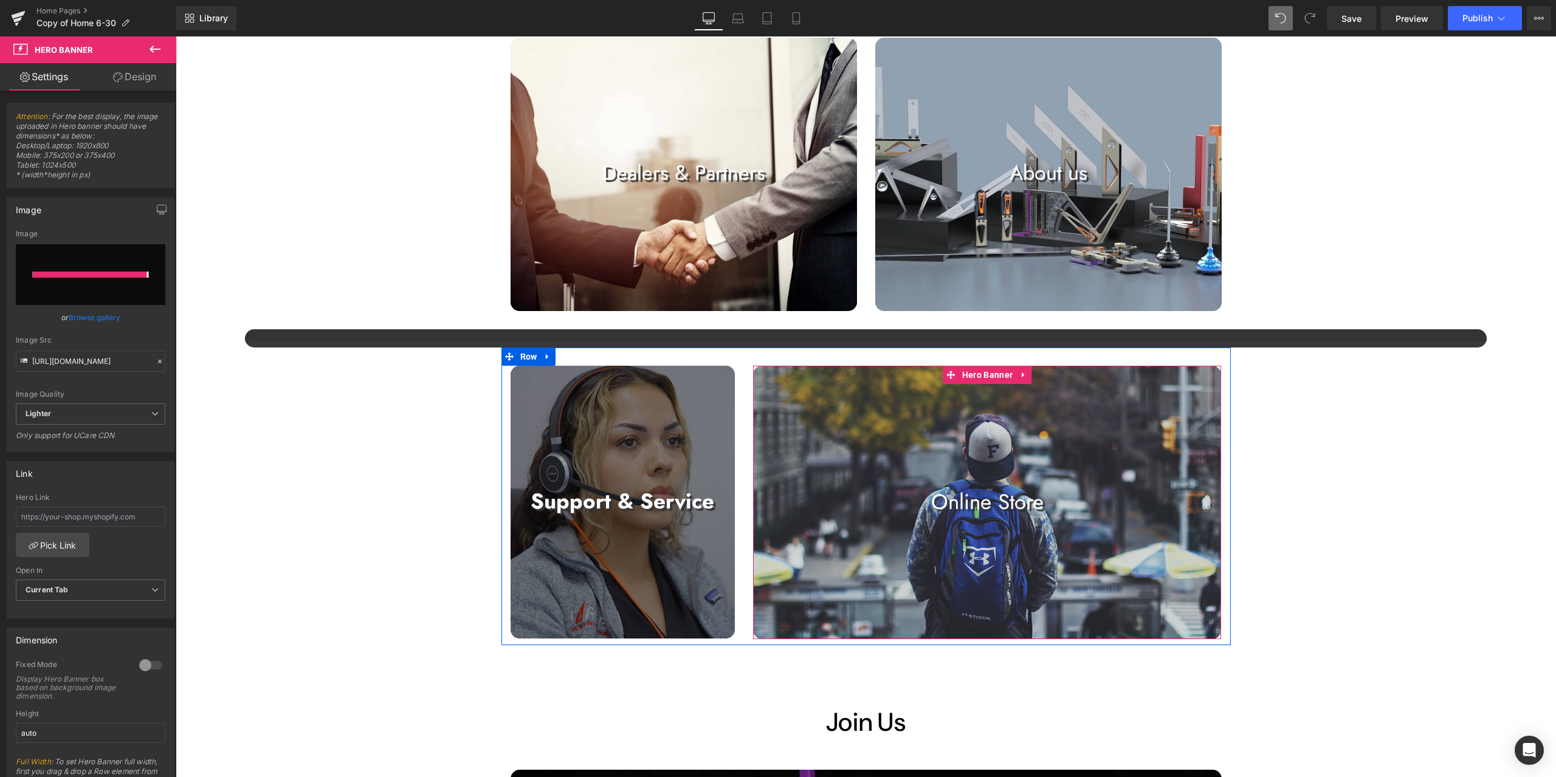
type input "[URL][DOMAIN_NAME]"
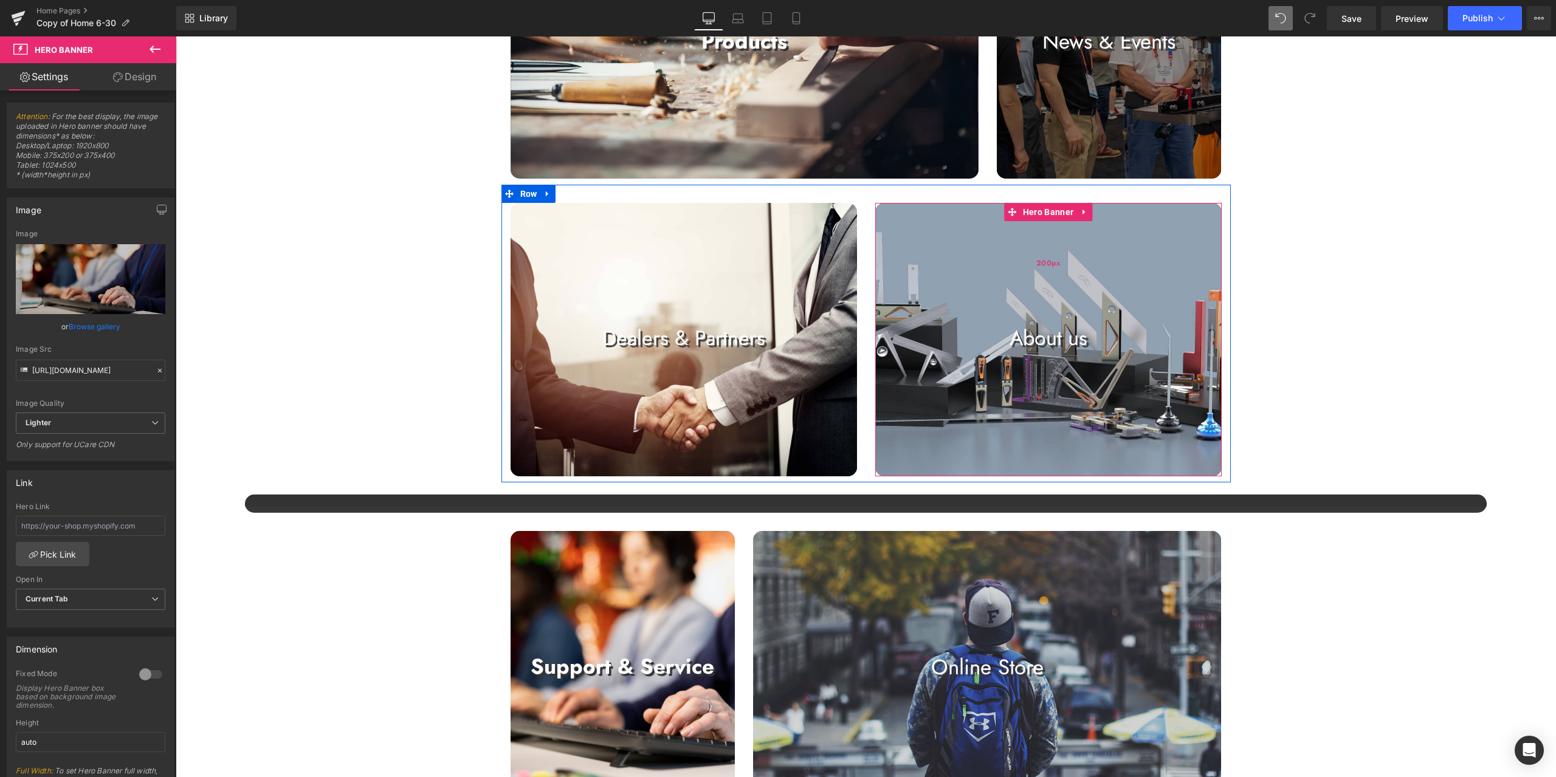
scroll to position [1033, 0]
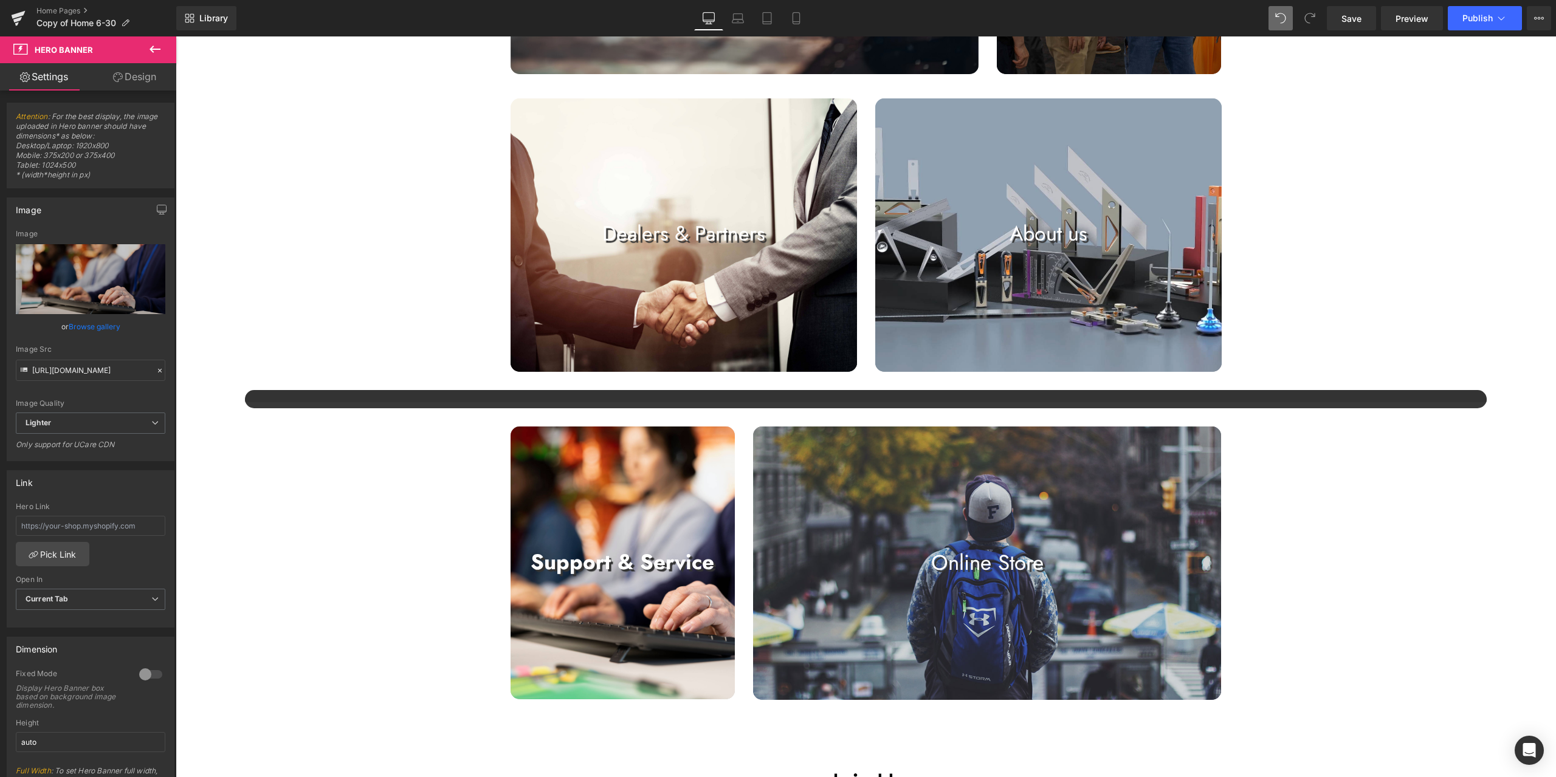
click at [996, 559] on div "Online Store Text Block" at bounding box center [987, 562] width 468 height 29
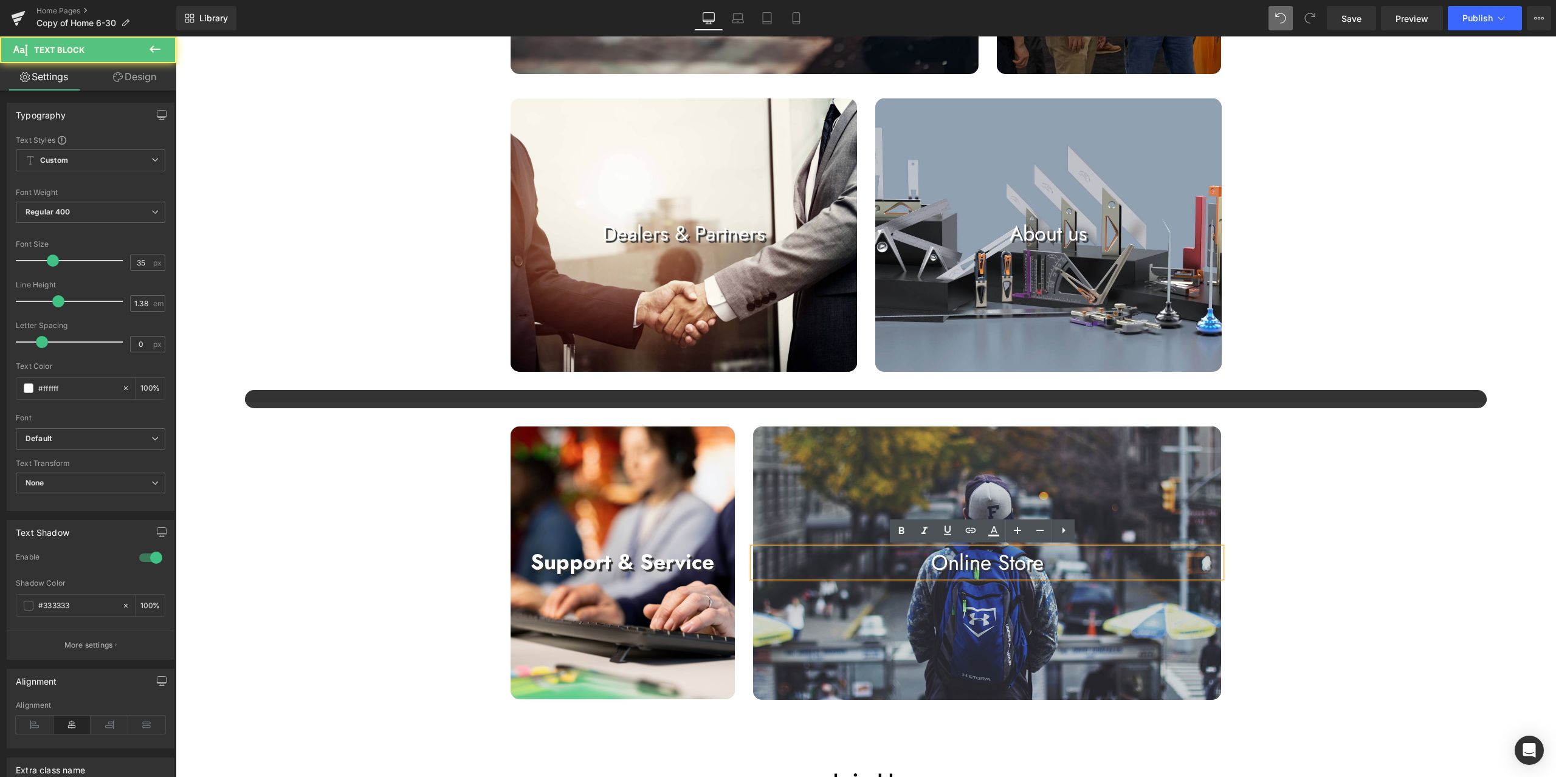
click at [1009, 562] on p "Online Store" at bounding box center [987, 562] width 468 height 29
copy p "Online Store"
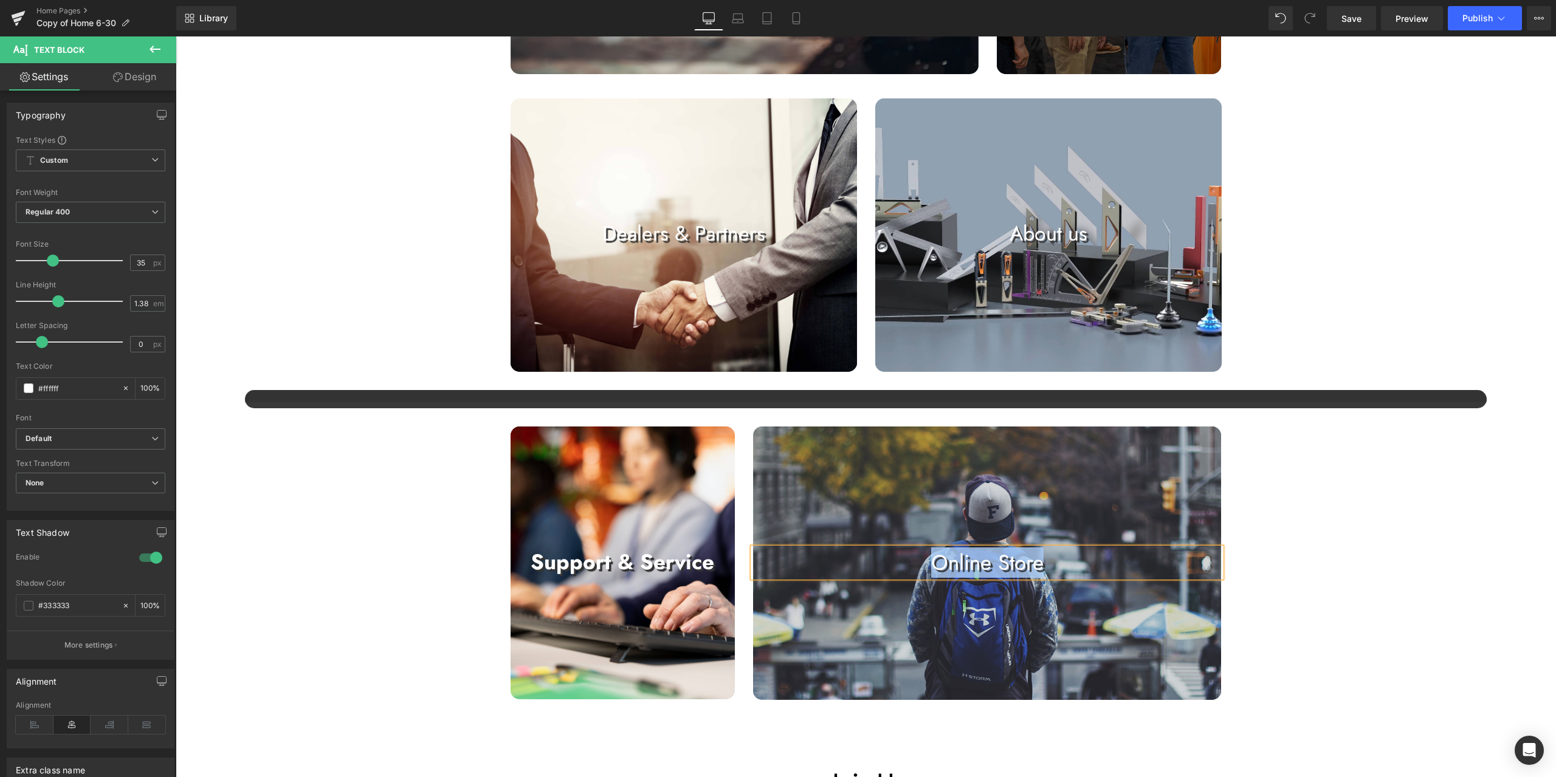
click at [992, 571] on p "Online Store" at bounding box center [987, 562] width 468 height 29
copy p "Online Store"
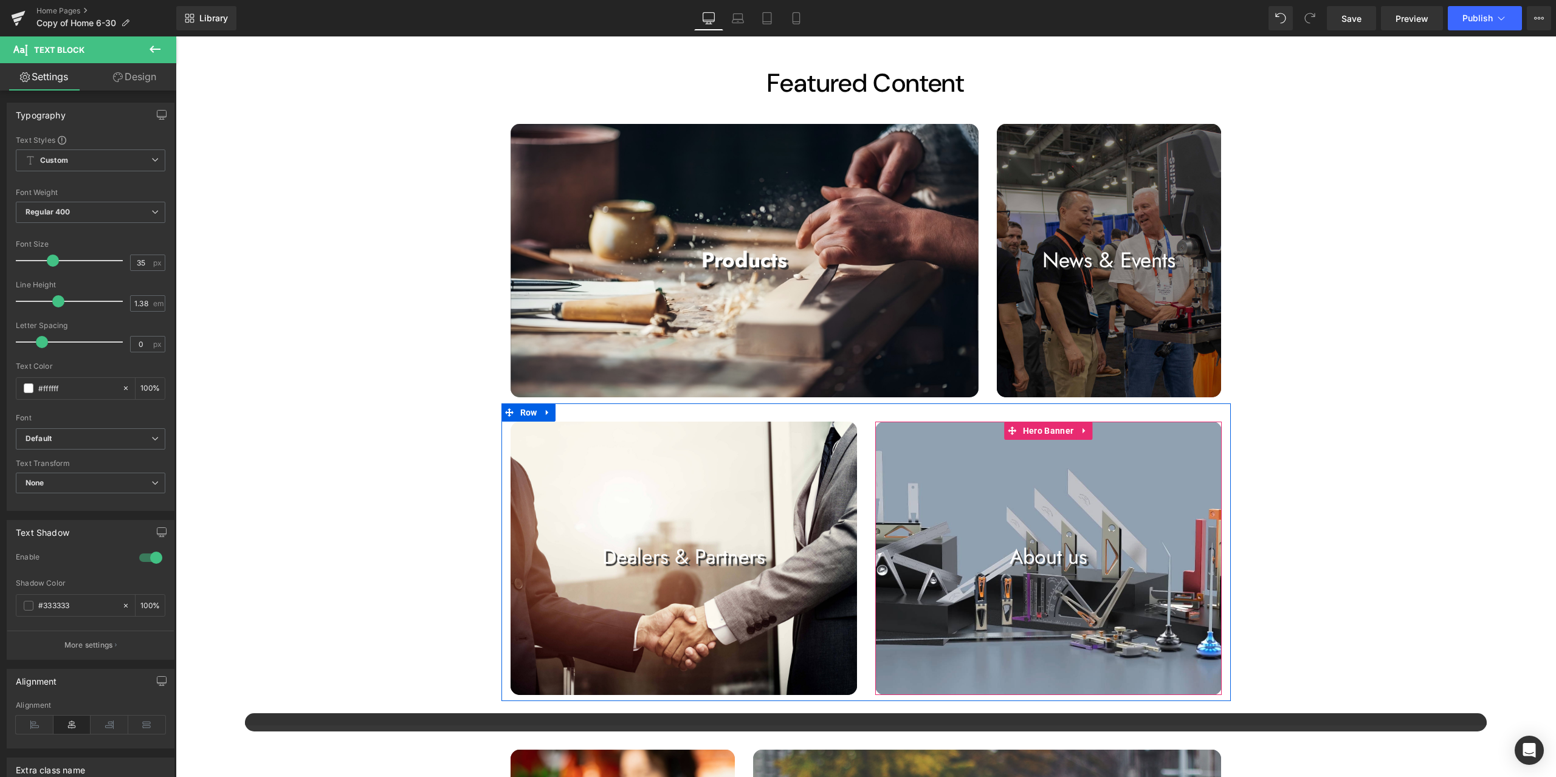
scroll to position [729, 0]
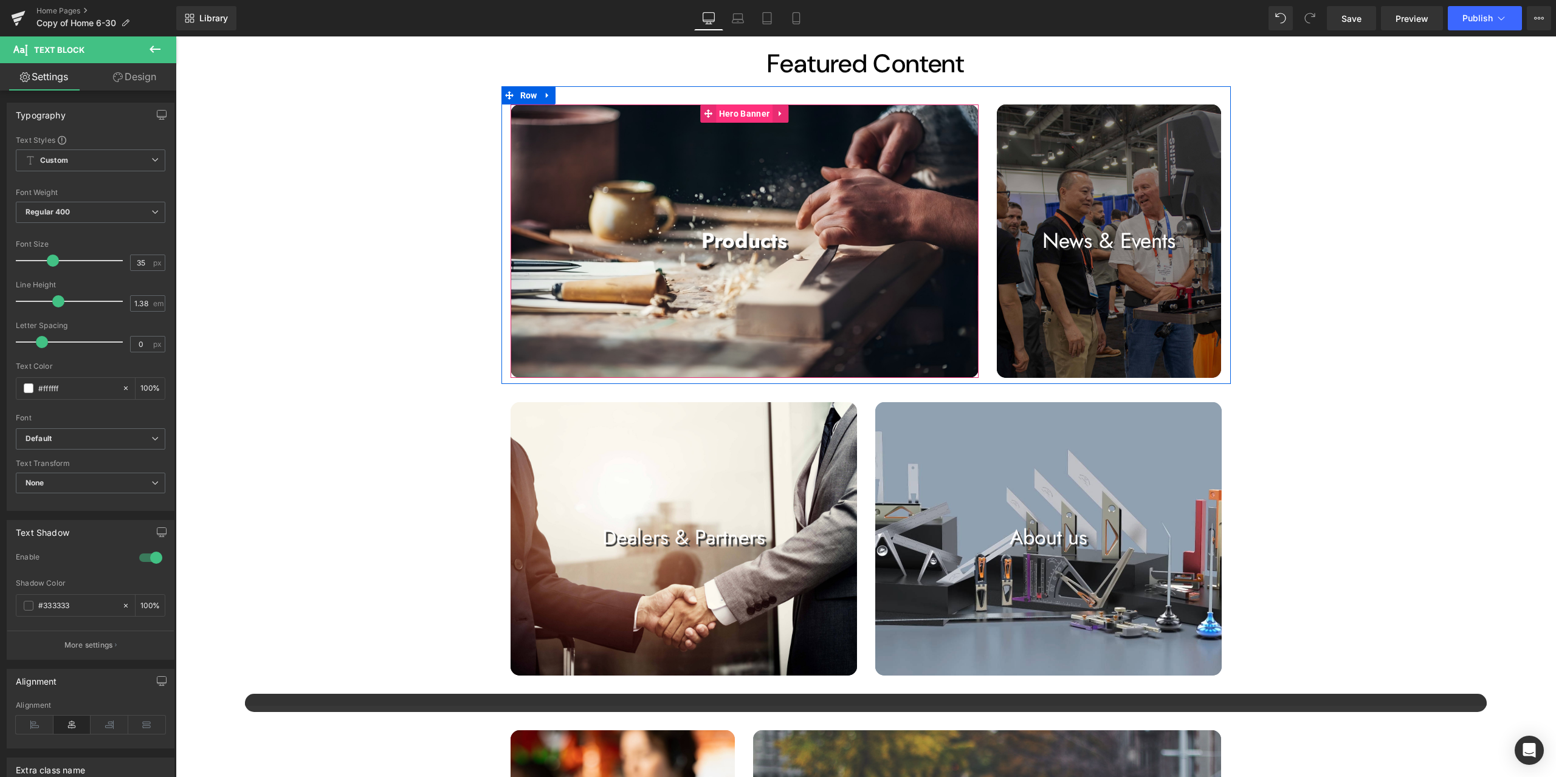
click at [746, 111] on span "Hero Banner" at bounding box center [744, 114] width 57 height 18
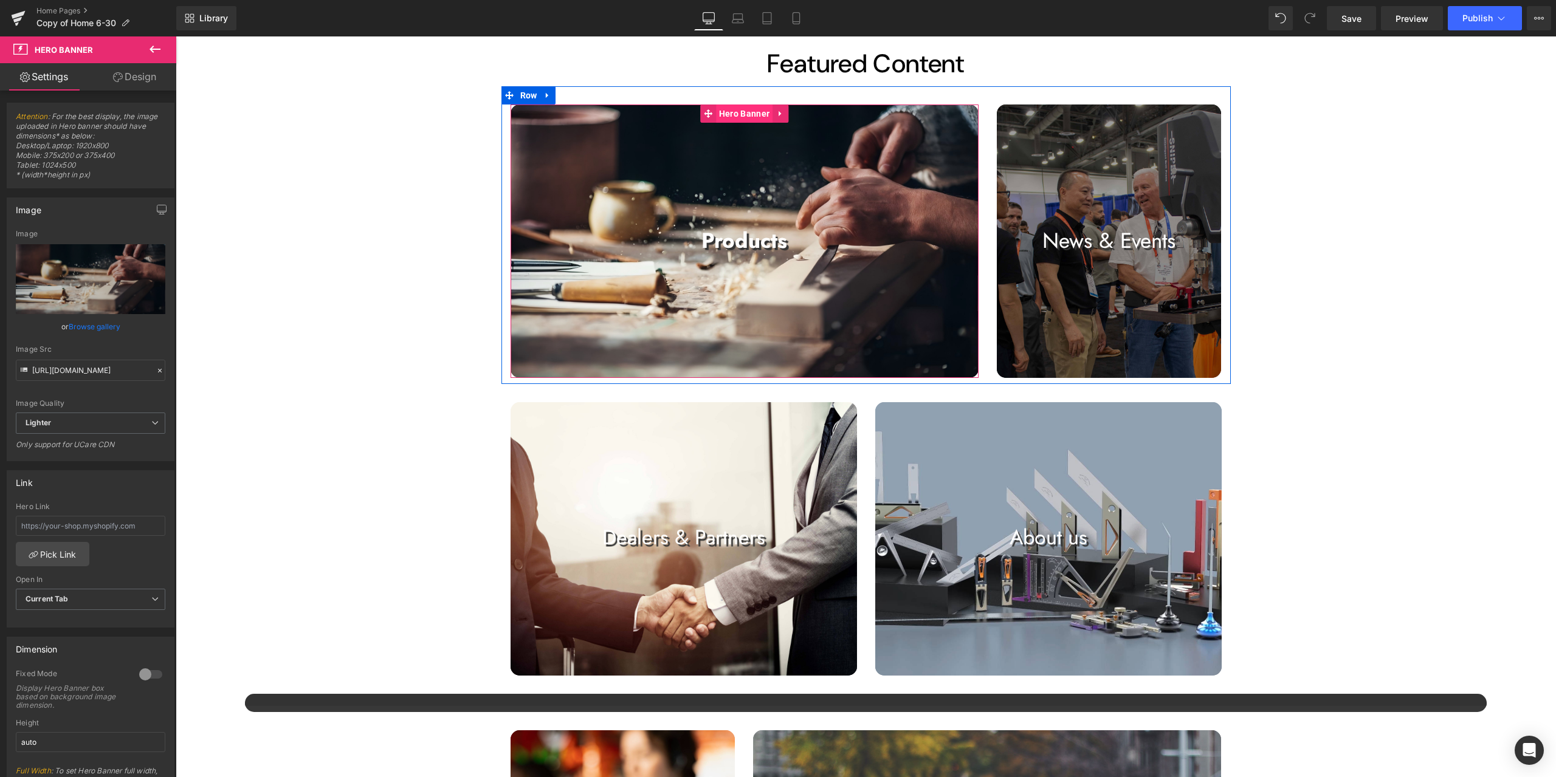
click at [757, 114] on span "Hero Banner" at bounding box center [744, 114] width 57 height 18
click at [754, 108] on span "Hero Banner" at bounding box center [744, 114] width 57 height 18
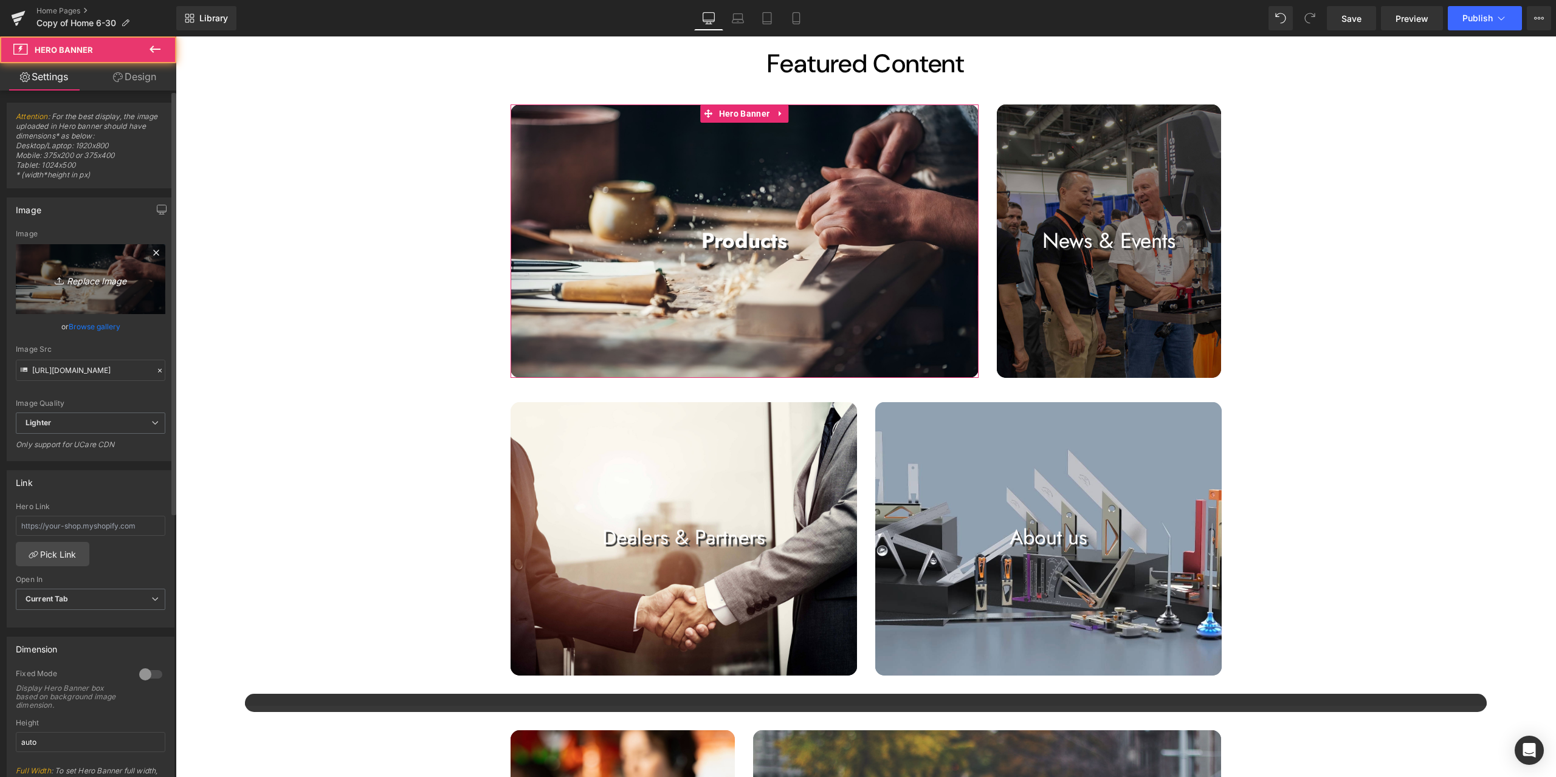
click at [103, 281] on icon "Replace Image" at bounding box center [90, 279] width 97 height 15
type input "C:\fakepath\P1_06.jpg"
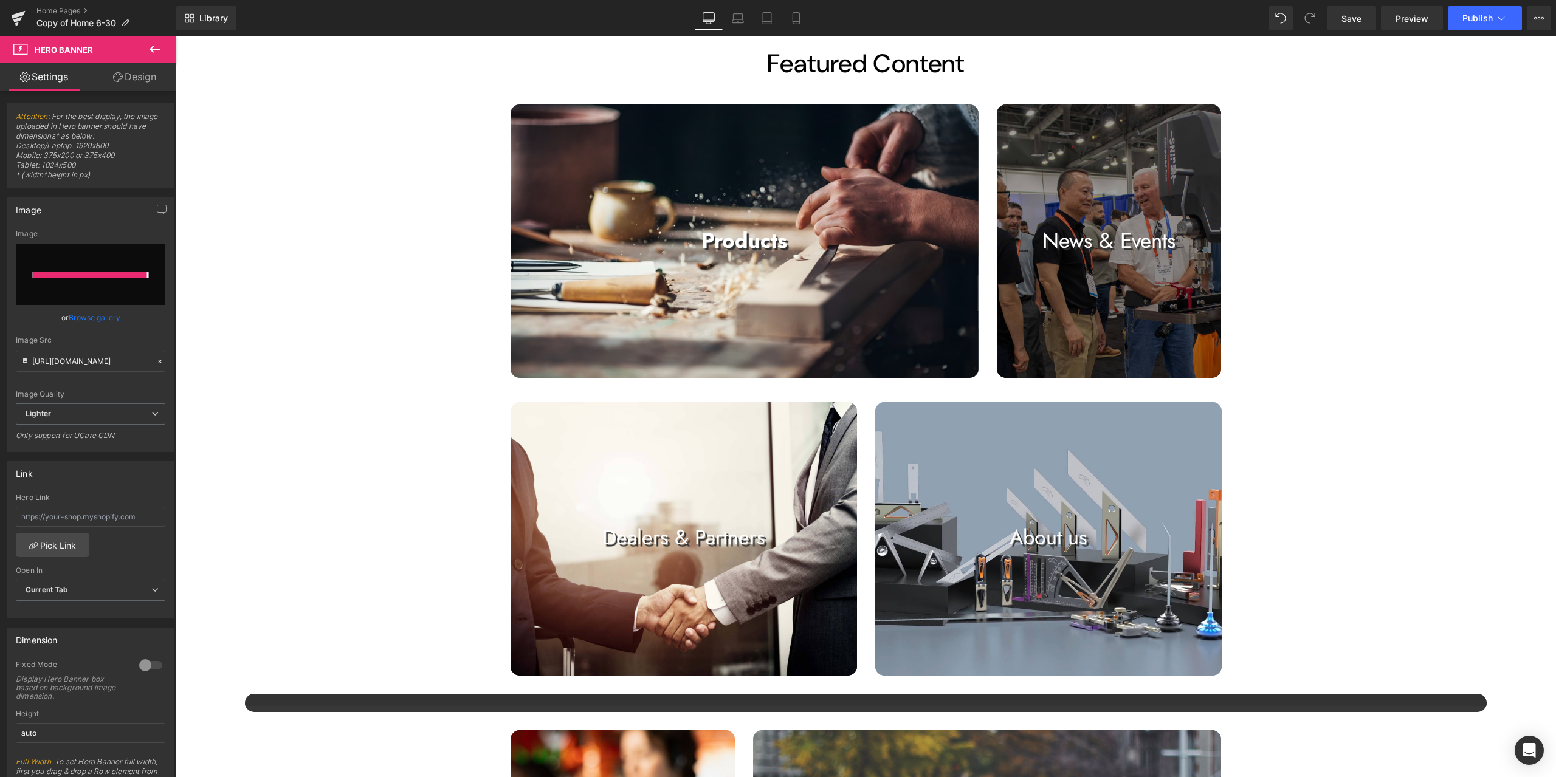
type input "[URL][DOMAIN_NAME]"
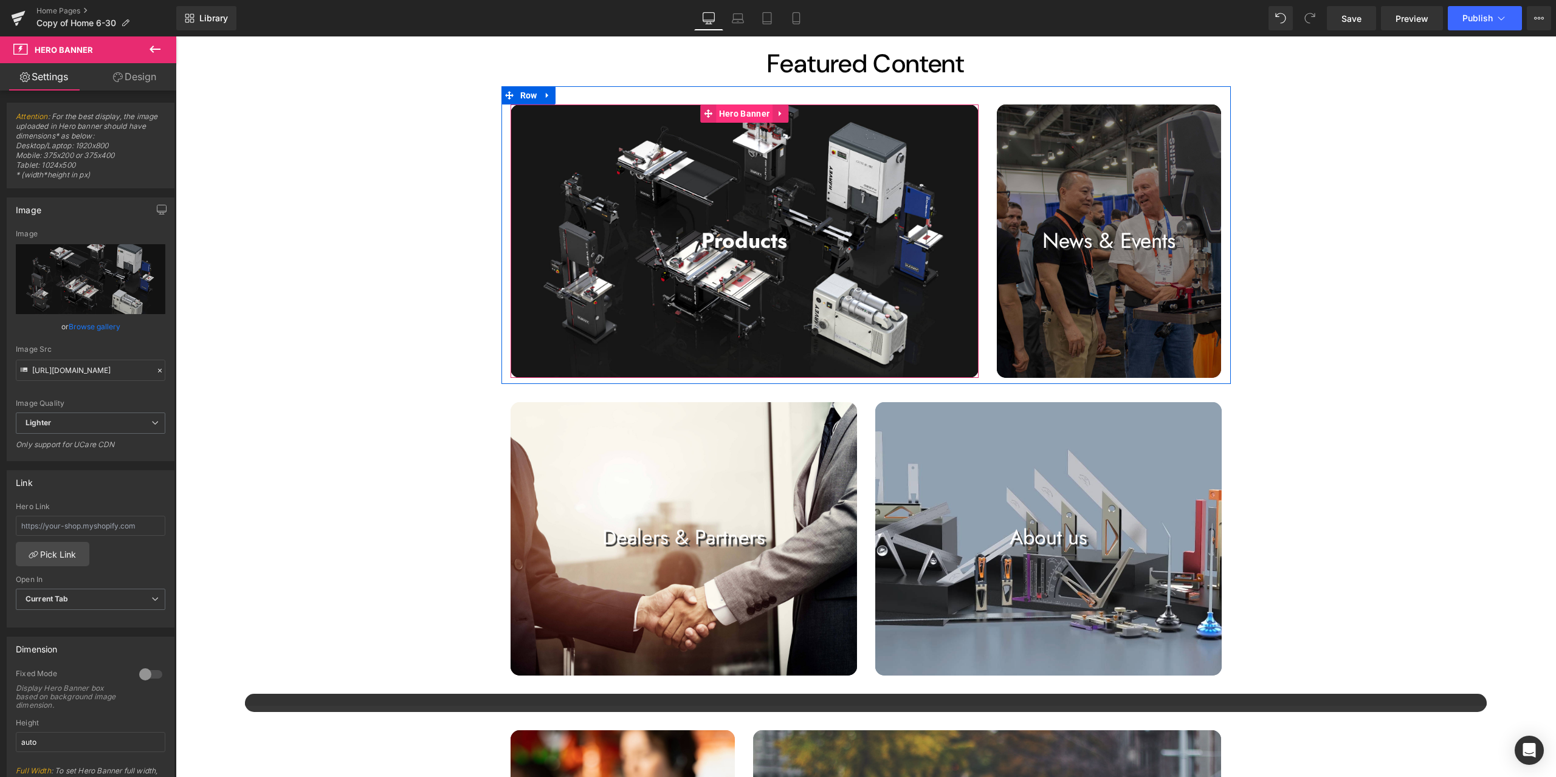
click at [731, 110] on span "Hero Banner" at bounding box center [744, 114] width 57 height 18
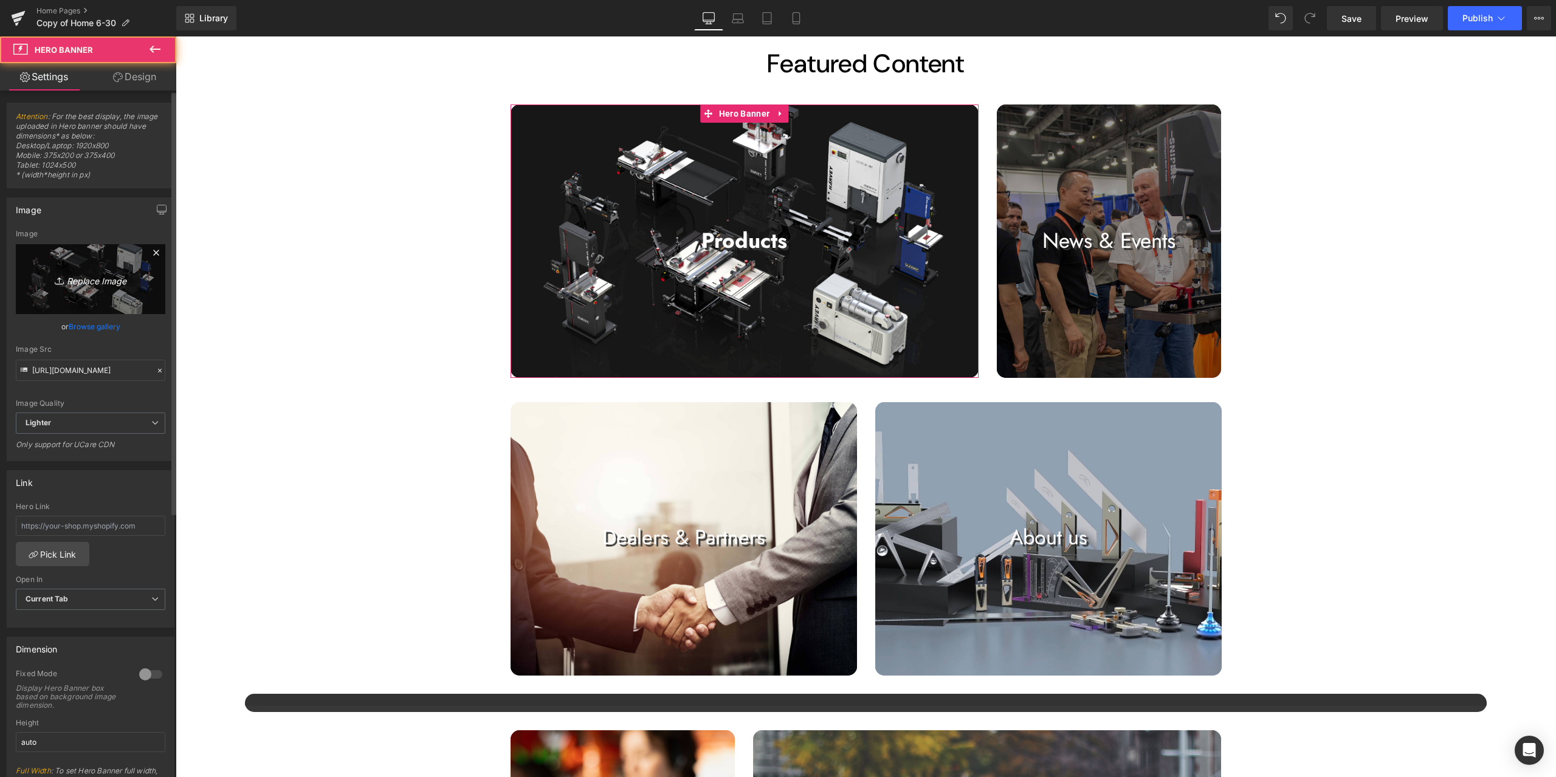
click at [96, 280] on icon "Replace Image" at bounding box center [90, 279] width 97 height 15
type input "C:\fakepath\P1_07.jpg"
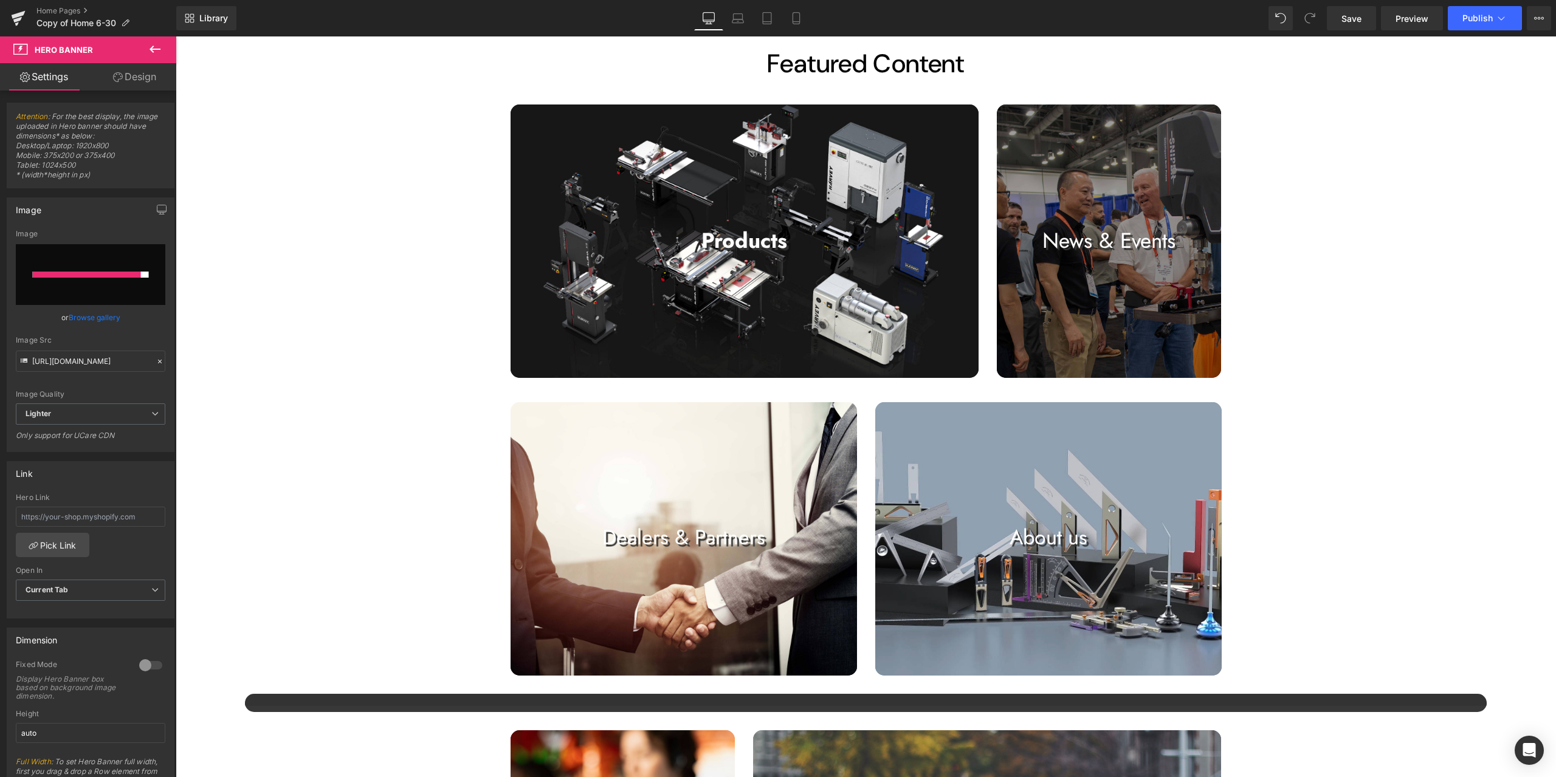
type input "[URL][DOMAIN_NAME]"
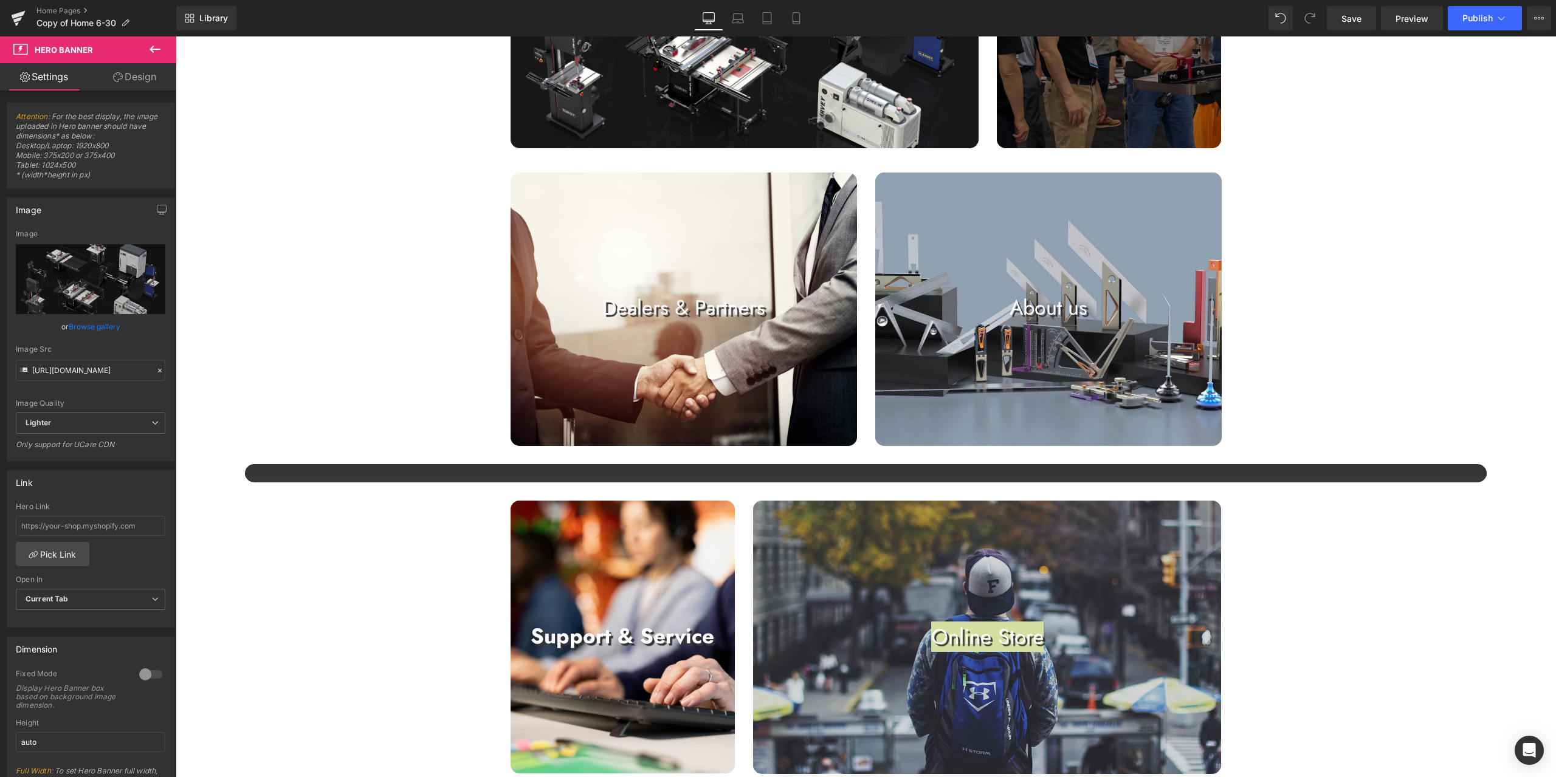
scroll to position [972, 0]
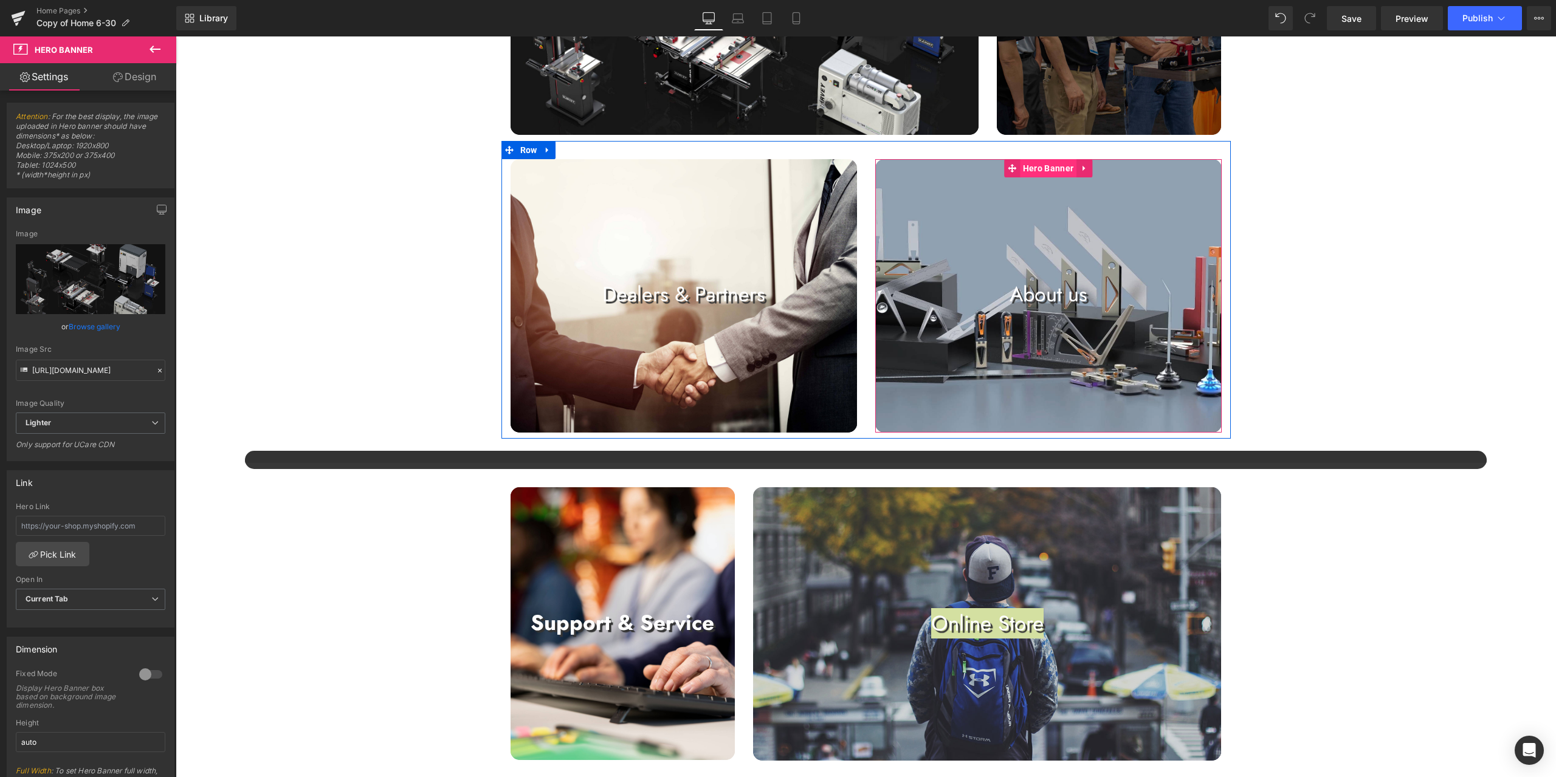
click at [1048, 173] on span "Hero Banner" at bounding box center [1048, 168] width 57 height 18
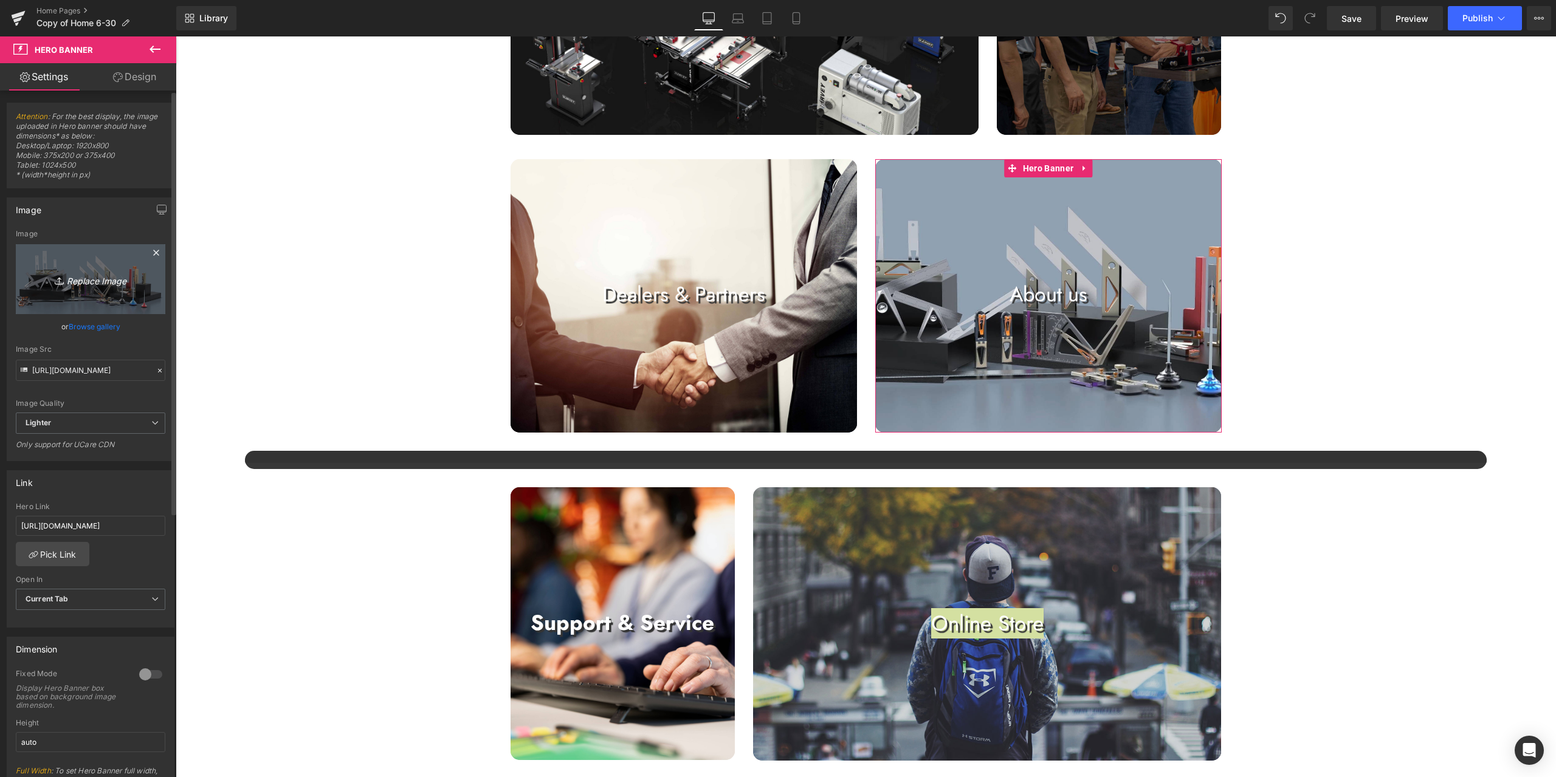
click at [103, 284] on icon "Replace Image" at bounding box center [90, 279] width 97 height 15
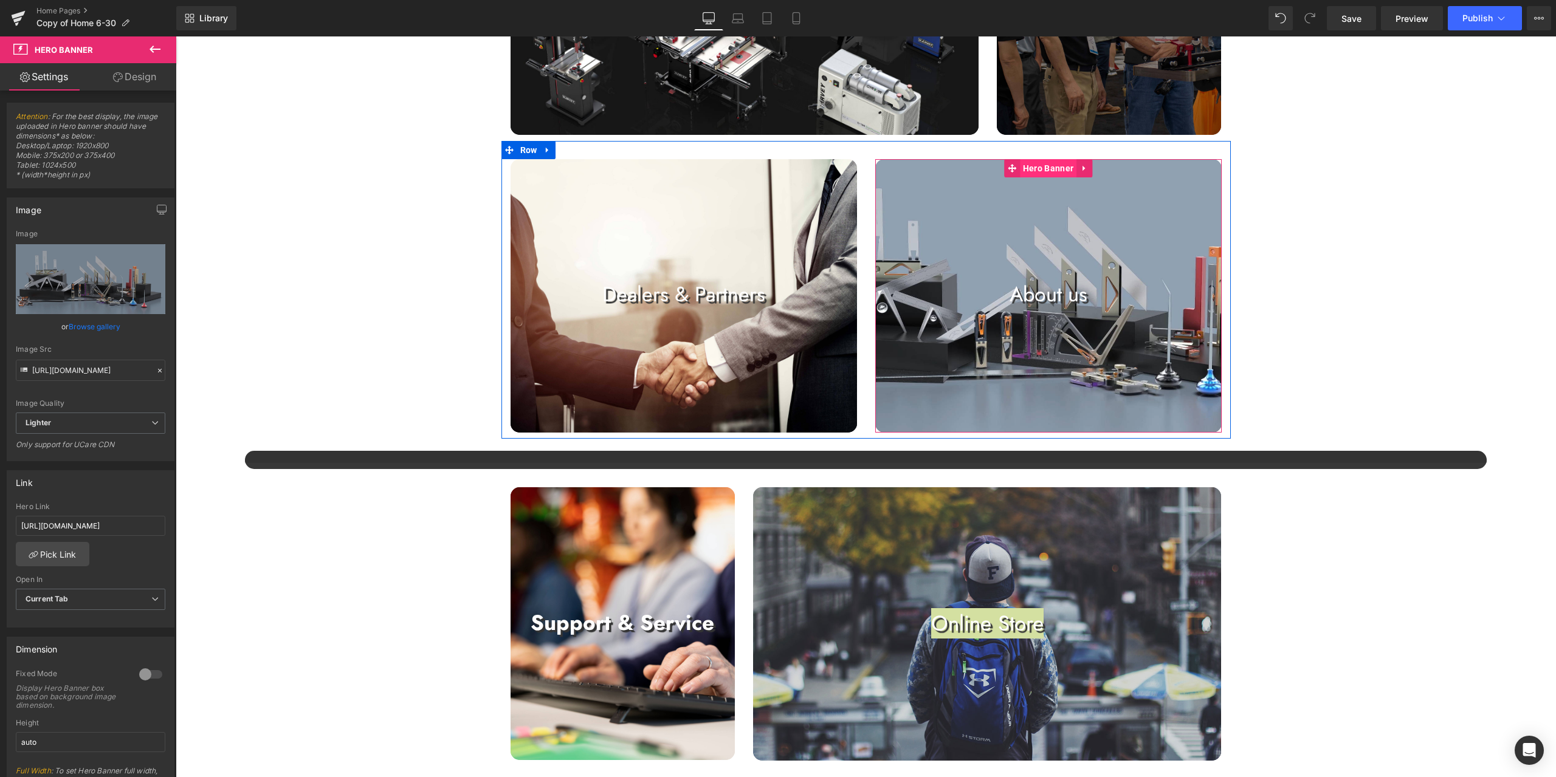
click at [1048, 163] on span "Hero Banner" at bounding box center [1048, 168] width 57 height 18
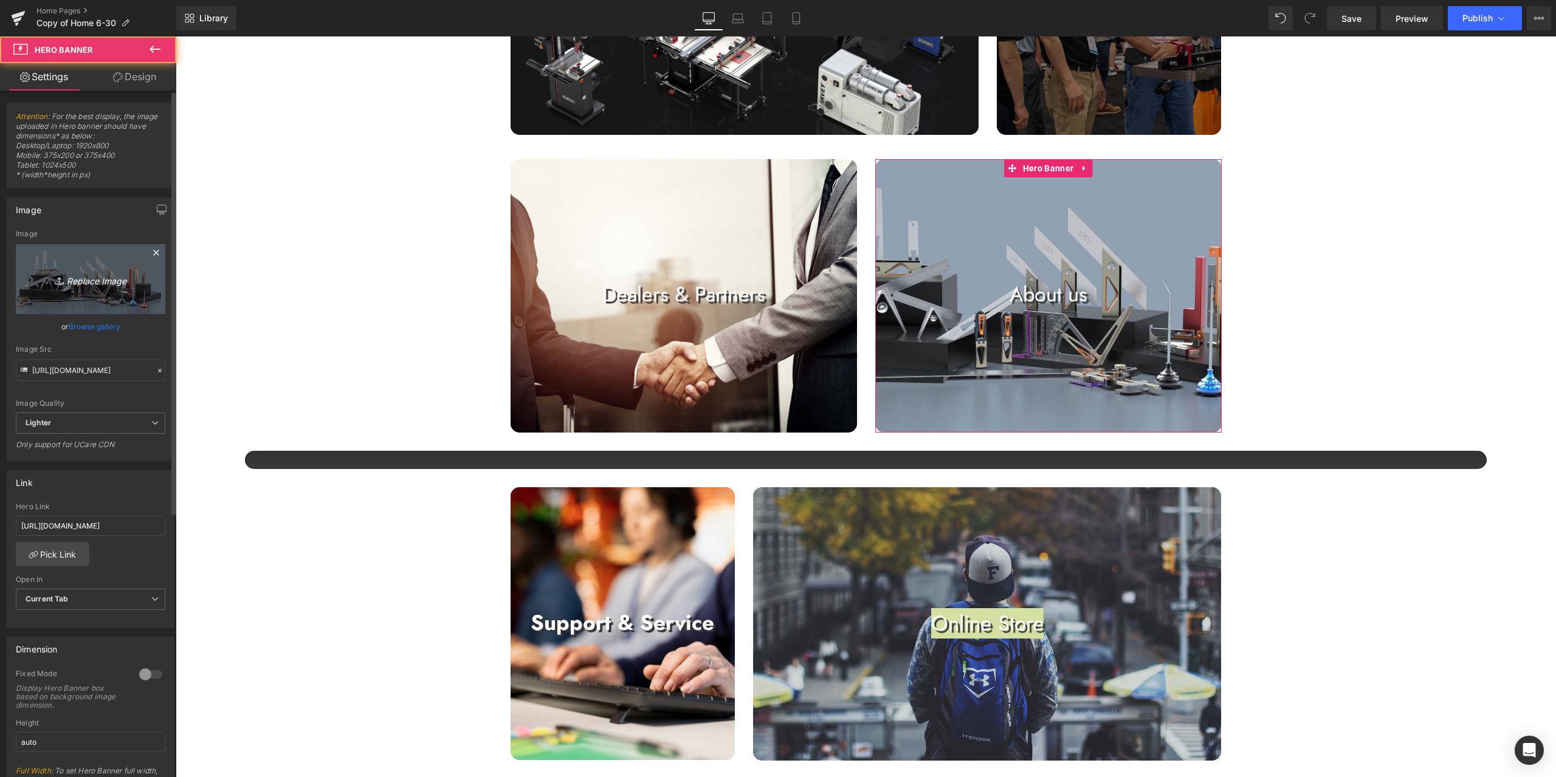
click at [73, 292] on link "Replace Image" at bounding box center [91, 279] width 150 height 70
type input "C:\fakepath\静帧 [DATE] 141950_1.56.1.jpg"
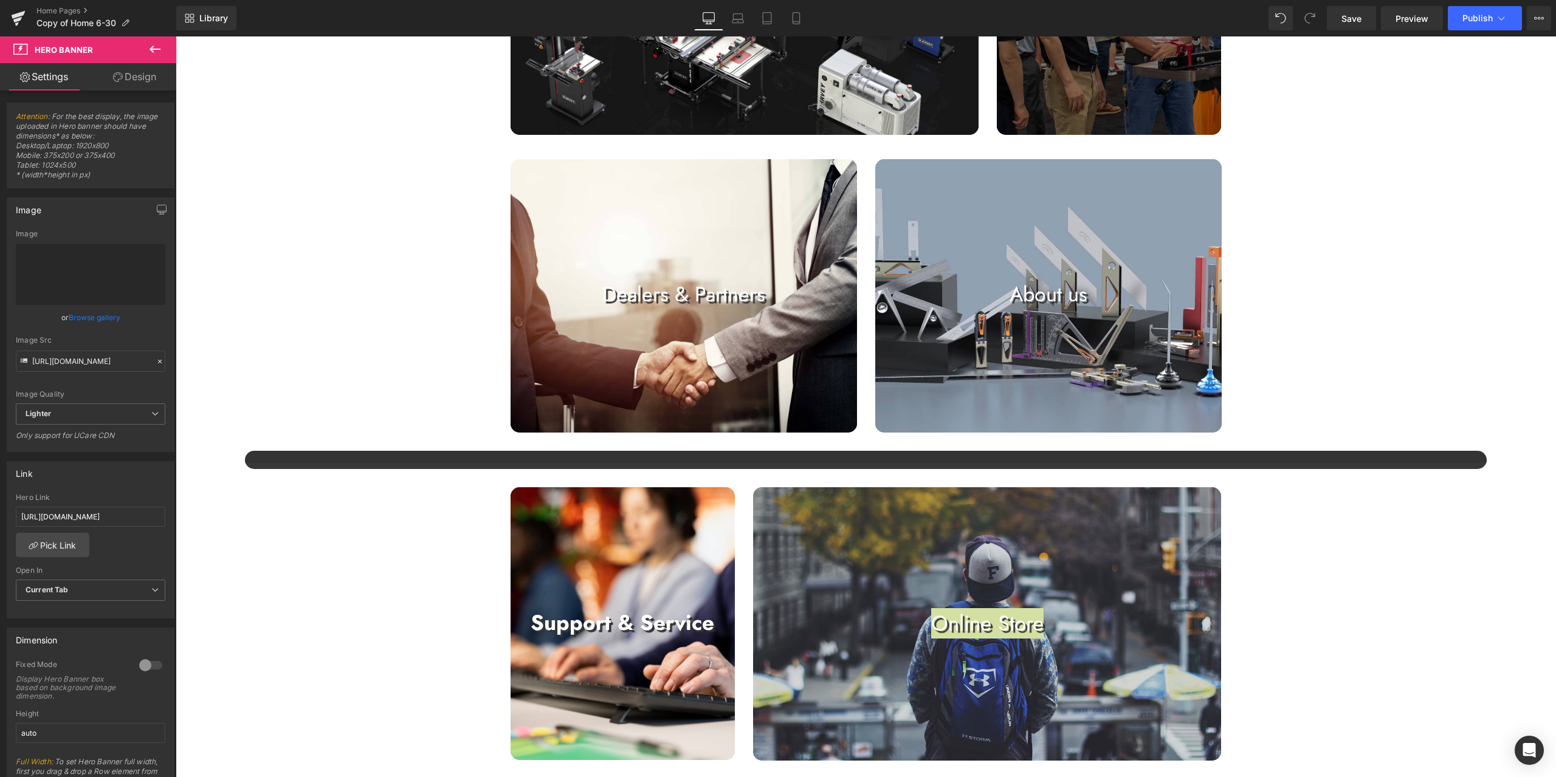
type input "[URL][DOMAIN_NAME]"
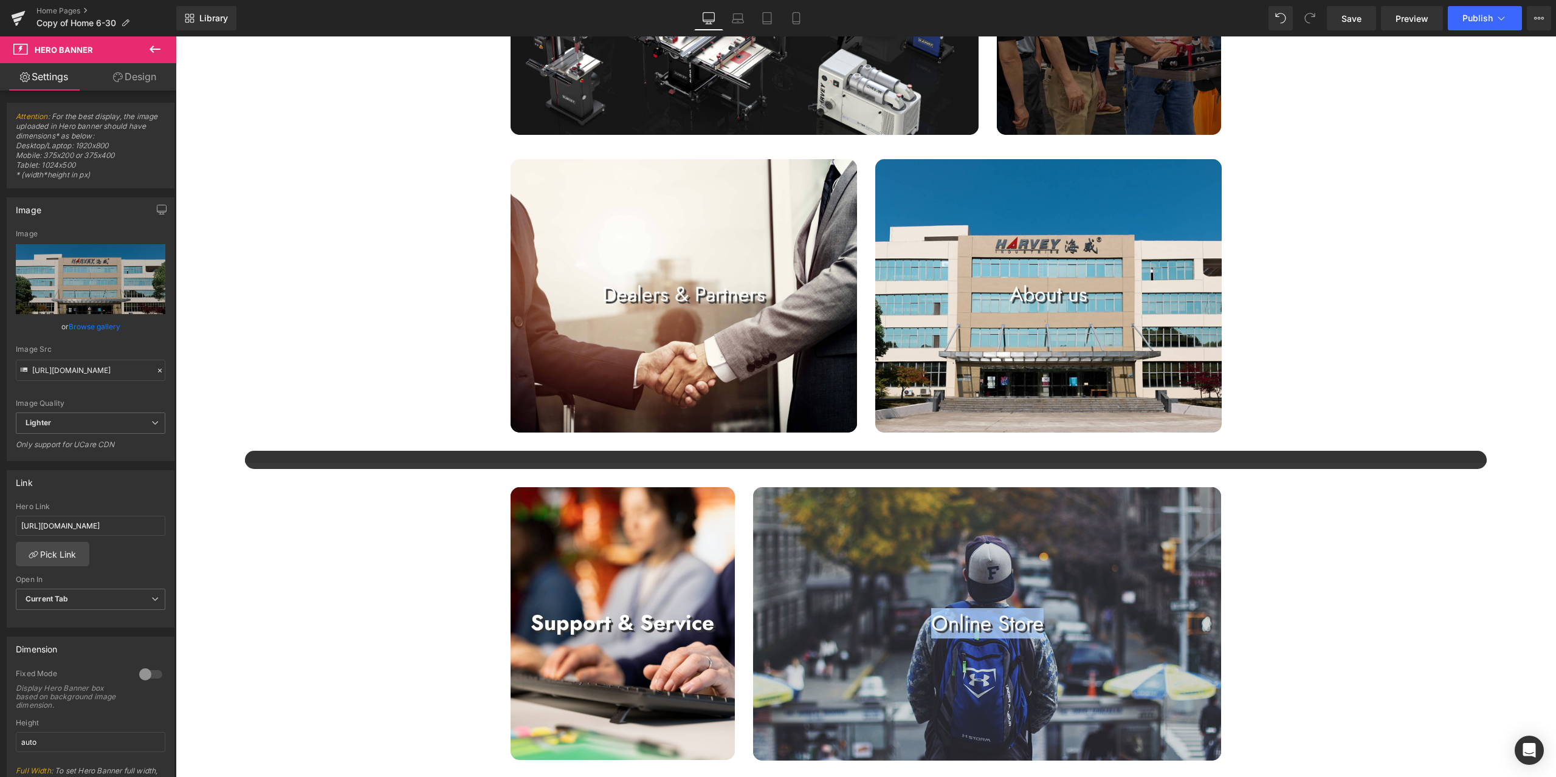
click at [985, 526] on div at bounding box center [987, 623] width 468 height 273
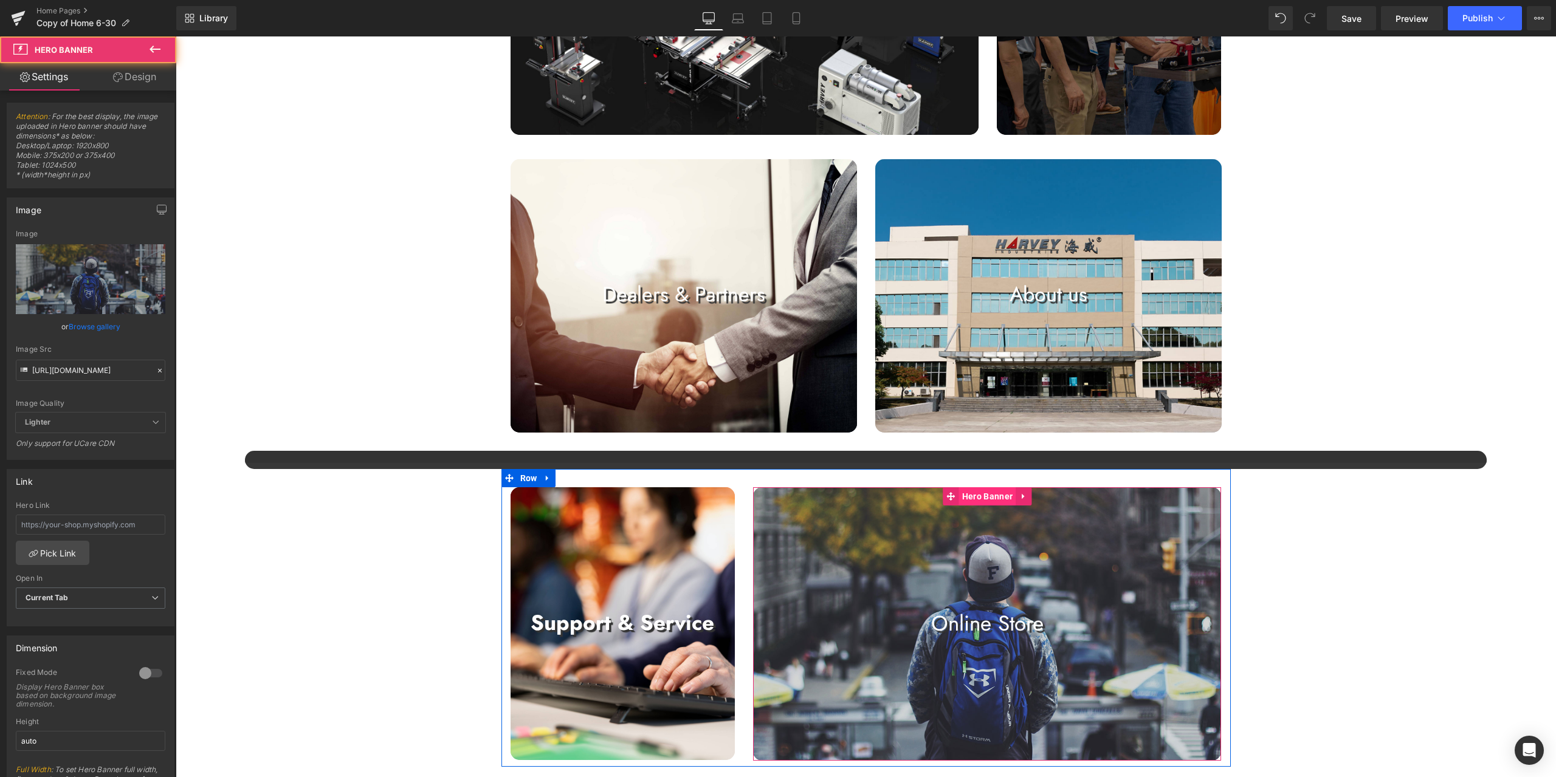
click at [977, 493] on span "Hero Banner" at bounding box center [987, 496] width 57 height 18
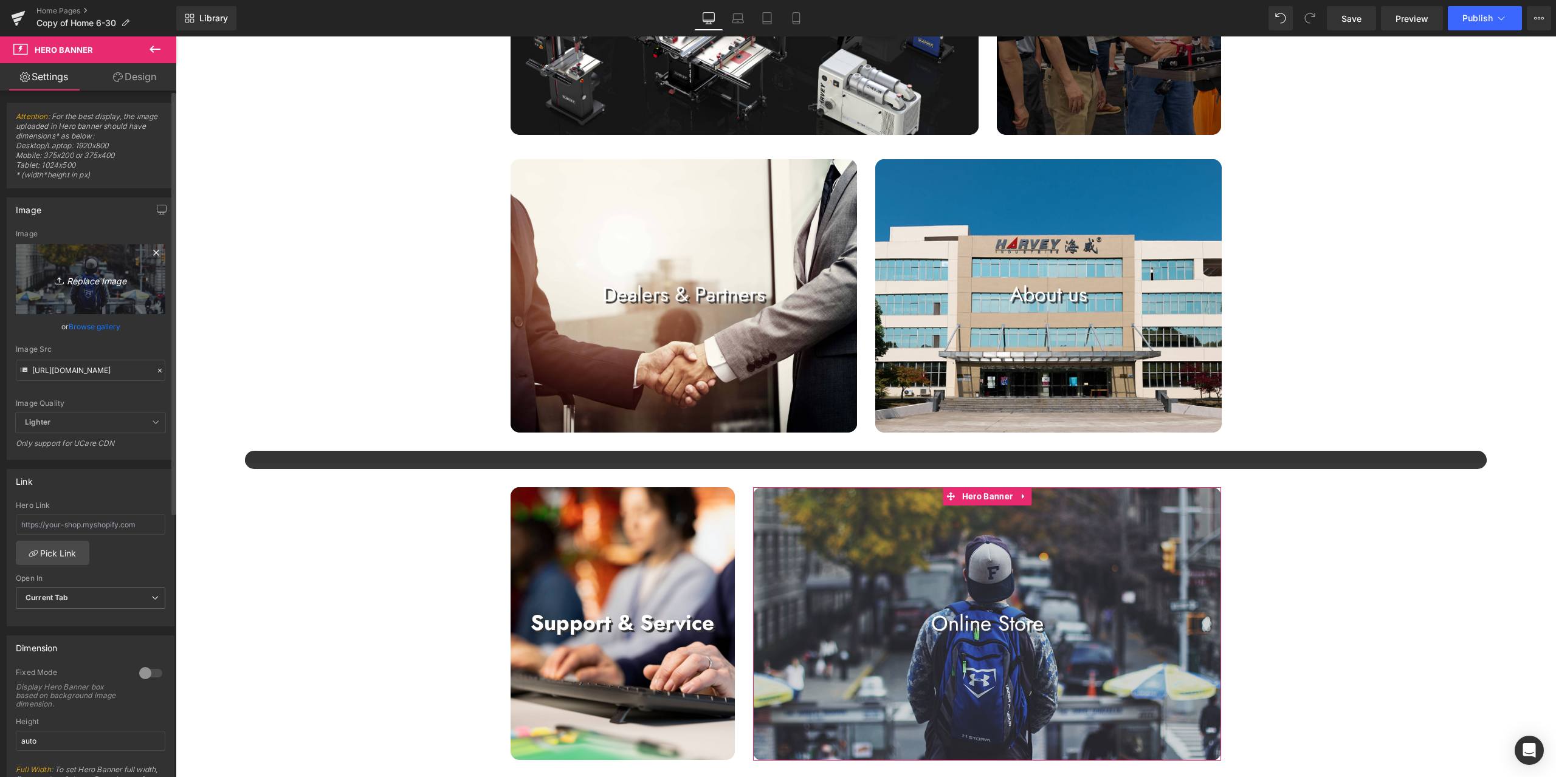
click at [137, 266] on link "Replace Image" at bounding box center [91, 279] width 150 height 70
type input "C:\fakepath\高清版_03.jpg"
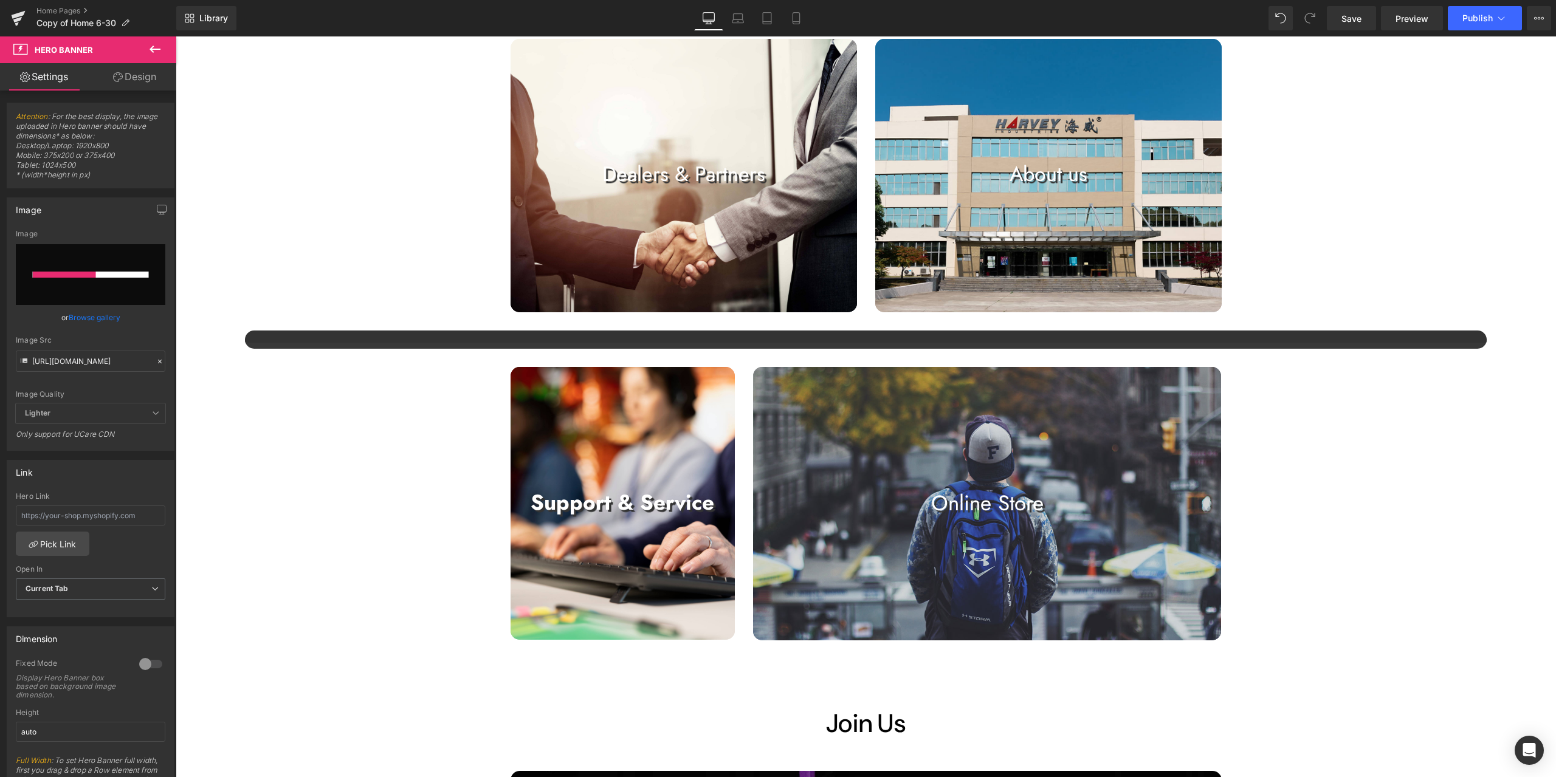
scroll to position [1094, 0]
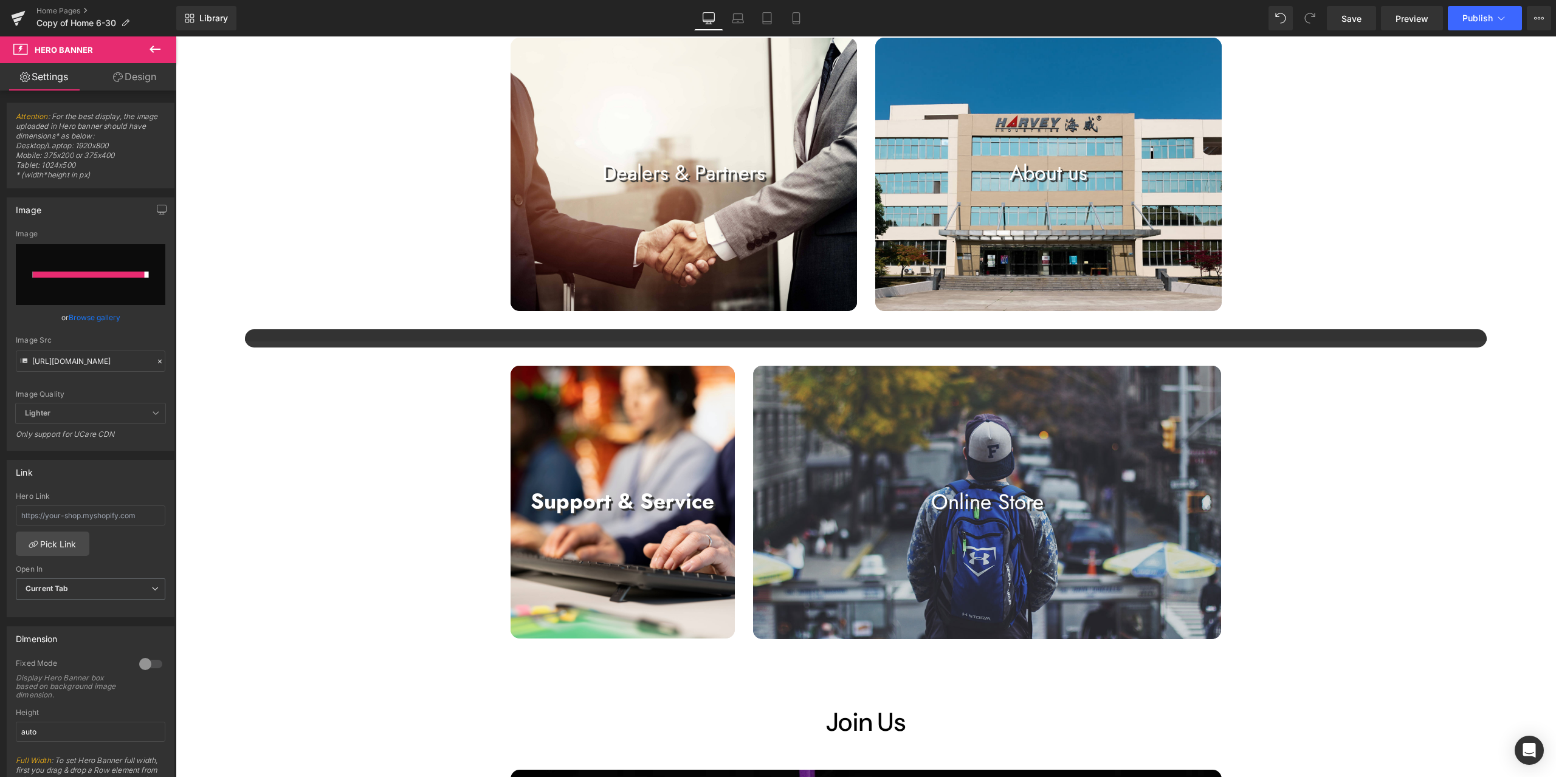
type input "[URL][DOMAIN_NAME]"
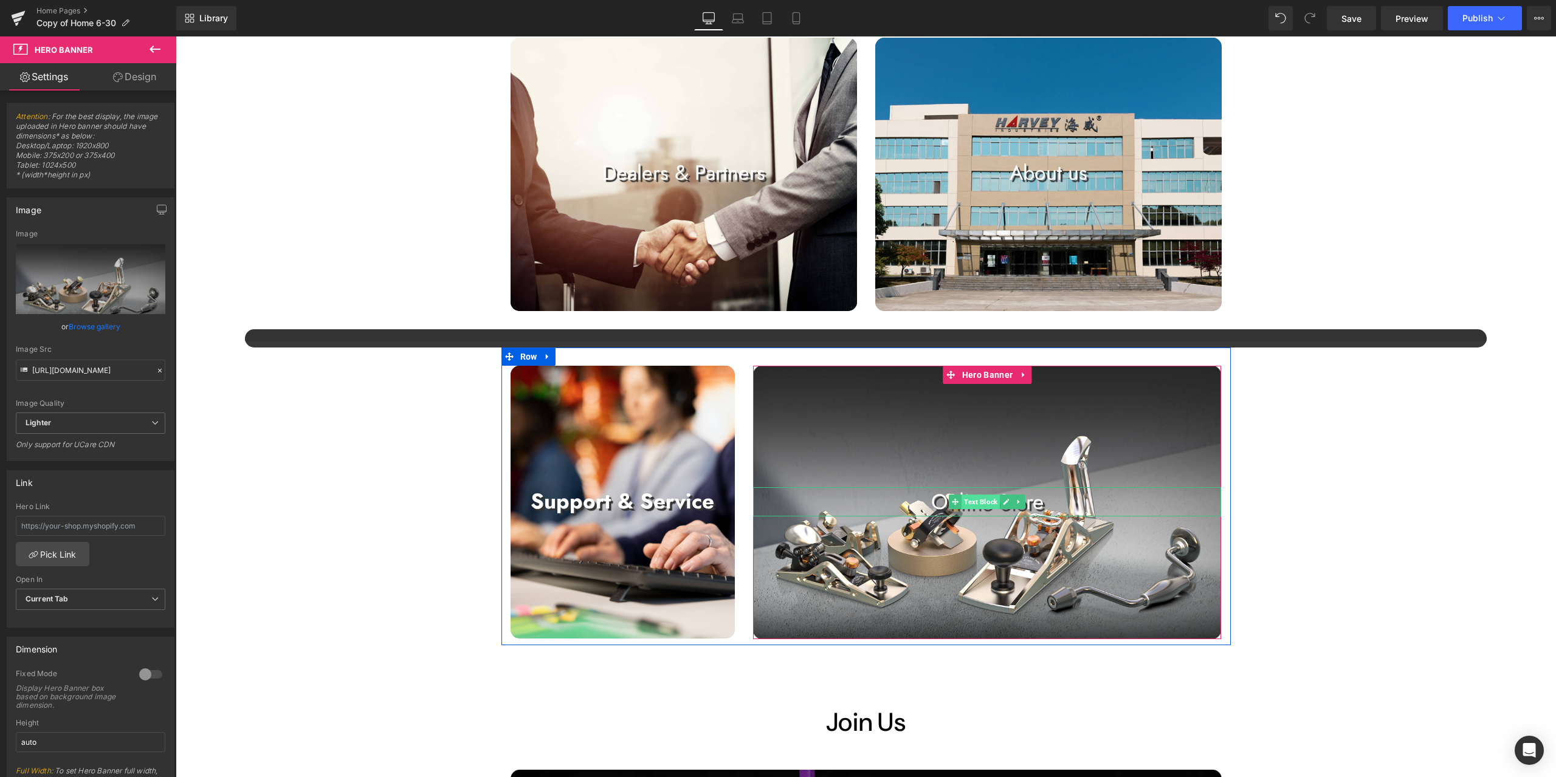
click at [974, 503] on span "Text Block" at bounding box center [980, 502] width 38 height 15
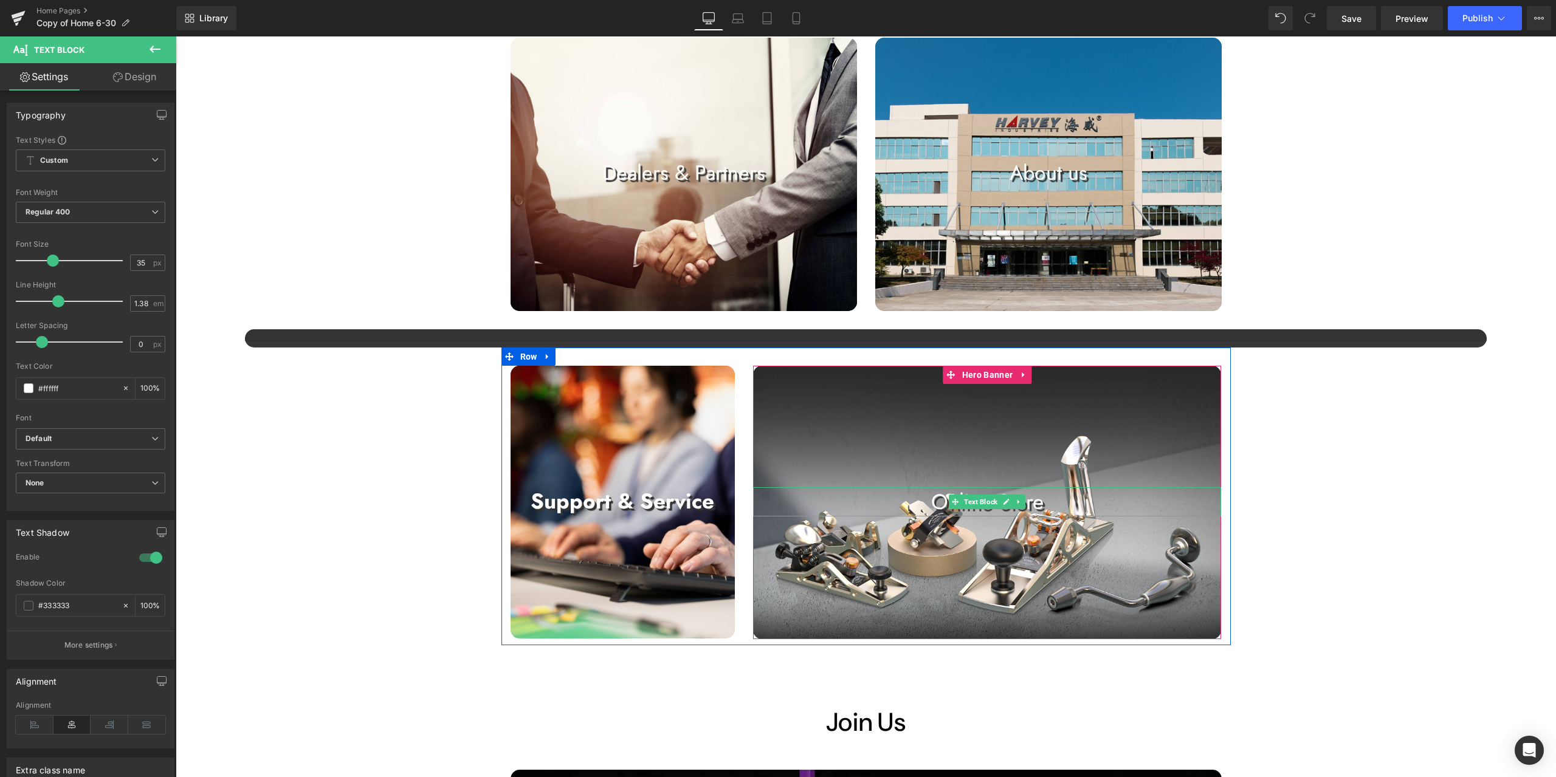
click at [1051, 499] on p "Online Store" at bounding box center [987, 501] width 468 height 29
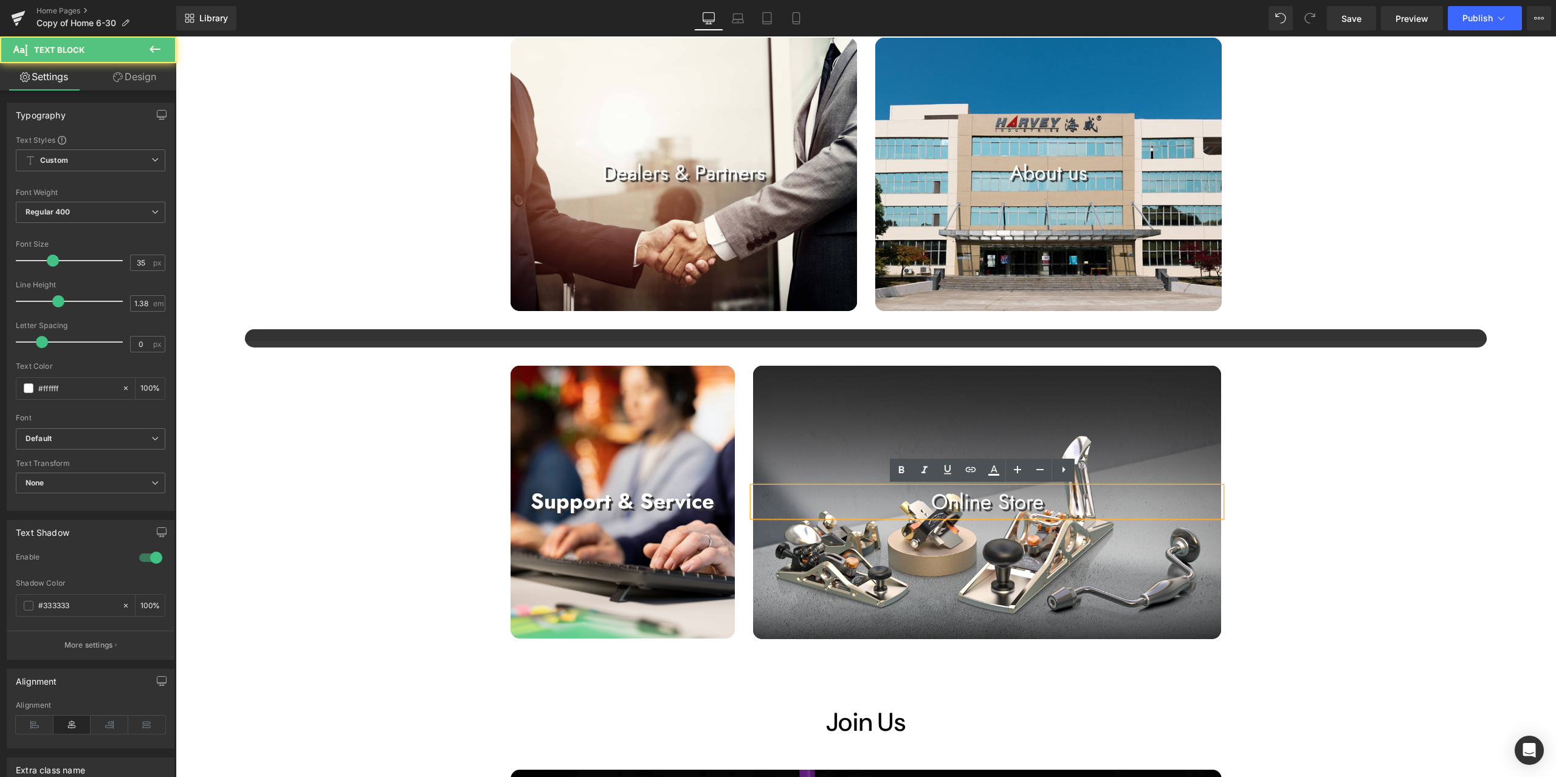
click at [1051, 499] on p "Online Store" at bounding box center [987, 501] width 468 height 29
click at [922, 503] on p "Online Store" at bounding box center [987, 501] width 468 height 29
click at [1346, 422] on div "Image Image Image Image Image Image Image Image" at bounding box center [866, 171] width 1380 height 2274
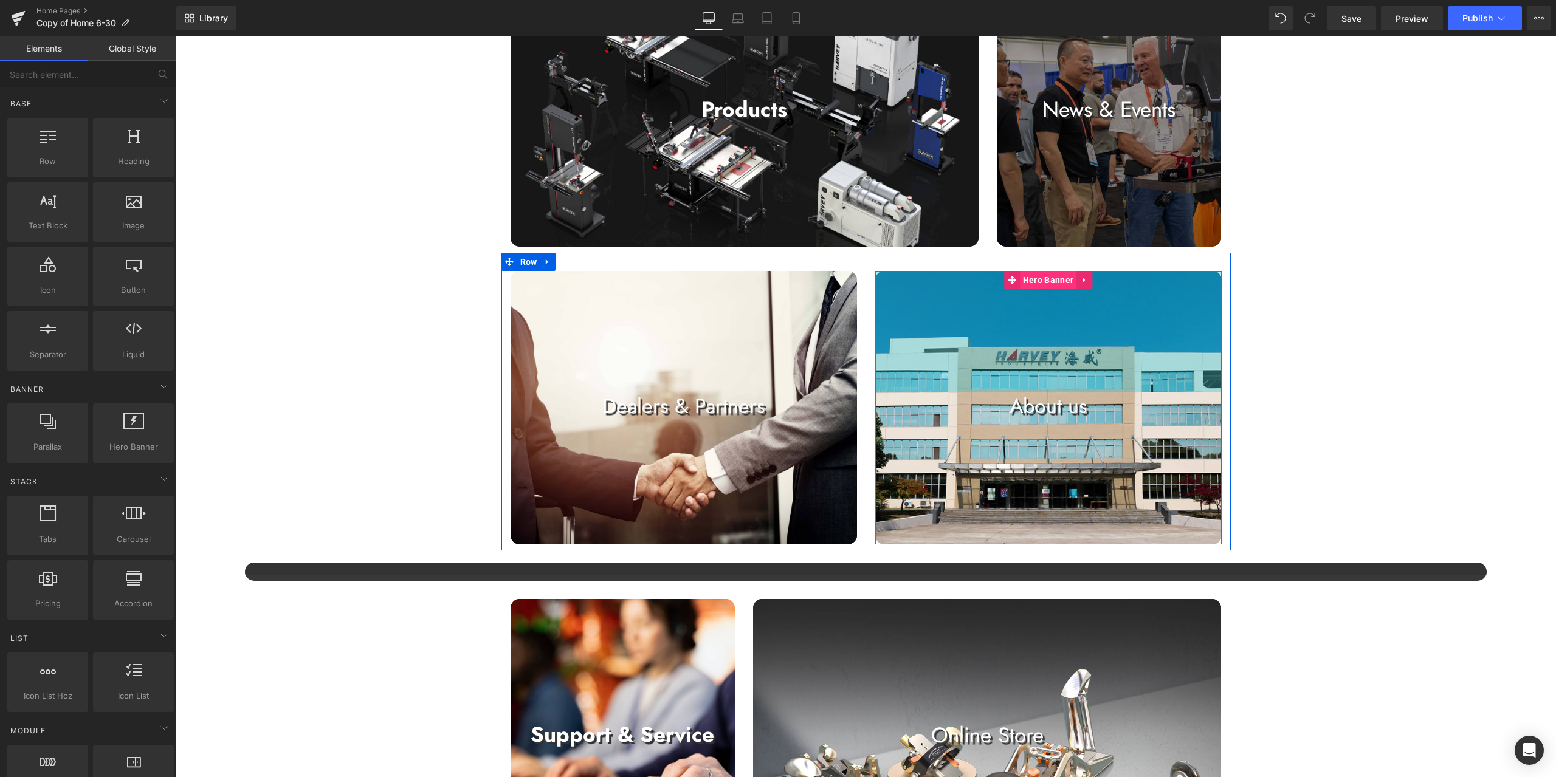
scroll to position [851, 0]
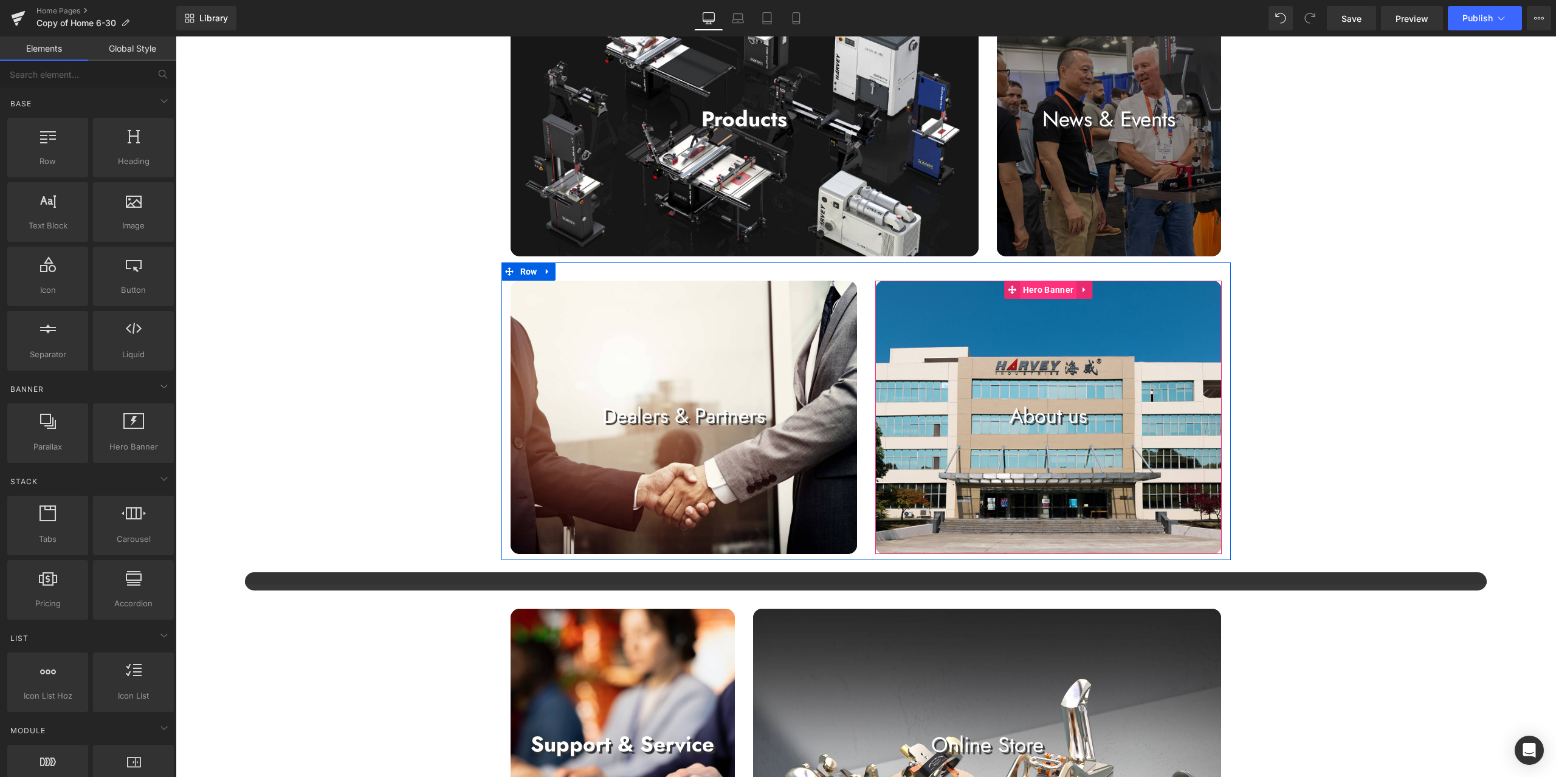
click at [1053, 287] on span "Hero Banner" at bounding box center [1048, 290] width 57 height 18
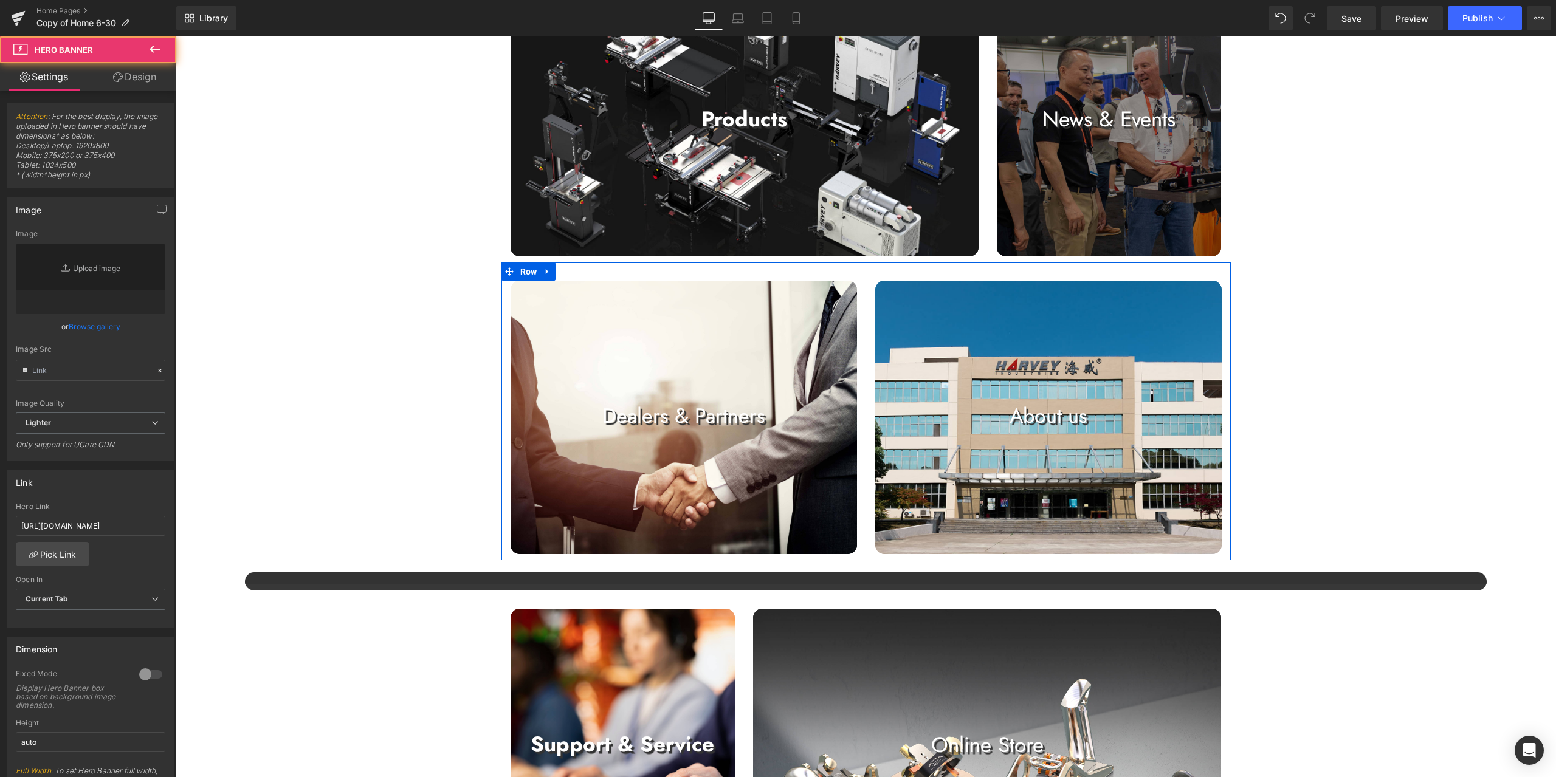
type input "[URL][DOMAIN_NAME]"
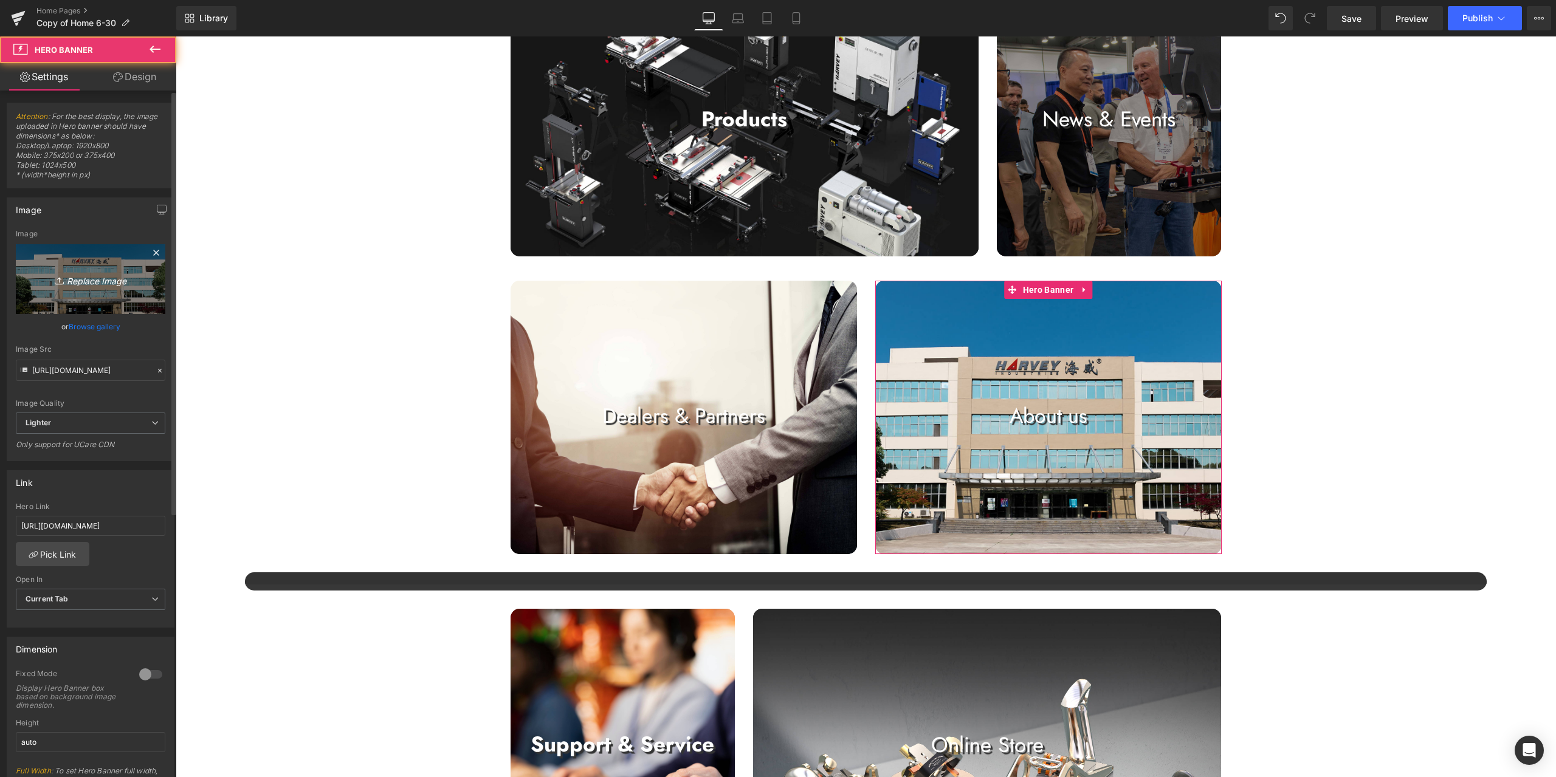
click at [145, 292] on link "Replace Image" at bounding box center [91, 279] width 150 height 70
type input "C:\fakepath\P1_05.jpg"
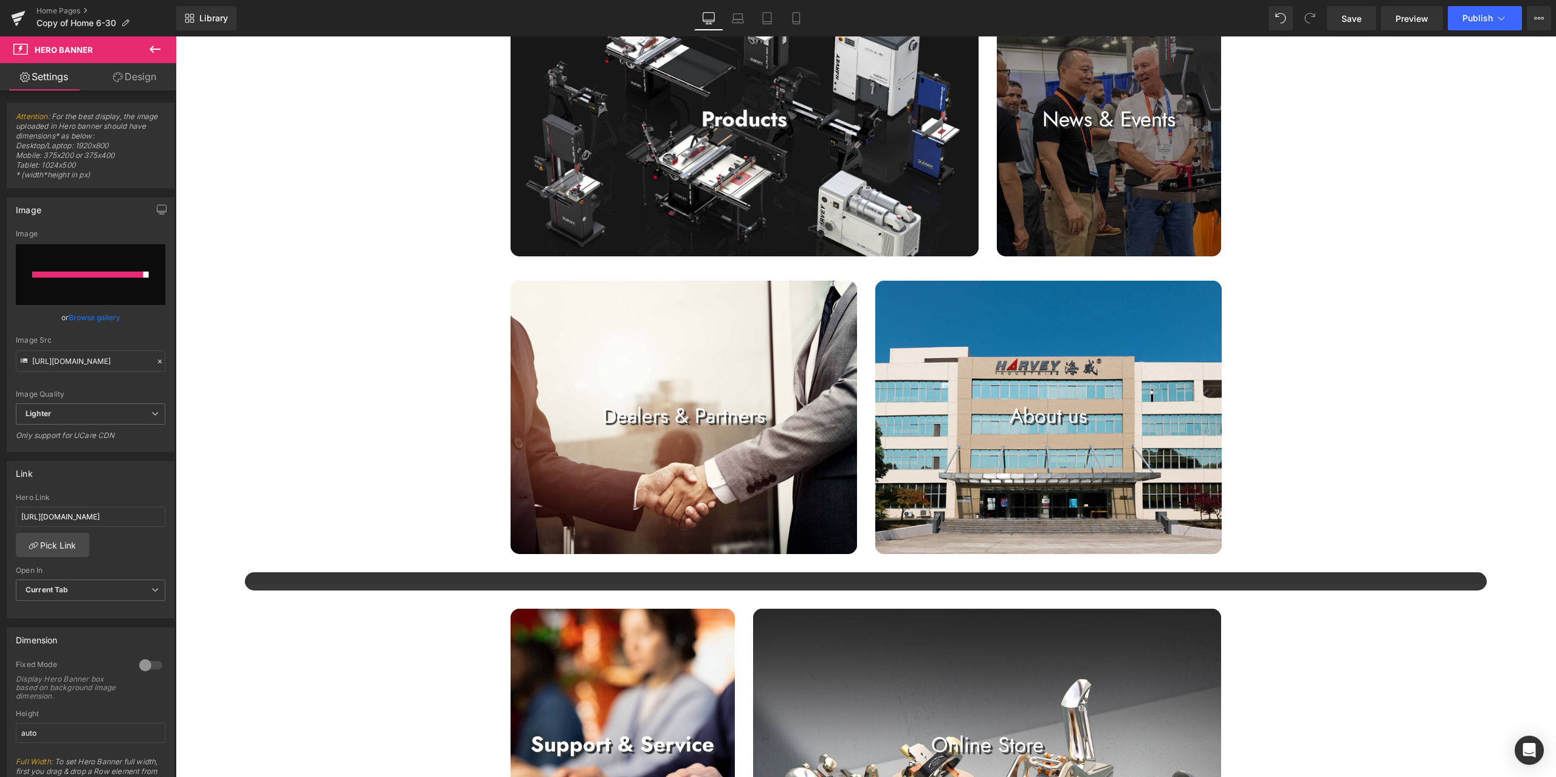
type input "[URL][DOMAIN_NAME]"
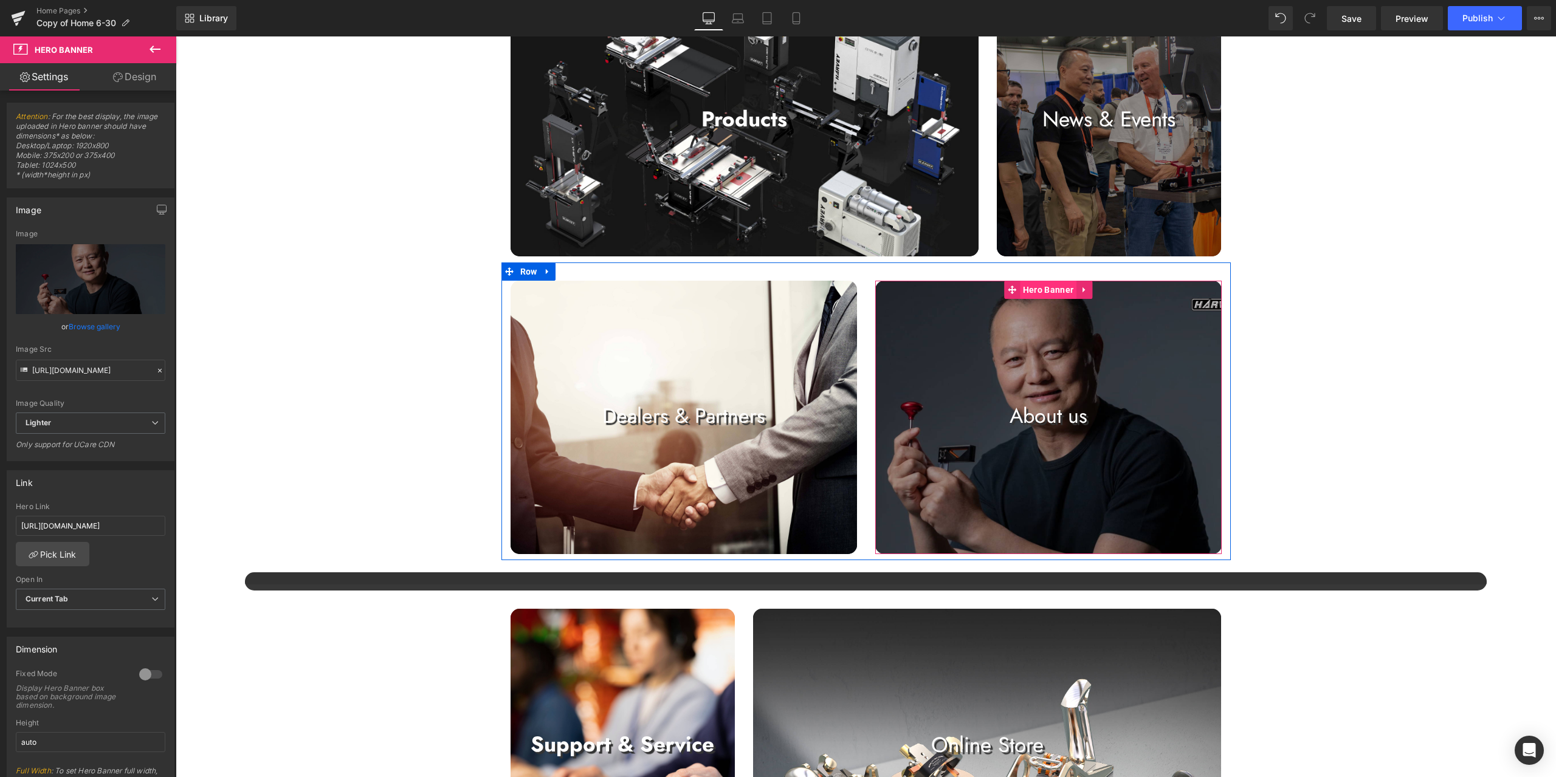
click at [1053, 294] on span "Hero Banner" at bounding box center [1048, 290] width 57 height 18
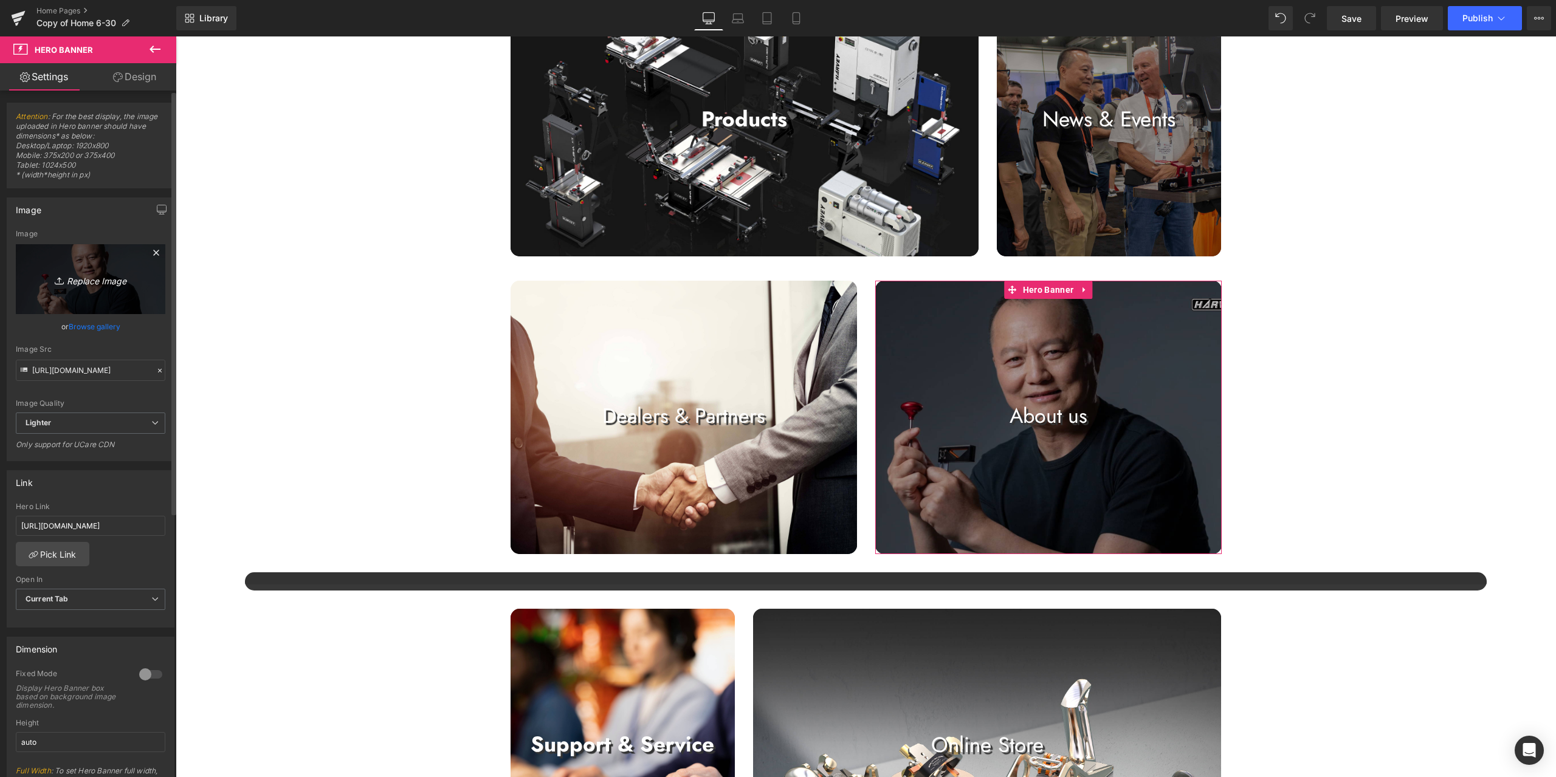
click at [119, 272] on icon "Replace Image" at bounding box center [90, 279] width 97 height 15
type input "C:\fakepath\P1_05.jpg"
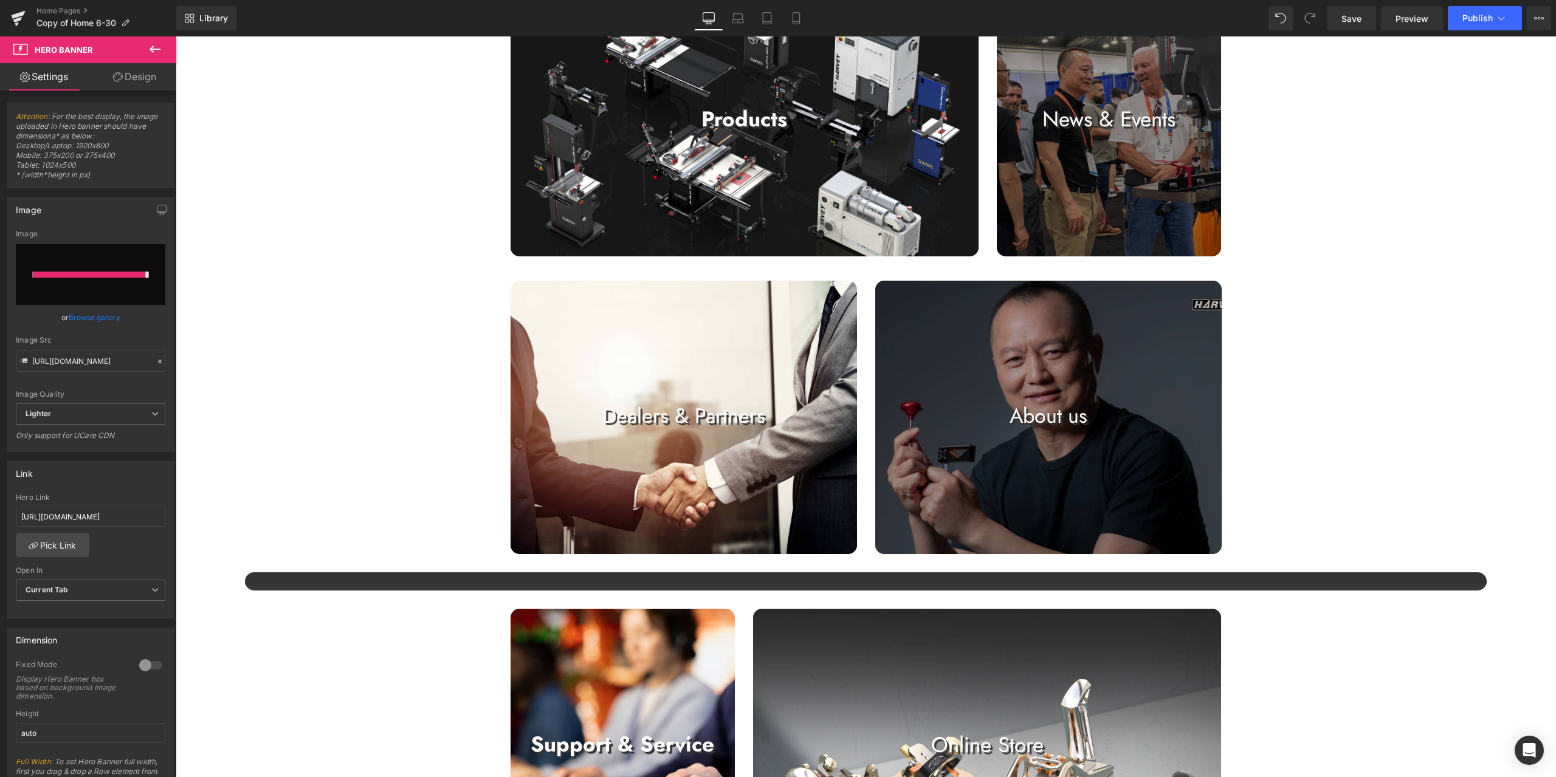
type input "[URL][DOMAIN_NAME]"
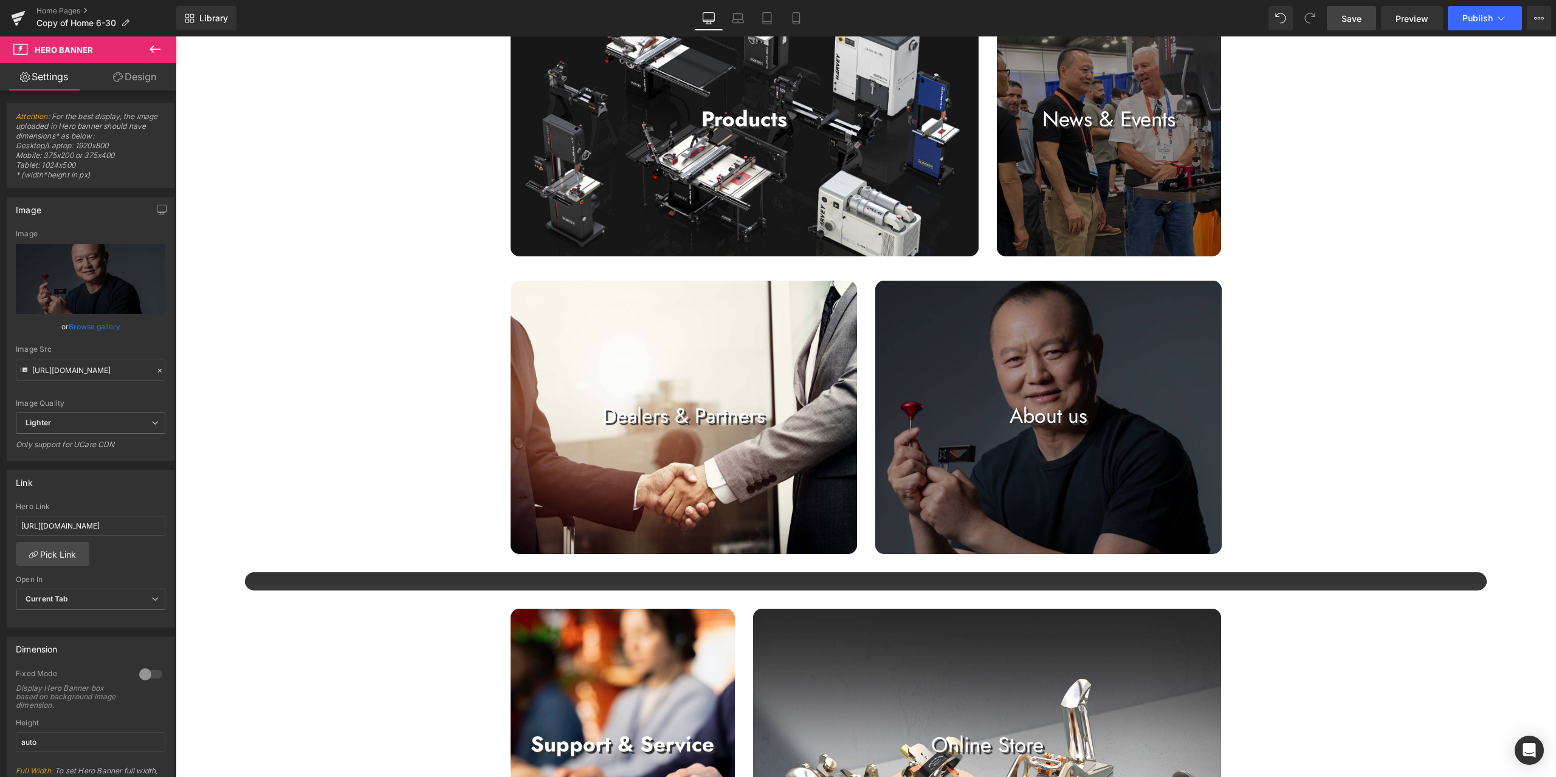
click at [1365, 22] on link "Save" at bounding box center [1351, 18] width 49 height 24
click at [1416, 15] on span "Preview" at bounding box center [1411, 18] width 33 height 13
click at [1403, 20] on span "Preview" at bounding box center [1411, 18] width 33 height 13
click at [1535, 21] on icon at bounding box center [1539, 18] width 10 height 10
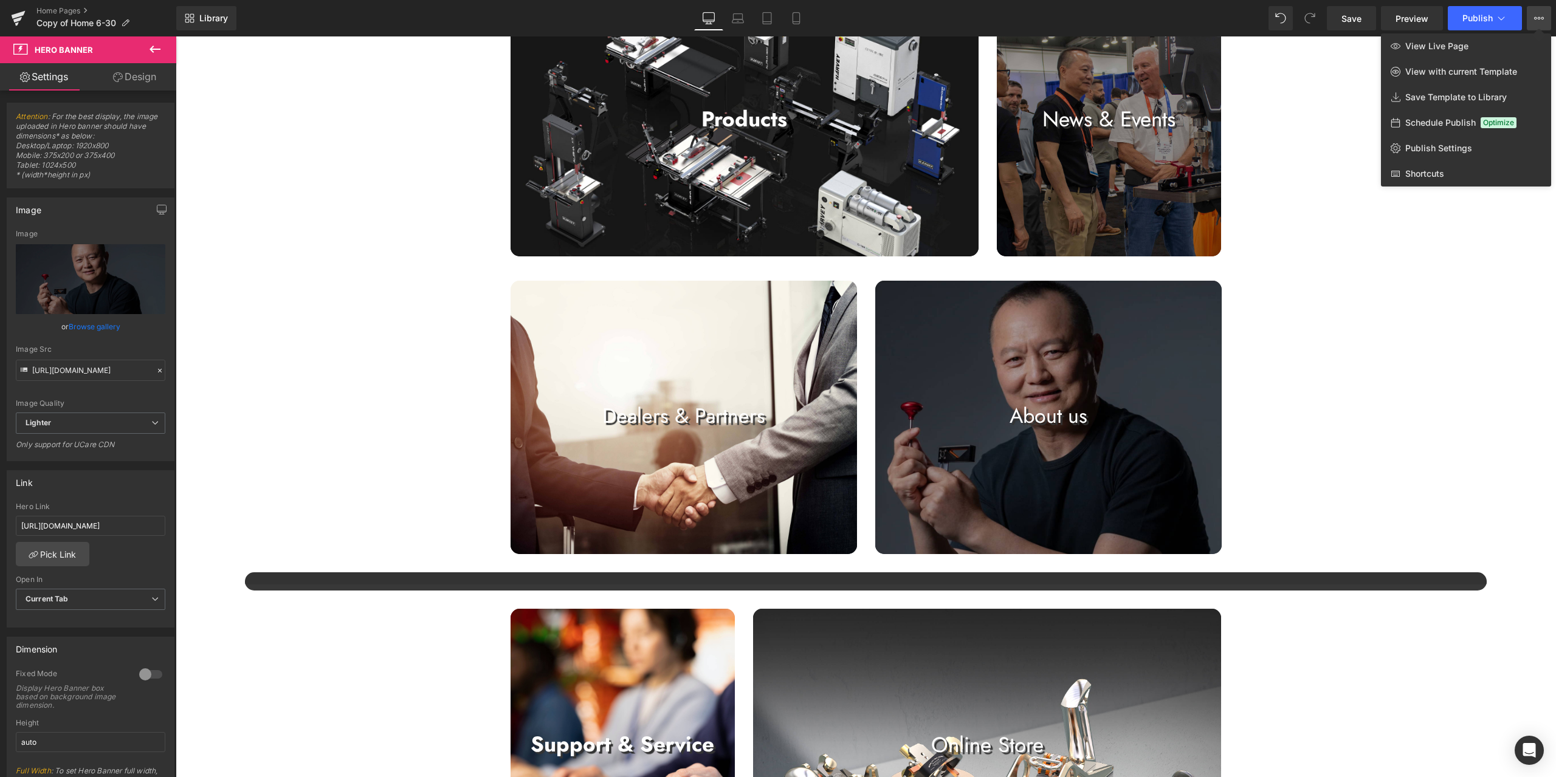
click at [1311, 236] on div at bounding box center [866, 406] width 1380 height 741
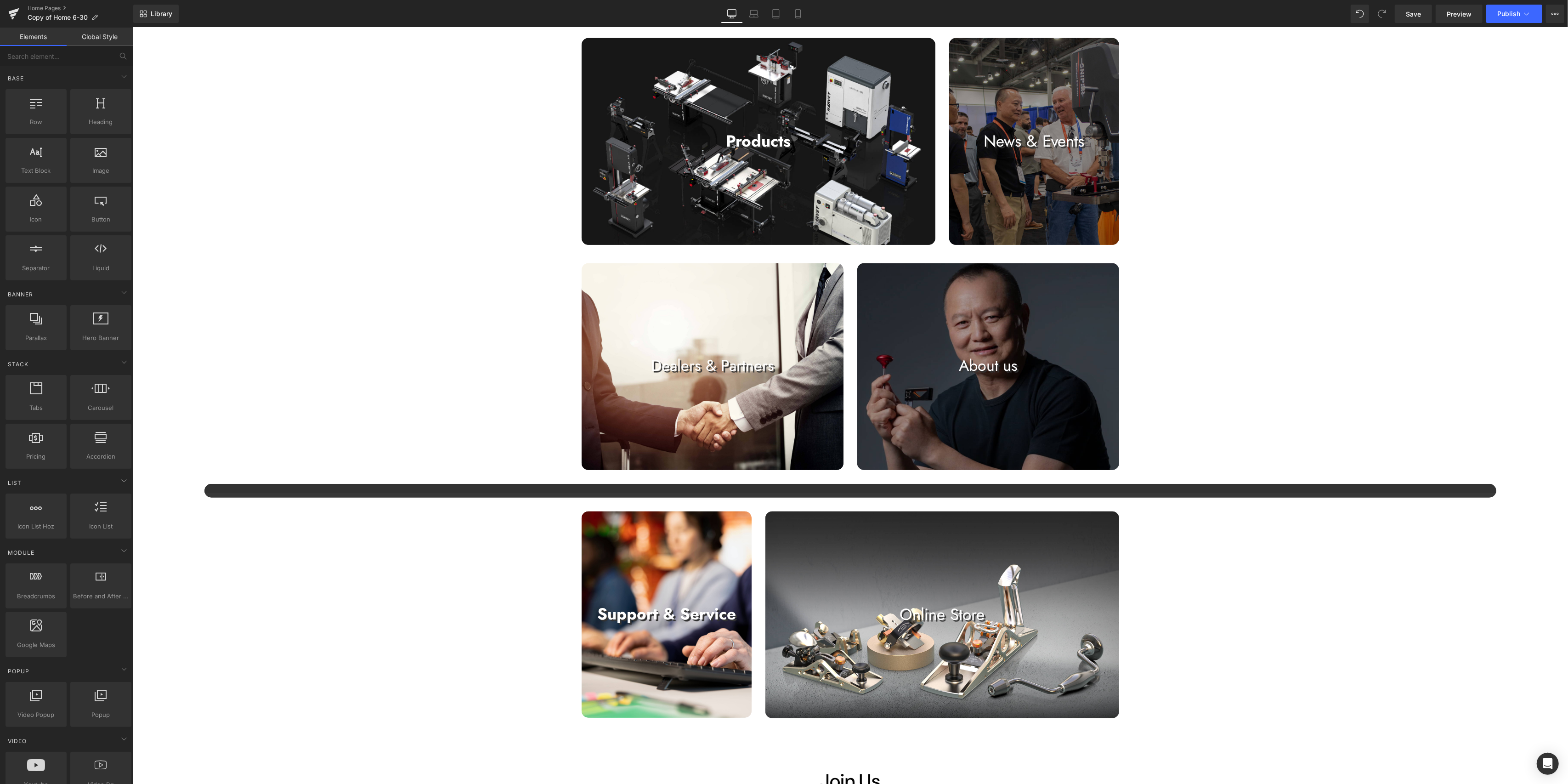
scroll to position [761, 0]
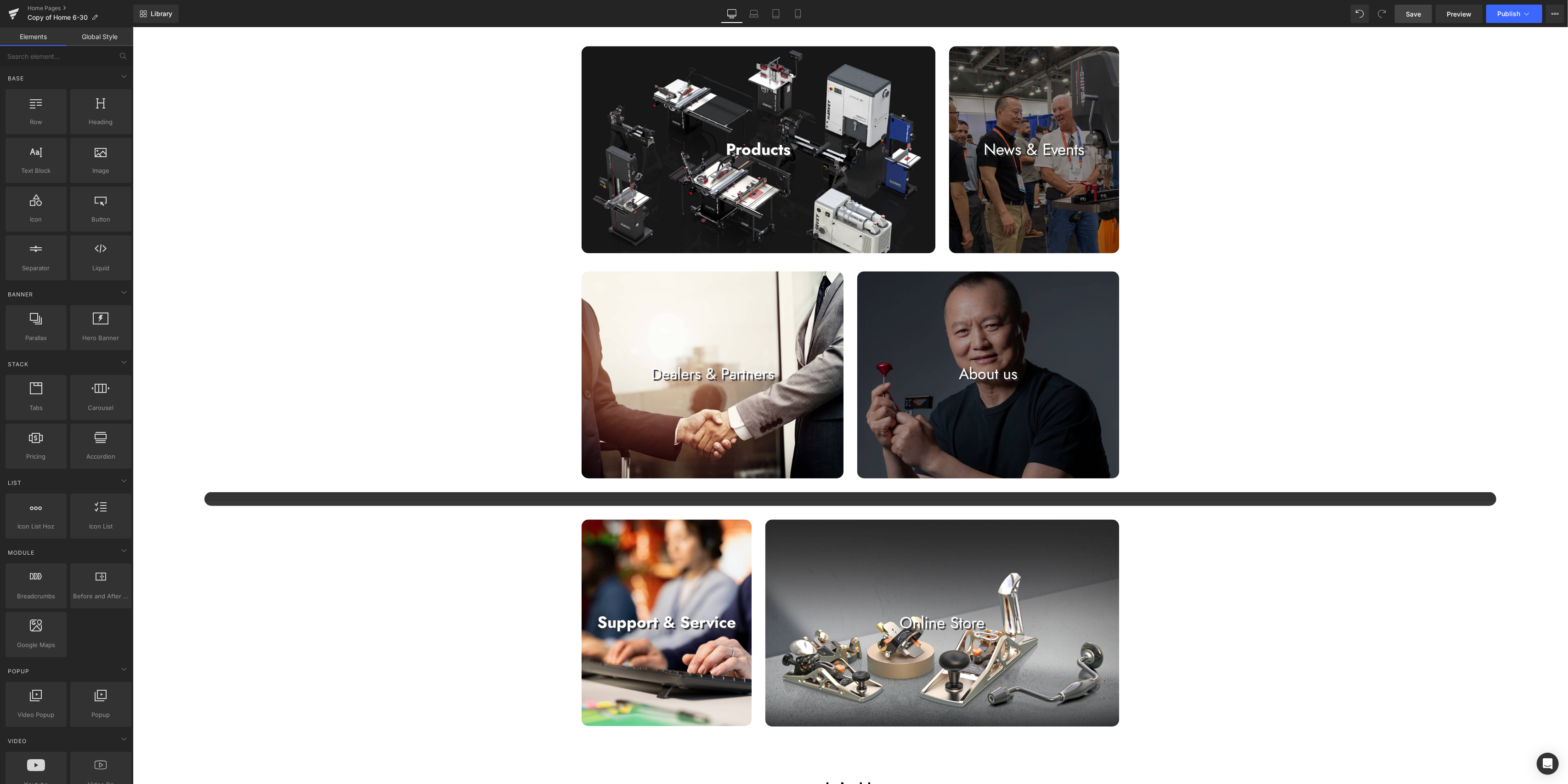
click at [1176, 17] on span "Save" at bounding box center [1414, 14] width 15 height 10
